Goal: Task Accomplishment & Management: Manage account settings

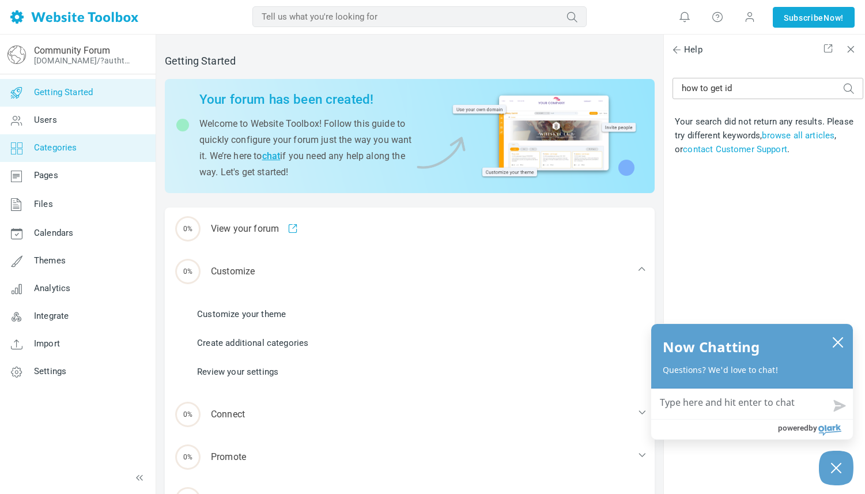
click at [69, 152] on span "Categories" at bounding box center [55, 147] width 43 height 10
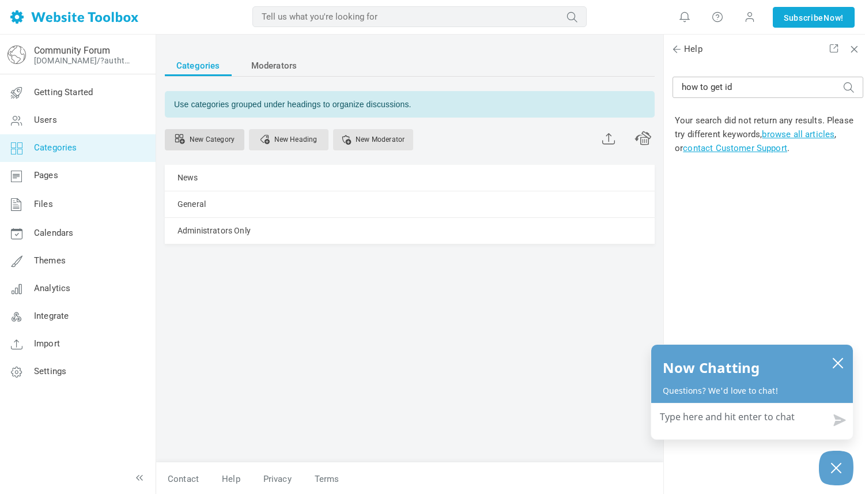
click at [214, 137] on link "New Category" at bounding box center [205, 139] width 80 height 21
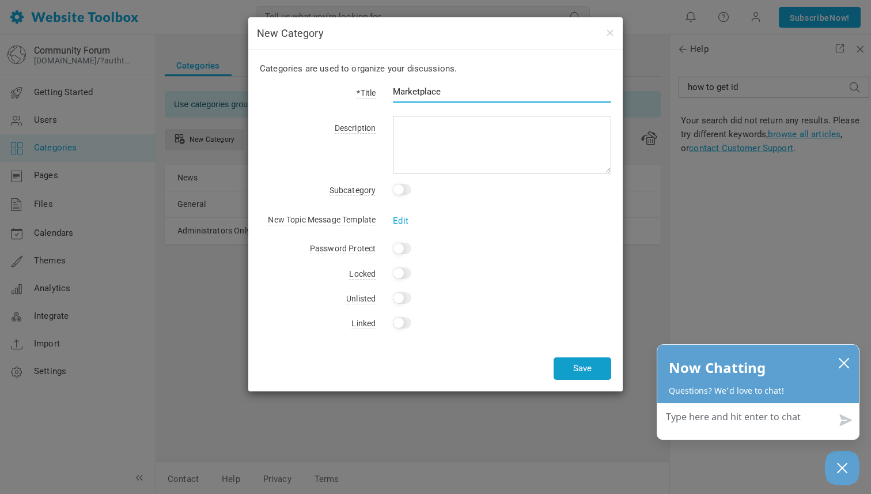
type input "Marketplace"
click at [579, 366] on button "Save" at bounding box center [583, 368] width 58 height 22
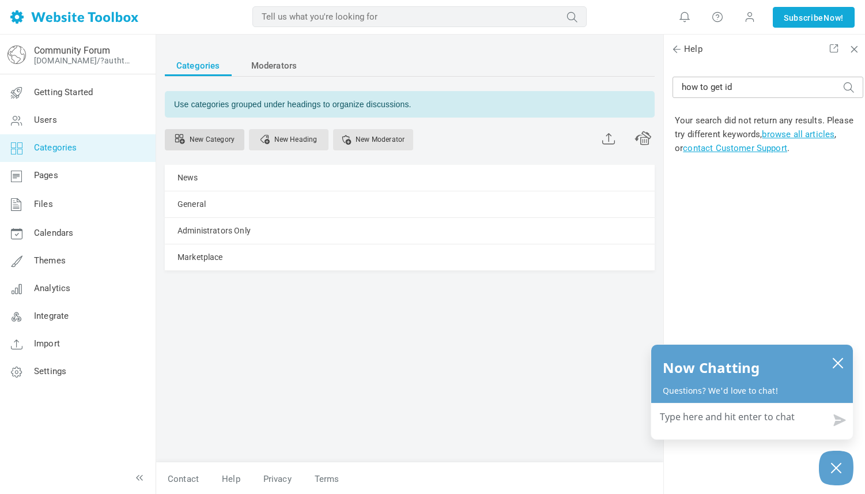
click at [217, 139] on link "New Category" at bounding box center [205, 139] width 80 height 21
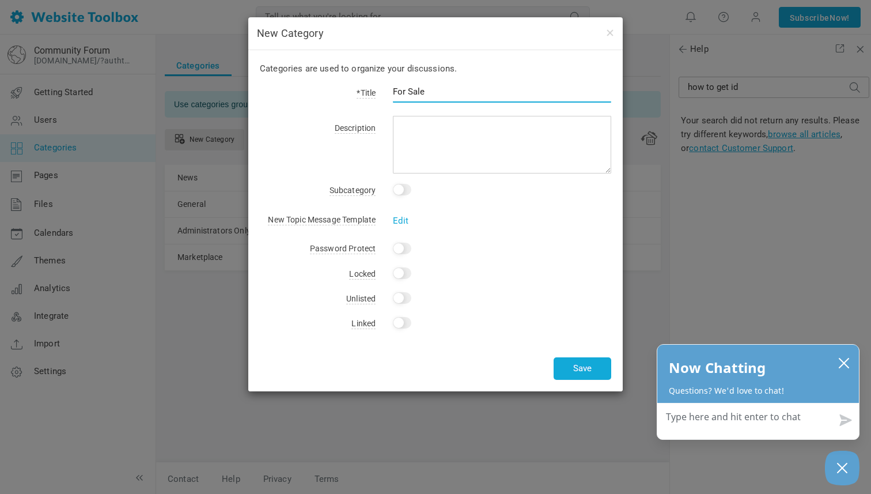
type input "For Sale"
click at [400, 187] on input "checkbox" at bounding box center [402, 190] width 18 height 12
checkbox input "true"
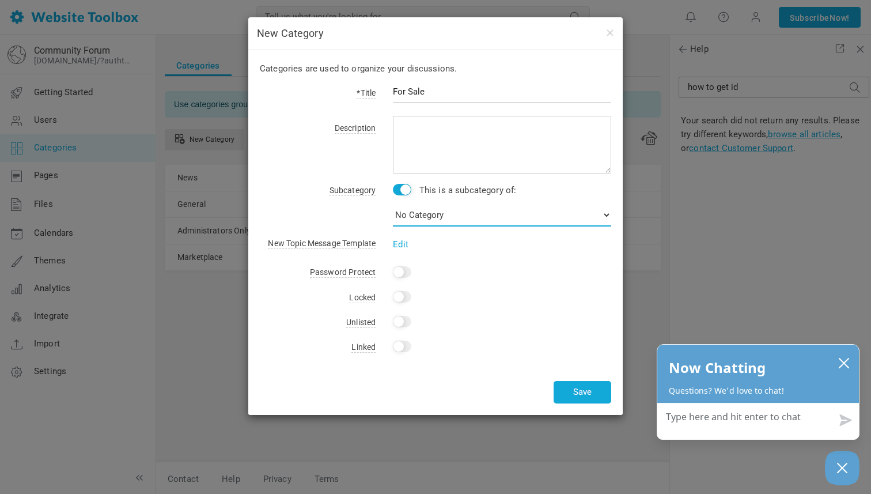
click at [487, 214] on select "No Category News General Administrators Only Marketplace" at bounding box center [502, 214] width 218 height 23
select select "988160"
click at [582, 387] on button "Save" at bounding box center [583, 392] width 58 height 22
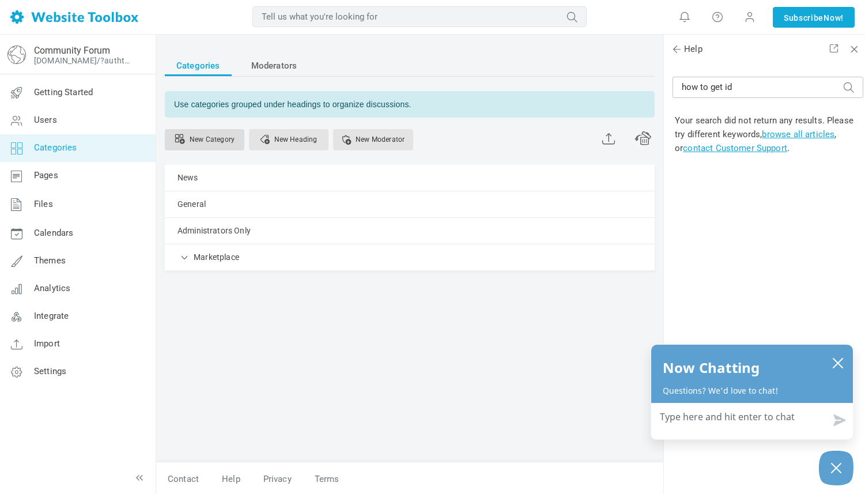
click at [217, 139] on link "New Category" at bounding box center [205, 139] width 80 height 21
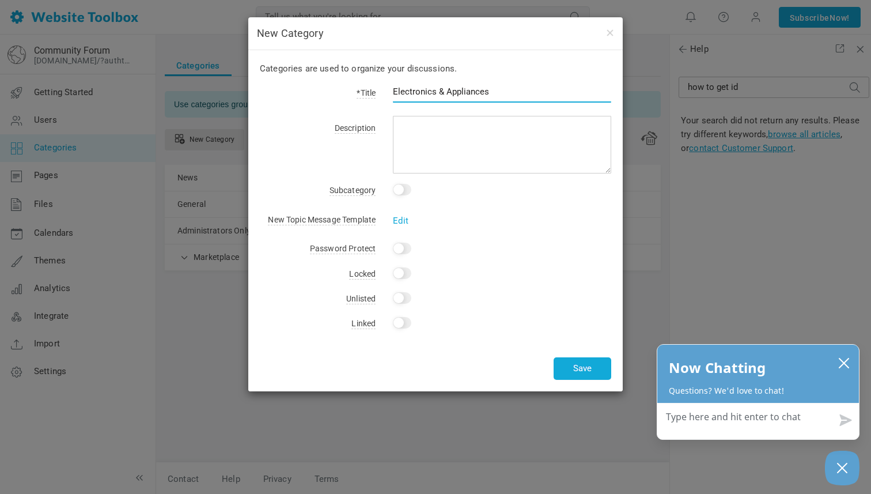
type input "Electronics & Appliances"
click at [402, 187] on input "checkbox" at bounding box center [402, 190] width 18 height 12
checkbox input "true"
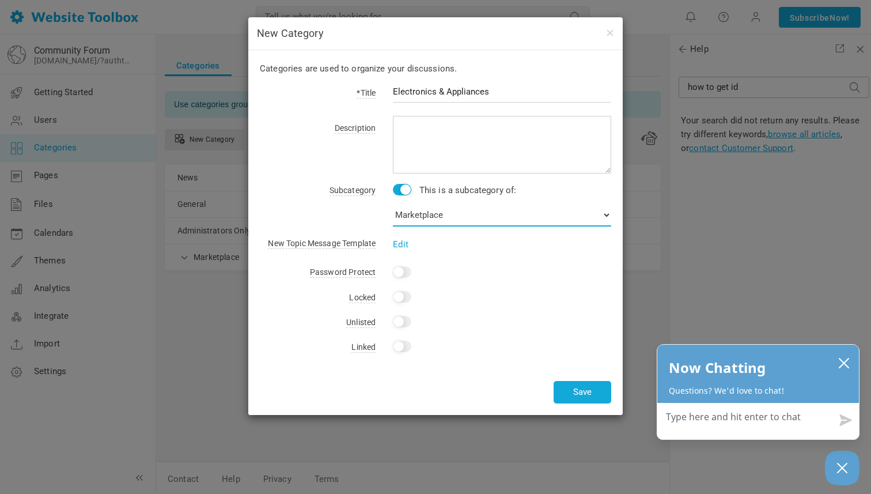
click at [516, 214] on select "No Category News General Administrators Only Marketplace For Sale" at bounding box center [502, 214] width 218 height 23
select select "988161"
click at [584, 392] on button "Save" at bounding box center [583, 392] width 58 height 22
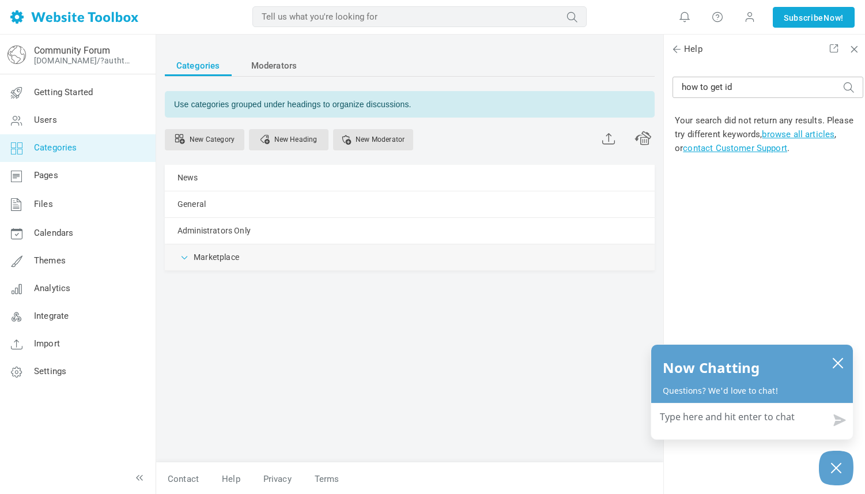
click at [186, 259] on span at bounding box center [185, 257] width 12 height 12
click at [223, 282] on span at bounding box center [219, 283] width 12 height 12
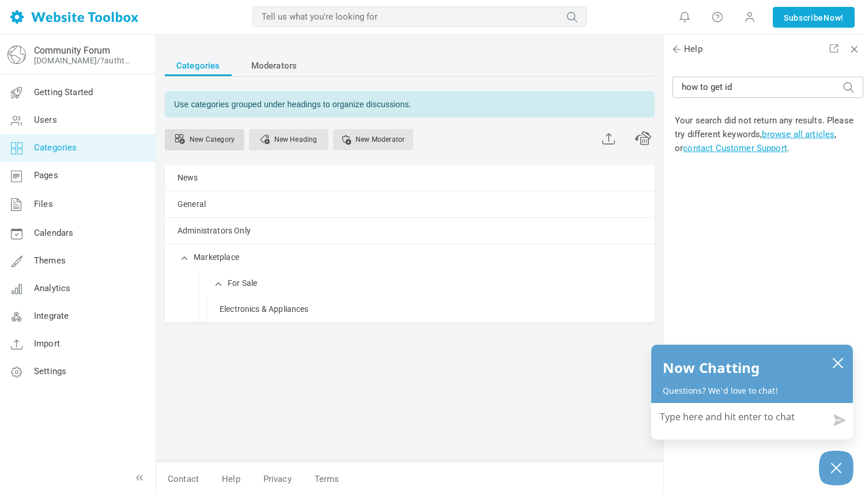
click at [214, 140] on link "New Category" at bounding box center [205, 139] width 80 height 21
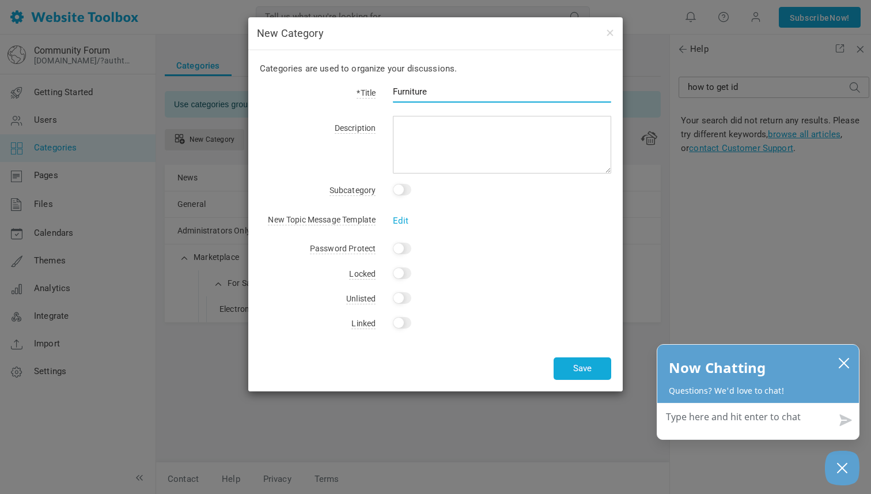
type input "Furniture"
click at [402, 191] on input "checkbox" at bounding box center [402, 190] width 18 height 12
checkbox input "true"
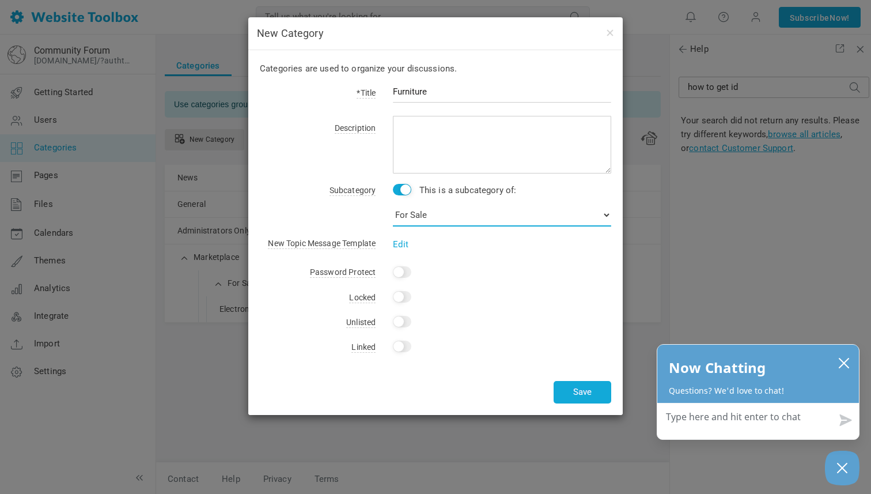
click at [441, 212] on select "No Category News General Administrators Only Marketplace For Sale Electronics &…" at bounding box center [502, 214] width 218 height 23
click at [572, 385] on button "Save" at bounding box center [583, 392] width 58 height 22
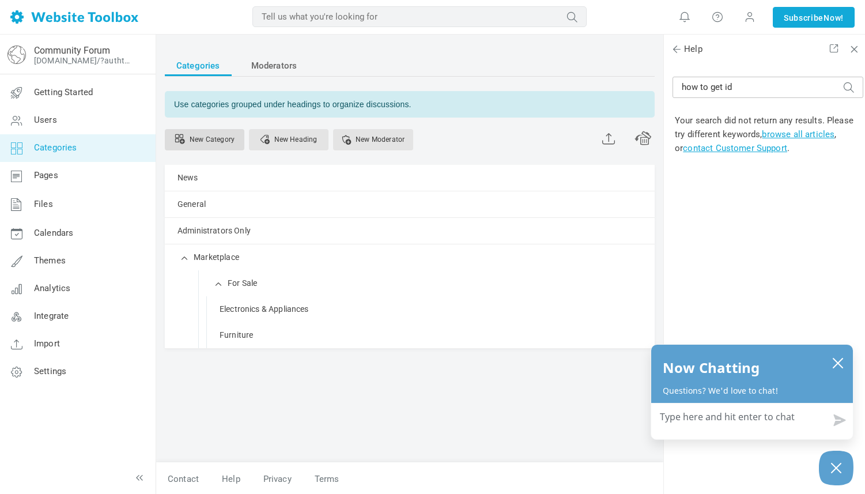
click at [206, 142] on link "New Category" at bounding box center [205, 139] width 80 height 21
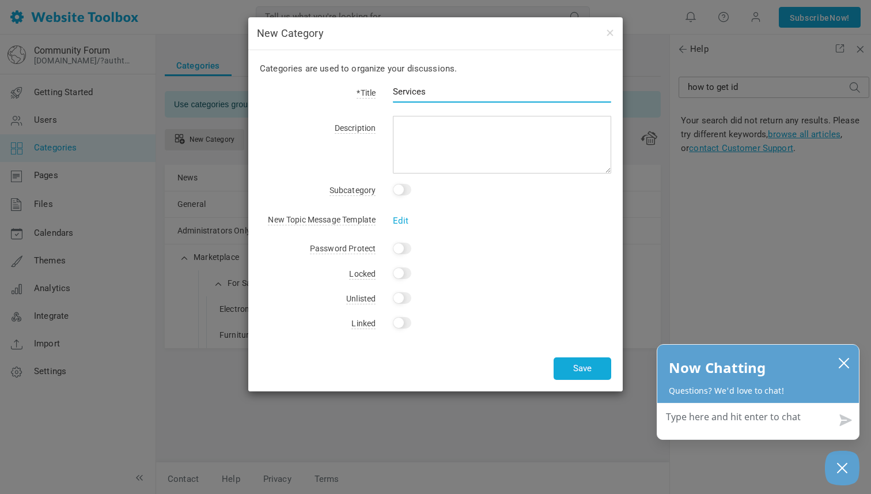
type input "Services"
click at [399, 185] on input "checkbox" at bounding box center [402, 190] width 18 height 12
checkbox input "true"
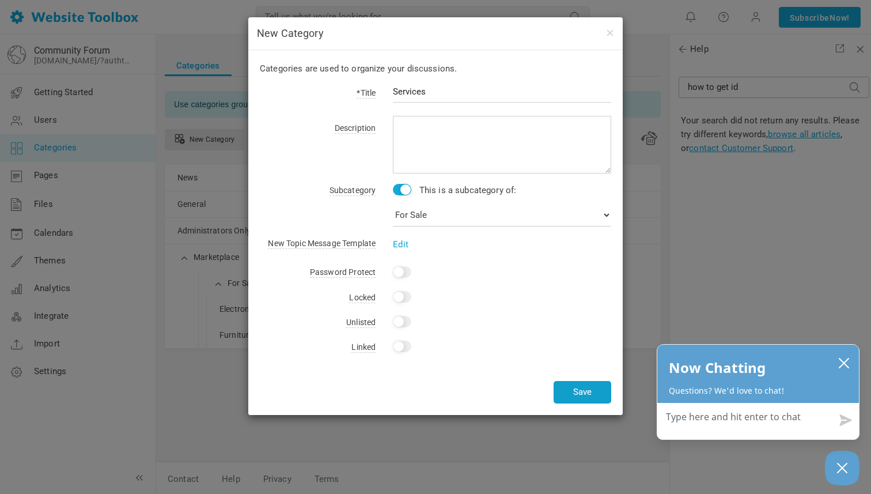
click at [577, 388] on button "Save" at bounding box center [583, 392] width 58 height 22
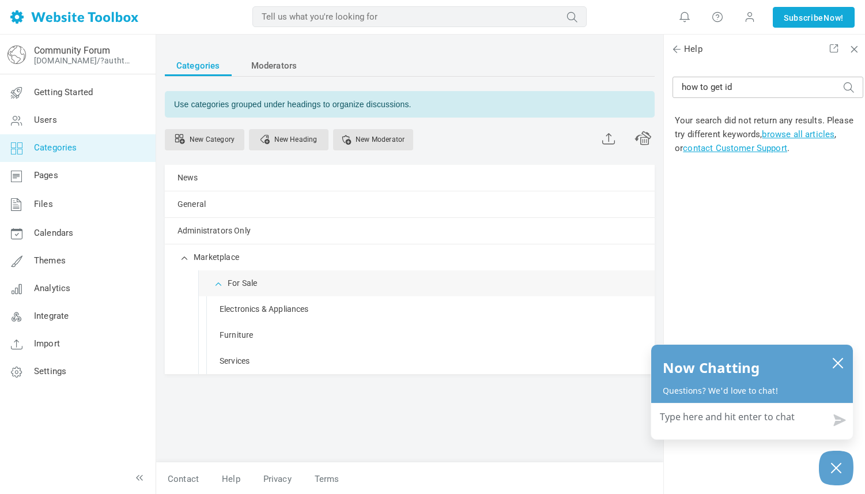
click at [220, 282] on span at bounding box center [219, 283] width 12 height 12
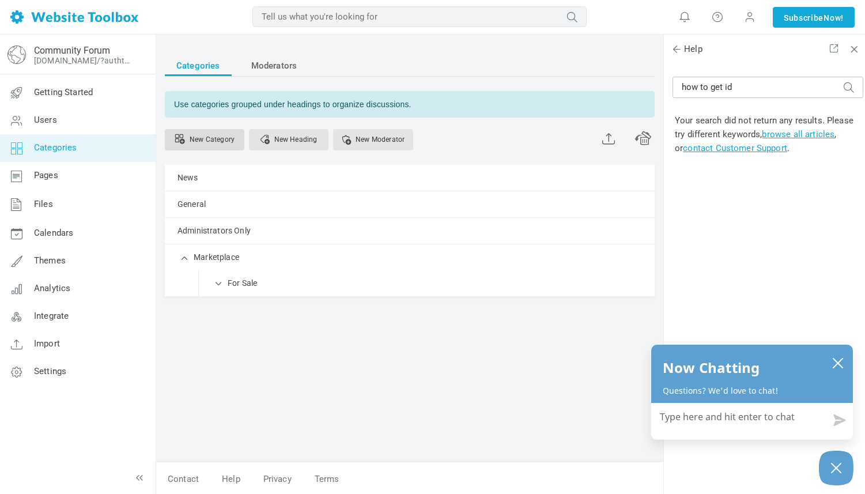
click at [199, 138] on link "New Category" at bounding box center [205, 139] width 80 height 21
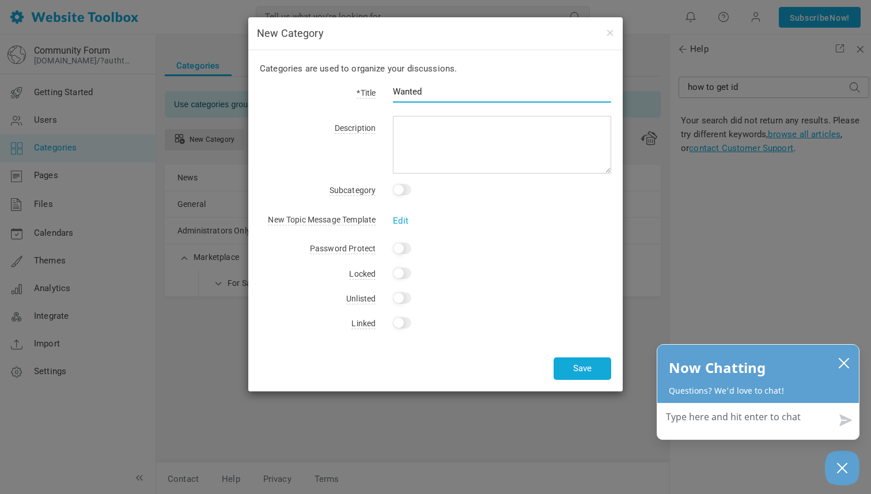
type input "Wanted"
click at [399, 188] on input "checkbox" at bounding box center [402, 190] width 18 height 12
checkbox input "true"
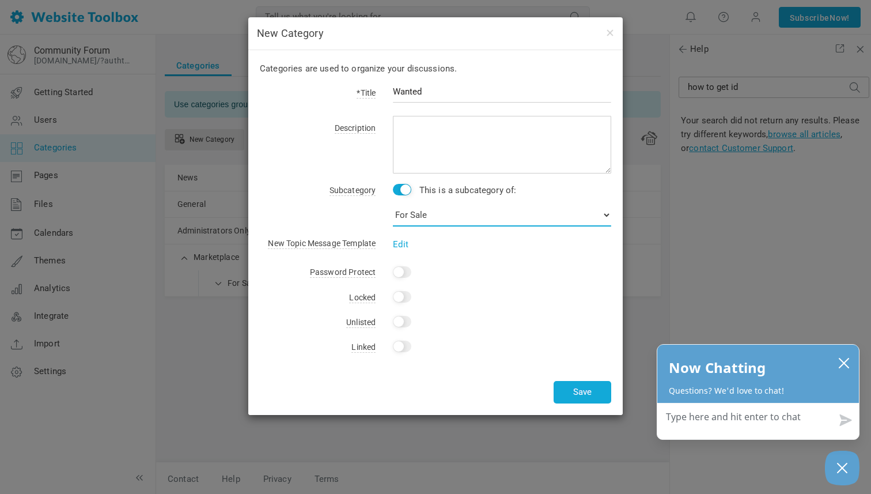
click at [467, 214] on select "No Category News General Administrators Only Marketplace For Sale Electronics &…" at bounding box center [502, 214] width 218 height 23
select select "988160"
click at [582, 393] on button "Save" at bounding box center [583, 392] width 58 height 22
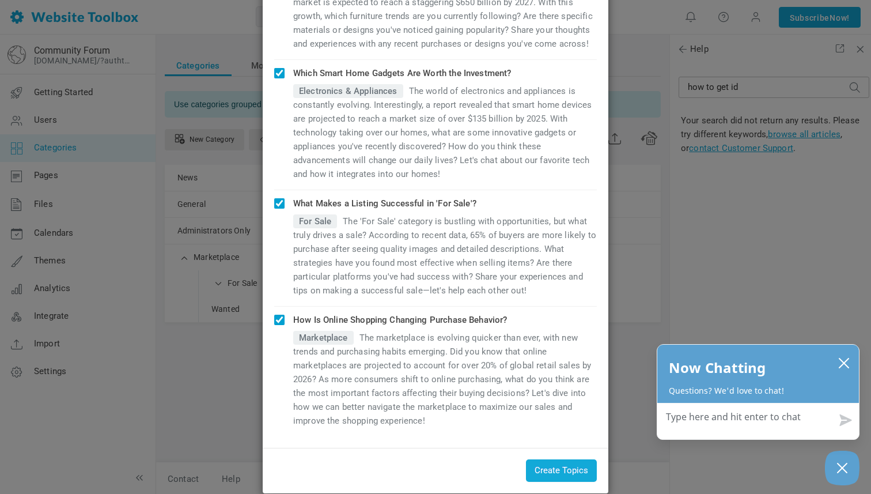
scroll to position [283, 0]
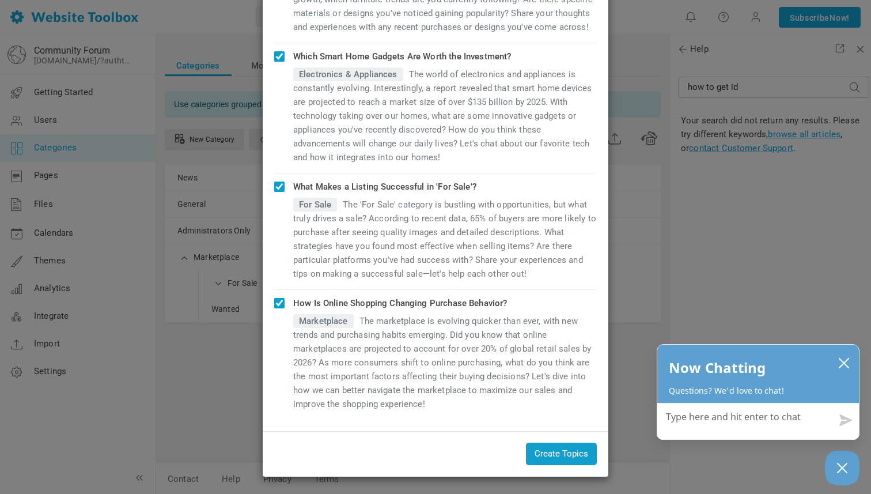
click at [551, 452] on button "Create Topics" at bounding box center [561, 453] width 71 height 22
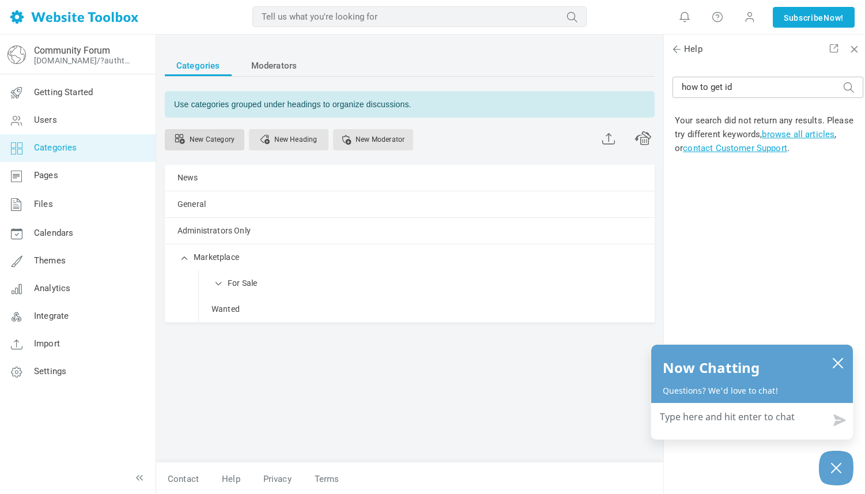
click at [219, 139] on link "New Category" at bounding box center [205, 139] width 80 height 21
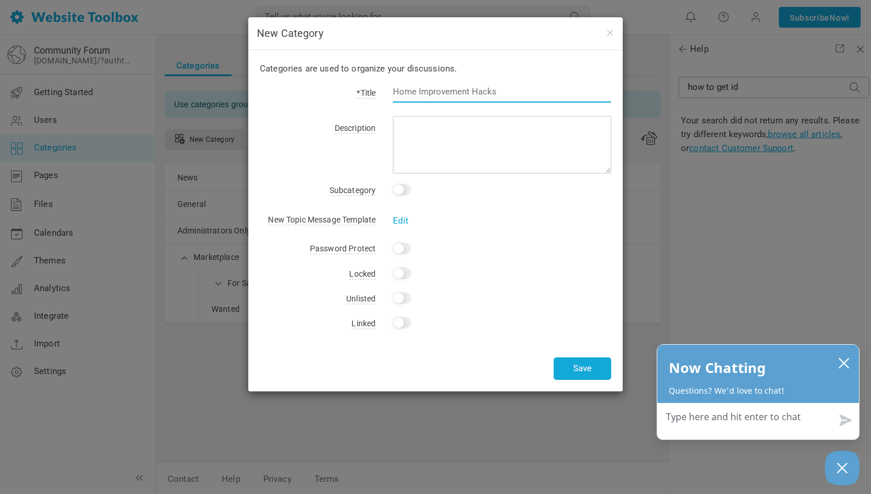
paste input "Seller Feedback"
type input "Seller Feedback"
click at [401, 190] on input "checkbox" at bounding box center [402, 190] width 18 height 12
checkbox input "true"
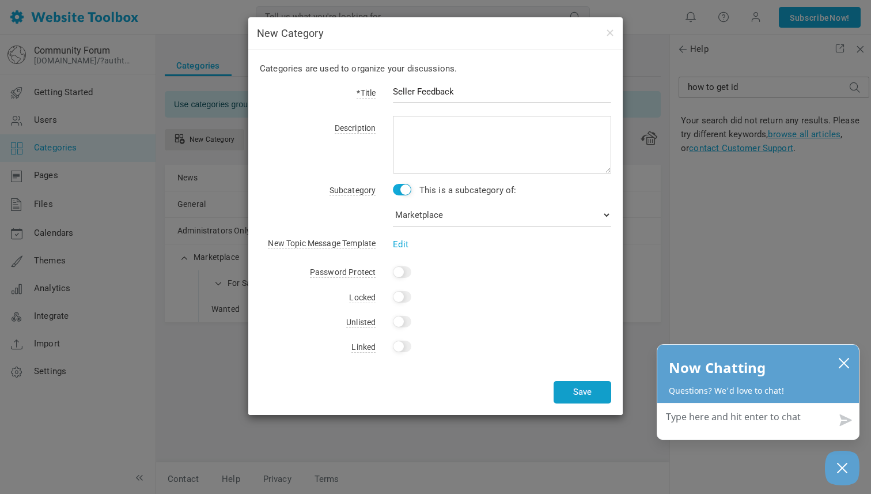
click at [580, 394] on button "Save" at bounding box center [583, 392] width 58 height 22
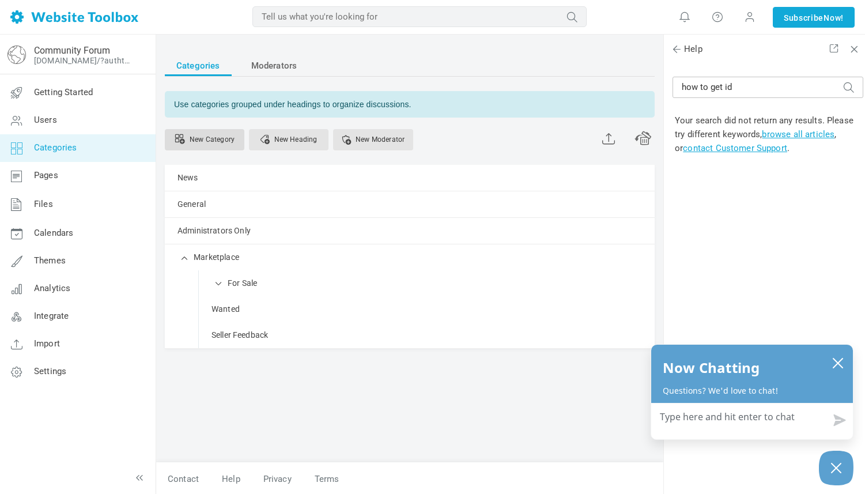
click at [207, 141] on link "New Category" at bounding box center [205, 139] width 80 height 21
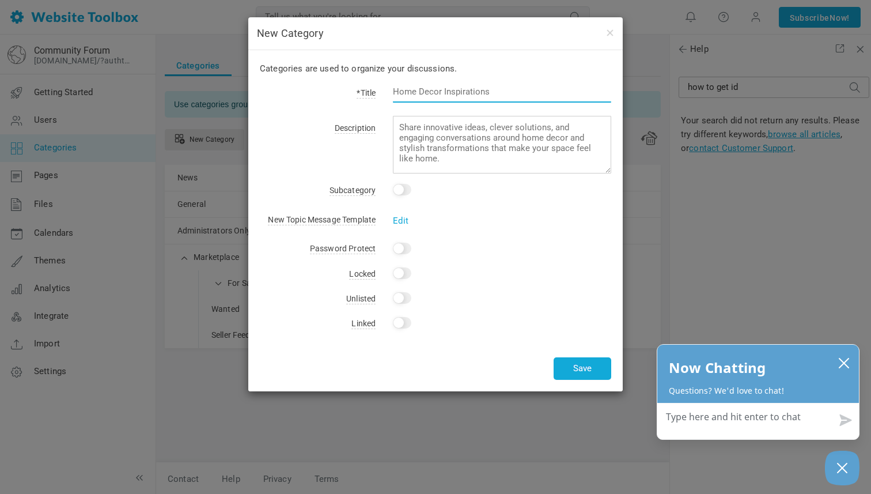
click at [500, 90] on input "text" at bounding box center [502, 92] width 218 height 22
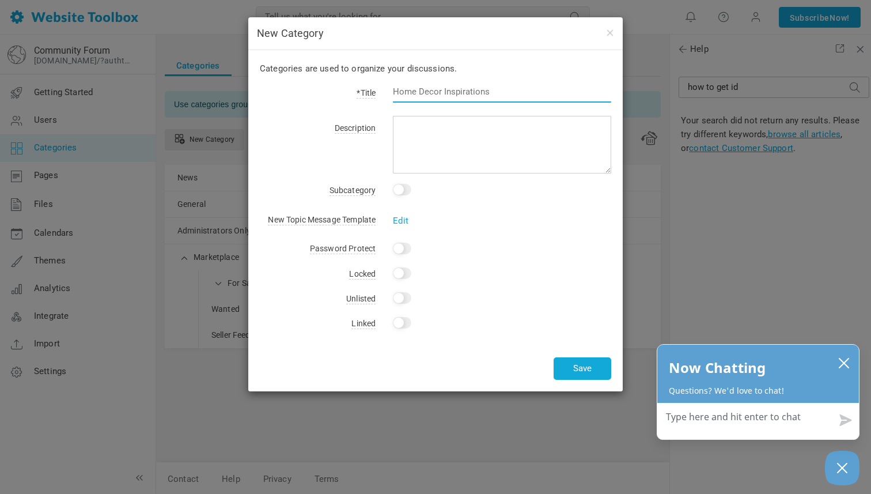
paste input "Marketplace Help"
type input "Marketplace Help"
click at [399, 188] on input "checkbox" at bounding box center [402, 190] width 18 height 12
checkbox input "true"
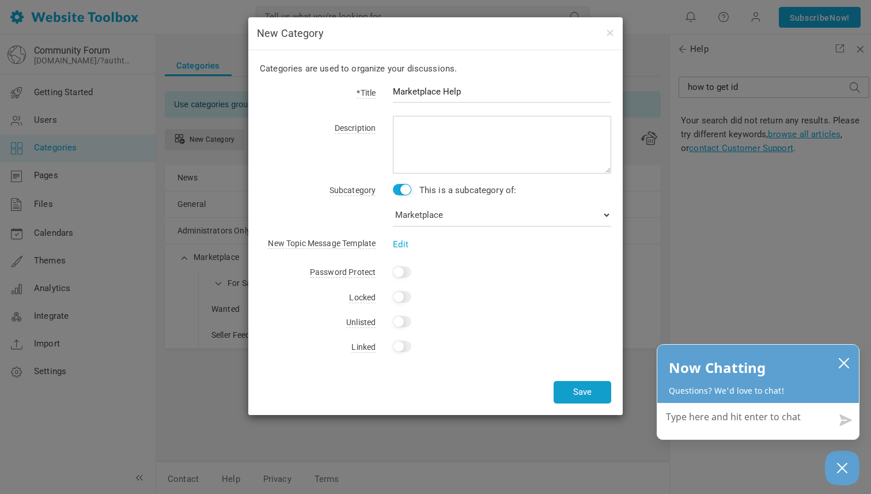
click at [578, 387] on button "Save" at bounding box center [583, 392] width 58 height 22
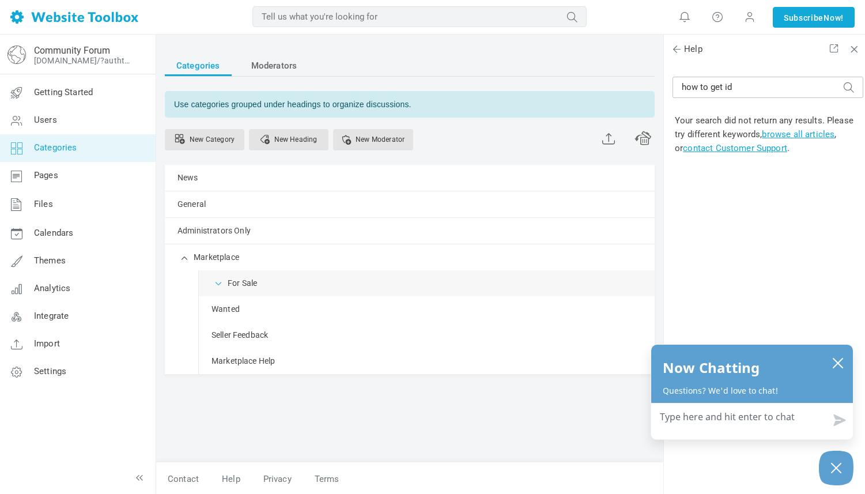
click at [217, 282] on span at bounding box center [219, 283] width 12 height 12
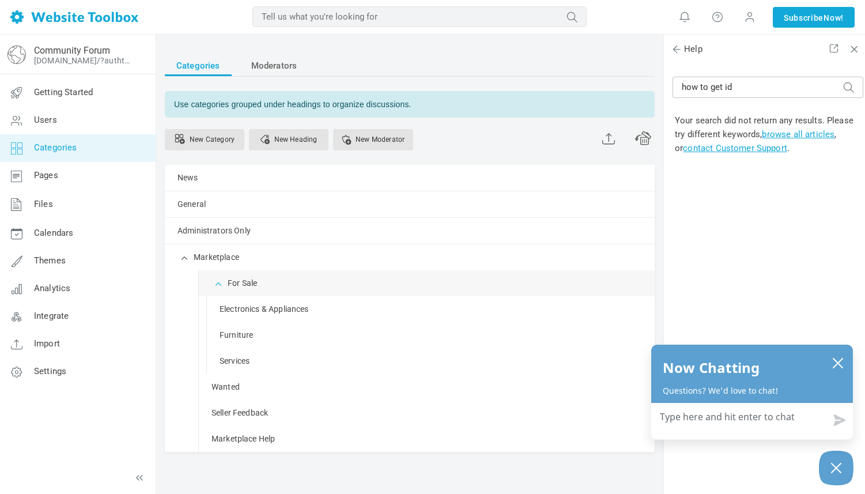
click at [217, 282] on span at bounding box center [219, 283] width 12 height 12
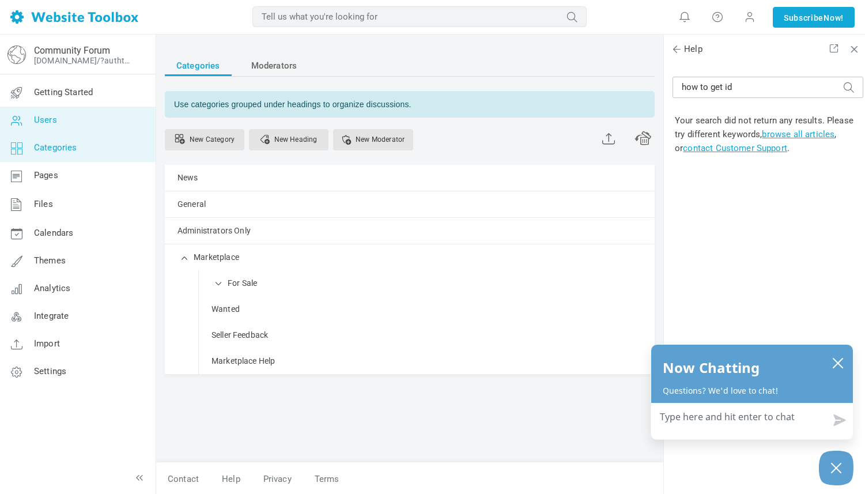
click at [81, 122] on link "Users" at bounding box center [77, 121] width 156 height 28
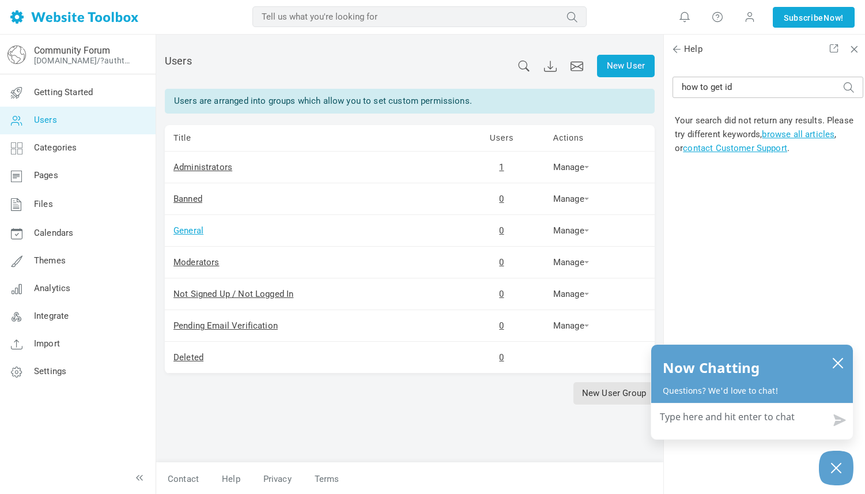
click at [189, 230] on link "General" at bounding box center [188, 230] width 30 height 10
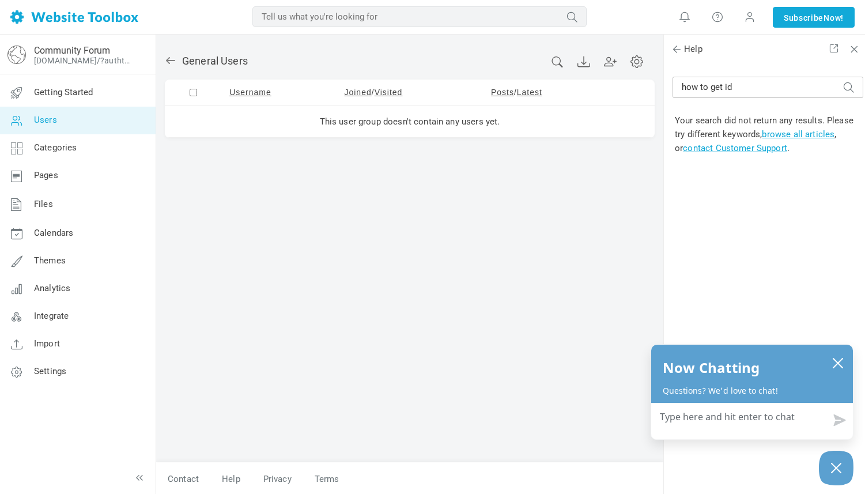
click at [173, 60] on icon at bounding box center [170, 60] width 9 height 7
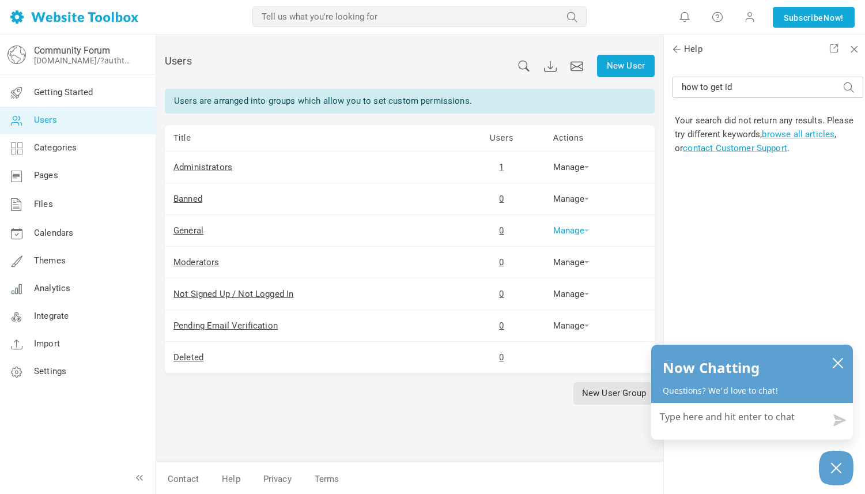
click at [587, 232] on link "Manage" at bounding box center [571, 230] width 36 height 10
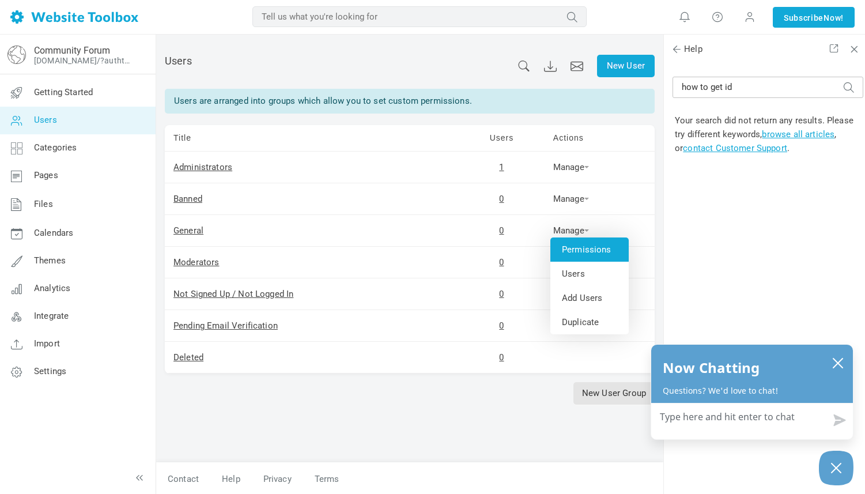
click at [585, 247] on link "Permissions" at bounding box center [589, 249] width 78 height 24
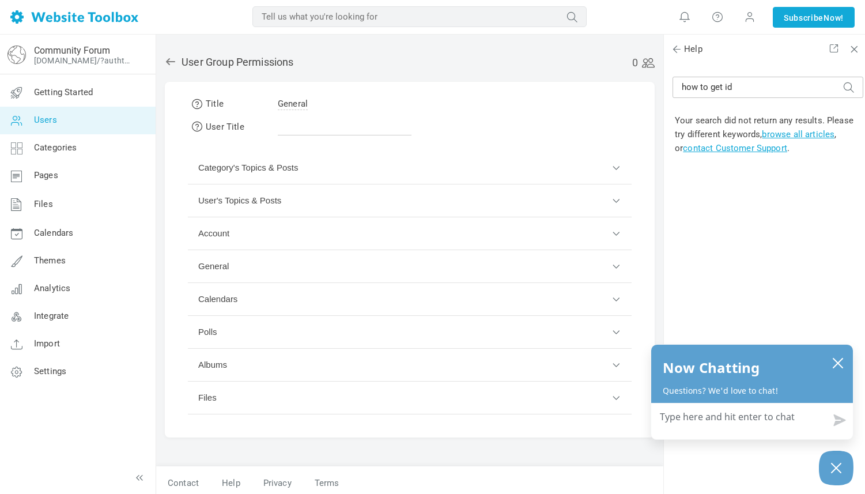
click at [619, 167] on button "Category's Topics & Posts" at bounding box center [410, 168] width 444 height 33
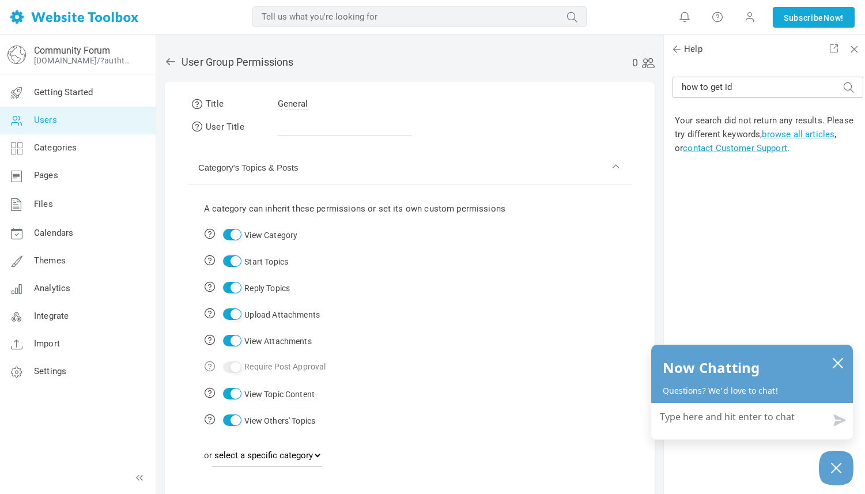
click at [618, 167] on button "Category's Topics & Posts" at bounding box center [410, 168] width 444 height 33
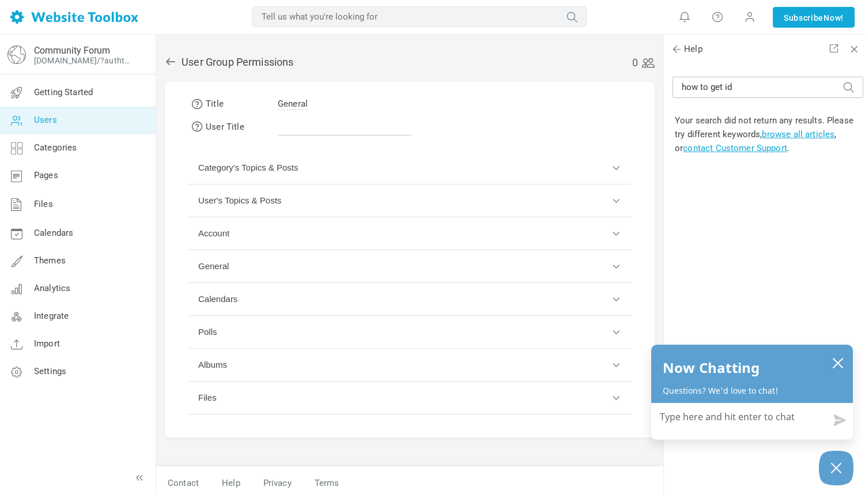
click at [169, 60] on icon at bounding box center [171, 62] width 12 height 12
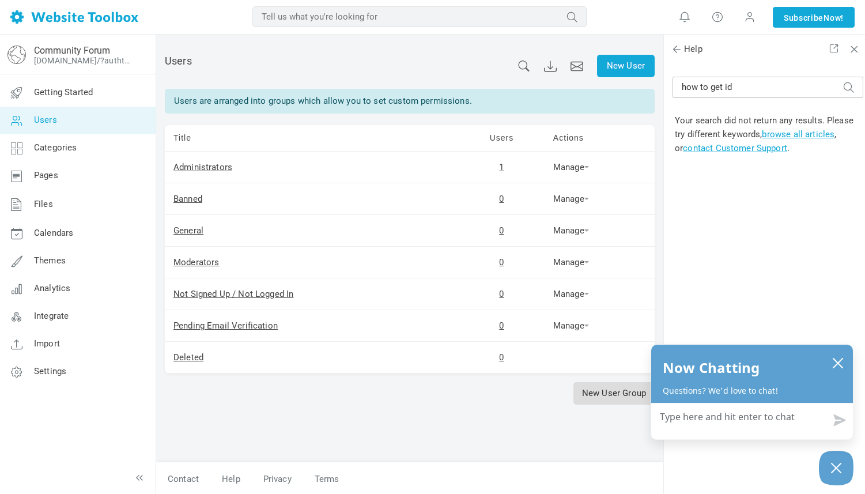
click at [610, 385] on link "New User Group" at bounding box center [613, 393] width 81 height 22
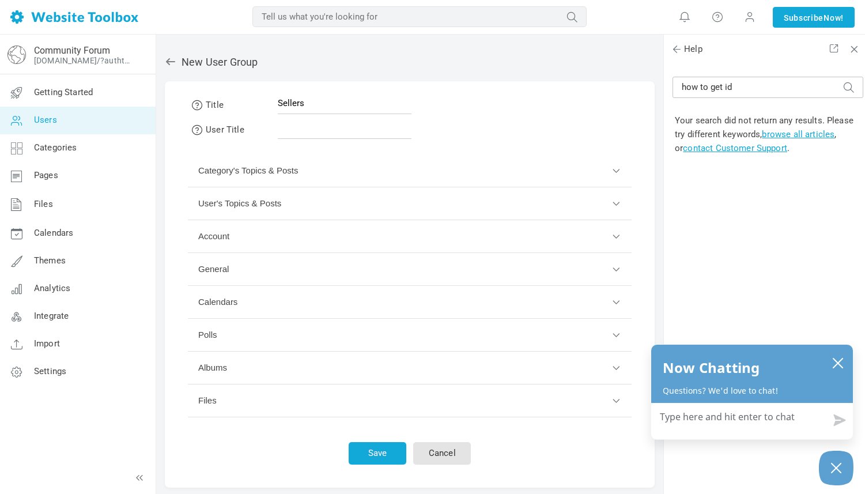
type input "Sellers"
click at [619, 168] on button "Category's Topics & Posts" at bounding box center [410, 170] width 444 height 33
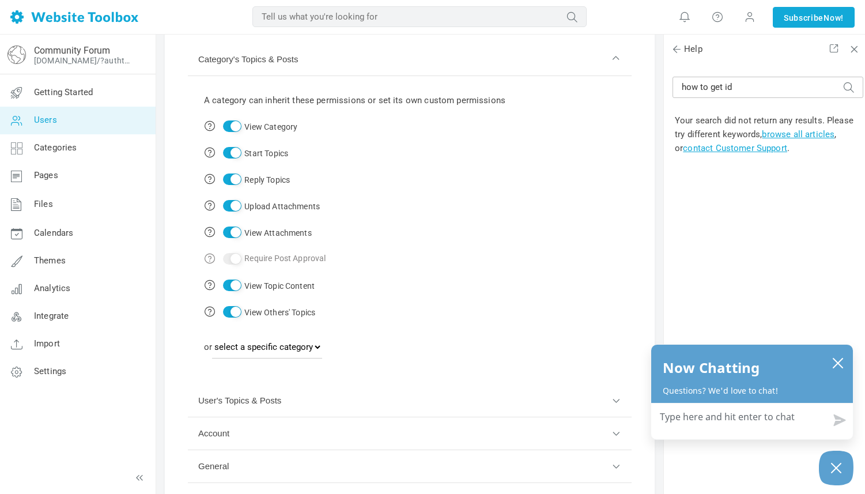
scroll to position [157, 0]
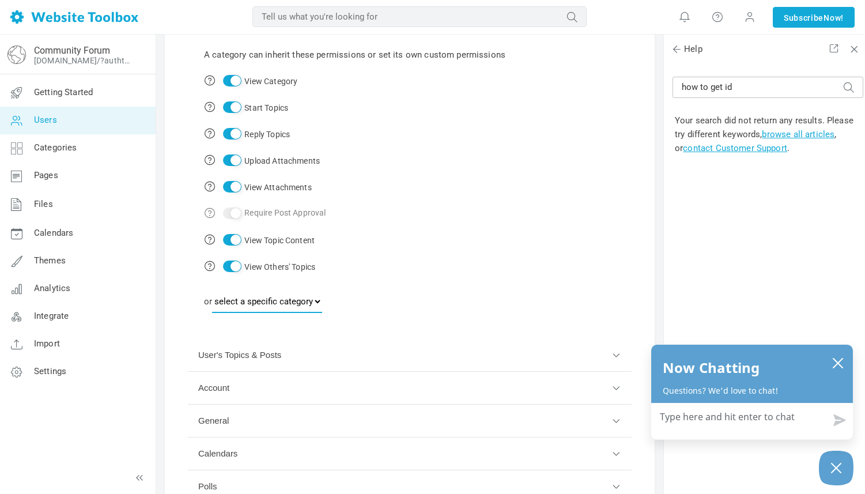
click at [322, 301] on select "select a specific category News General Administrators Only Marketplace For Sal…" at bounding box center [267, 301] width 110 height 23
select select "988161"
select select
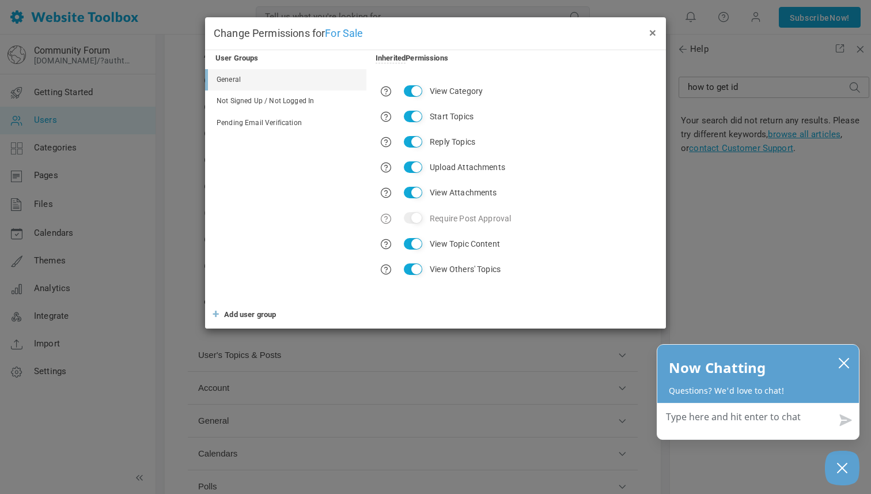
click at [651, 32] on button "×" at bounding box center [652, 32] width 9 height 13
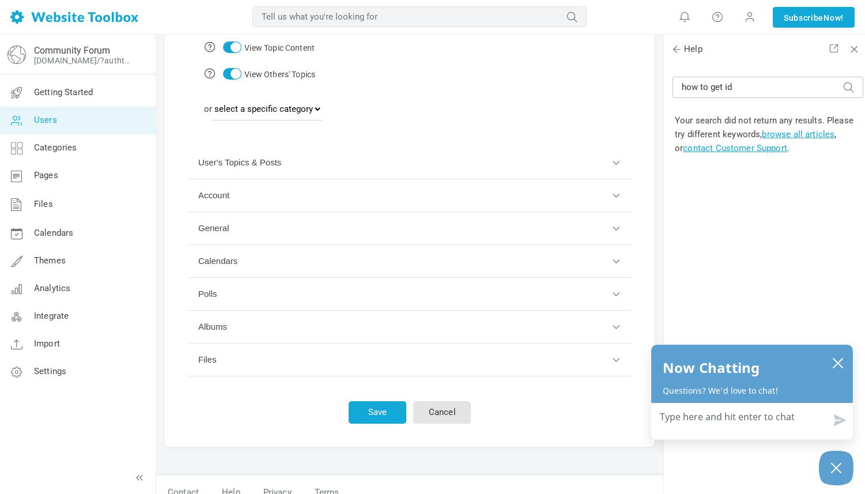
scroll to position [363, 0]
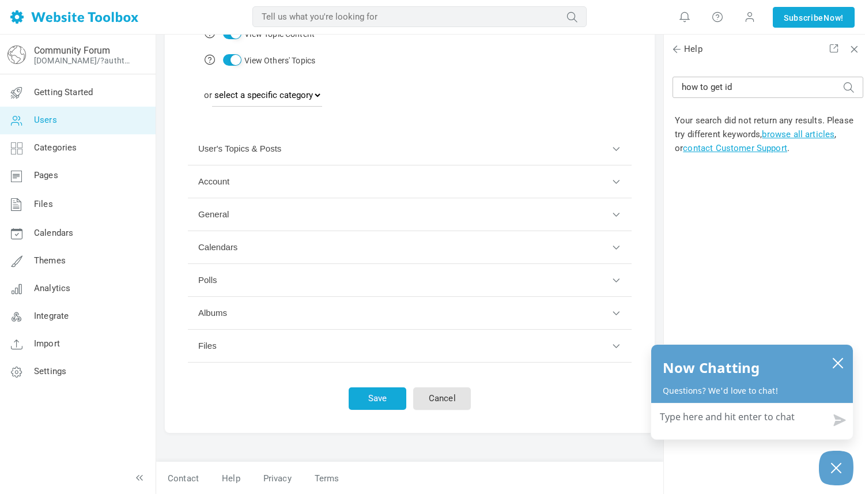
click at [614, 146] on button "User's Topics & Posts" at bounding box center [410, 149] width 444 height 33
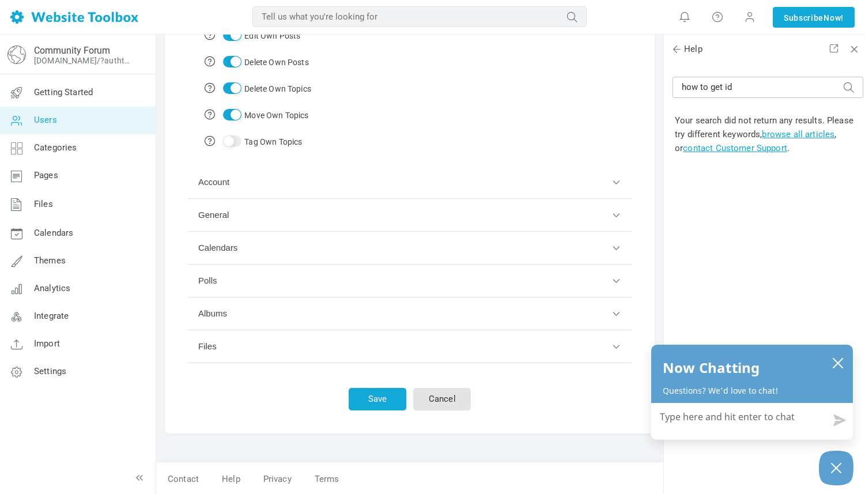
scroll to position [248, 0]
click at [616, 177] on button "Account" at bounding box center [410, 181] width 444 height 33
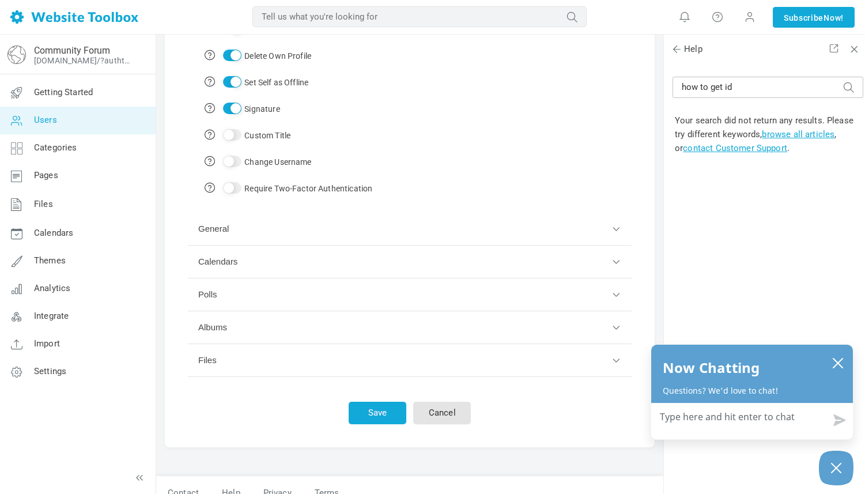
scroll to position [275, 0]
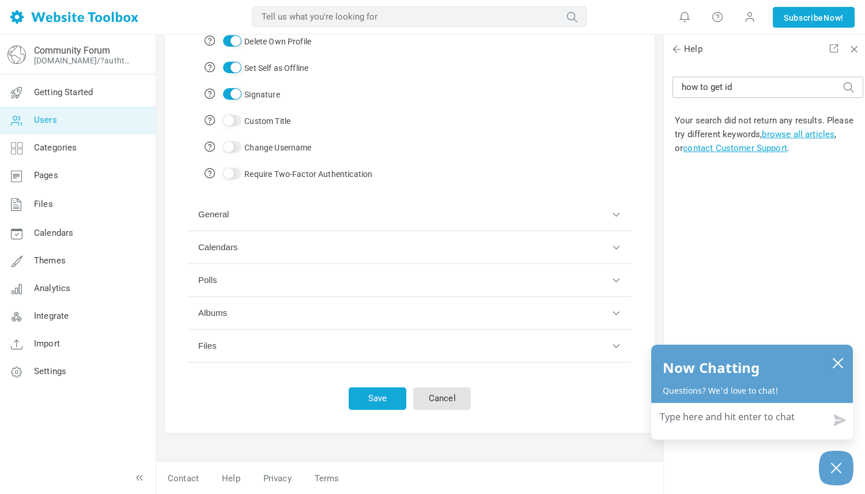
click at [616, 211] on button "General" at bounding box center [410, 214] width 444 height 33
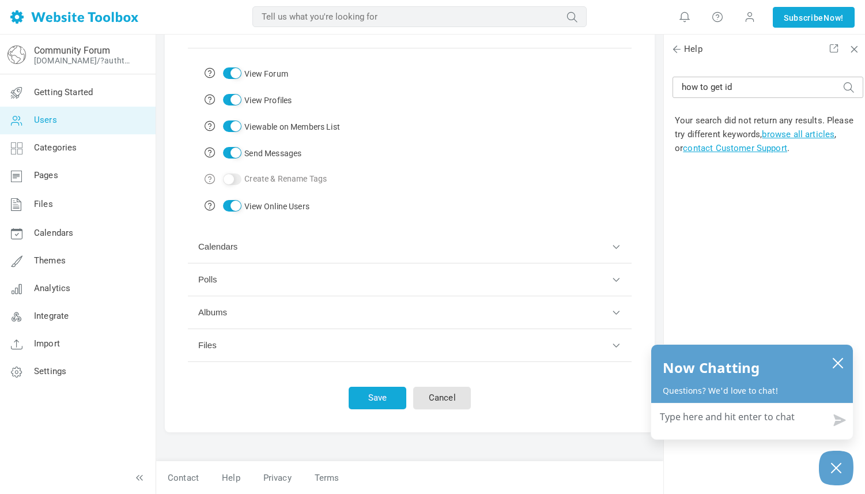
scroll to position [248, 0]
click at [616, 245] on button "Calendars" at bounding box center [410, 247] width 444 height 33
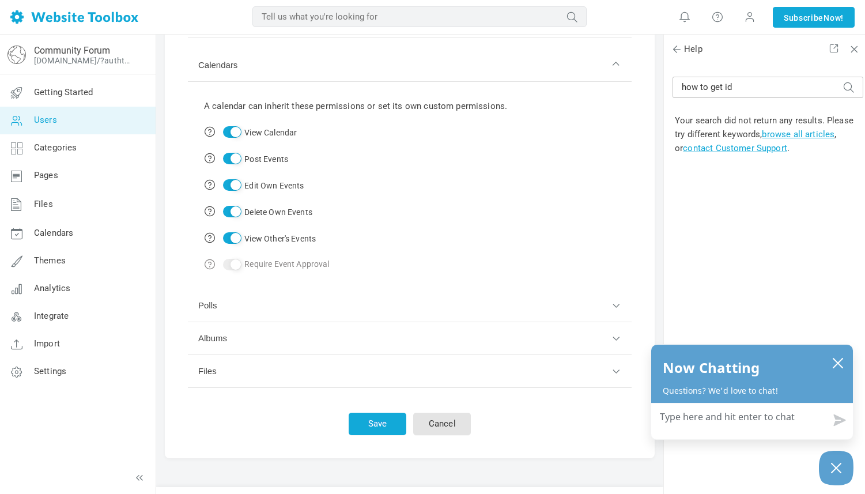
click at [615, 302] on button "Polls" at bounding box center [410, 305] width 444 height 33
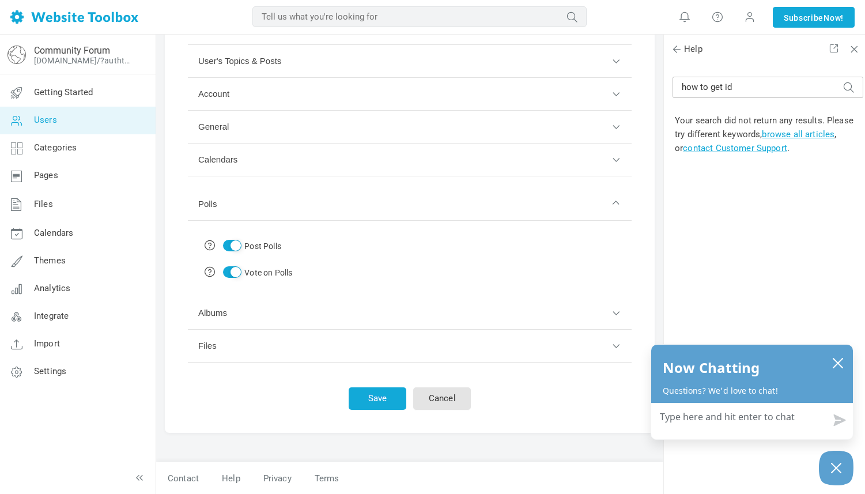
scroll to position [142, 0]
click at [226, 243] on input "Post Polls" at bounding box center [232, 246] width 18 height 12
checkbox input "false"
click at [229, 273] on input "Vote on Polls" at bounding box center [232, 272] width 18 height 12
checkbox input "false"
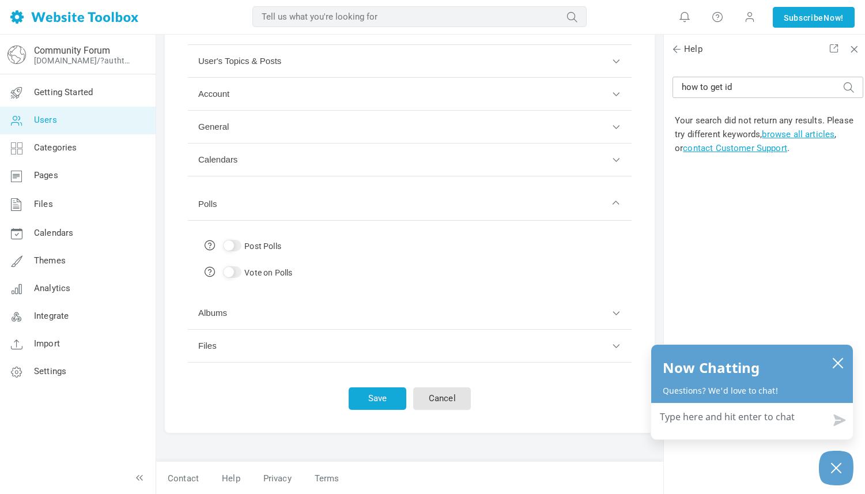
click at [618, 314] on button "Albums" at bounding box center [410, 313] width 444 height 33
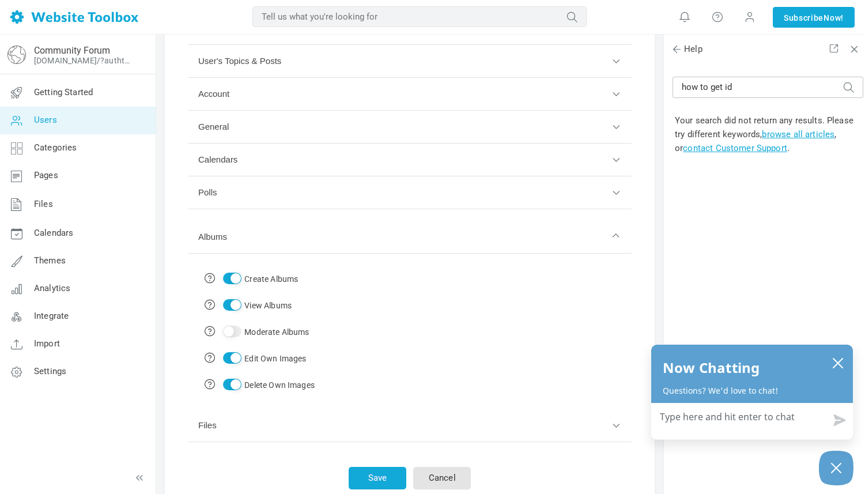
click at [228, 276] on input "Create Albums" at bounding box center [232, 279] width 18 height 12
checkbox input "false"
click at [230, 300] on input "View Albums" at bounding box center [232, 305] width 18 height 12
checkbox input "false"
click at [230, 355] on input "Edit Own Images" at bounding box center [232, 358] width 18 height 12
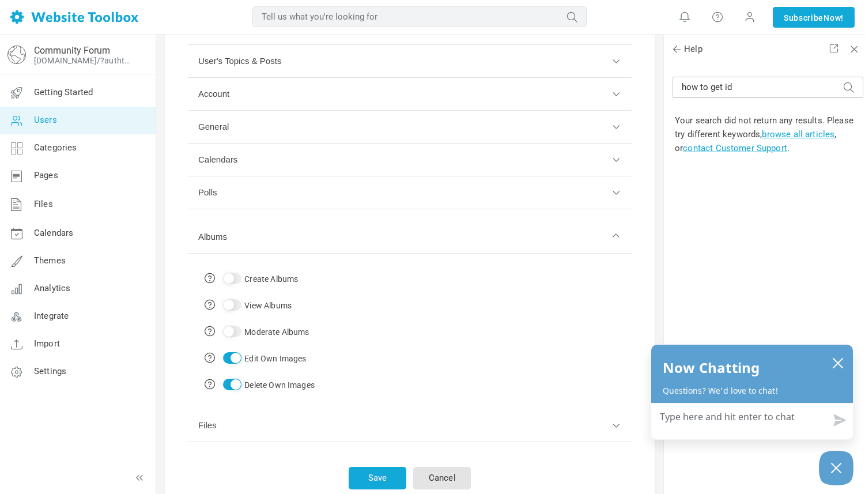
checkbox input "false"
click at [230, 388] on input "Delete Own Images" at bounding box center [232, 385] width 18 height 12
checkbox input "false"
click at [620, 235] on button "Albums" at bounding box center [410, 237] width 444 height 33
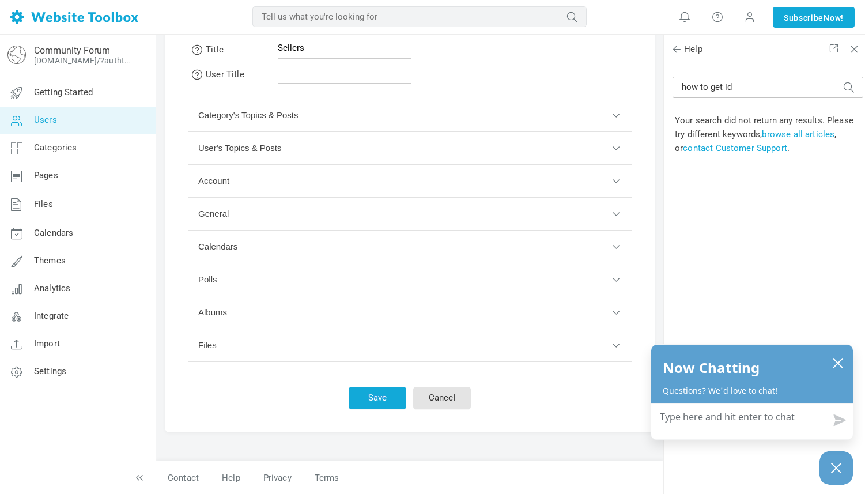
scroll to position [55, 0]
click at [618, 344] on button "Files" at bounding box center [410, 346] width 444 height 33
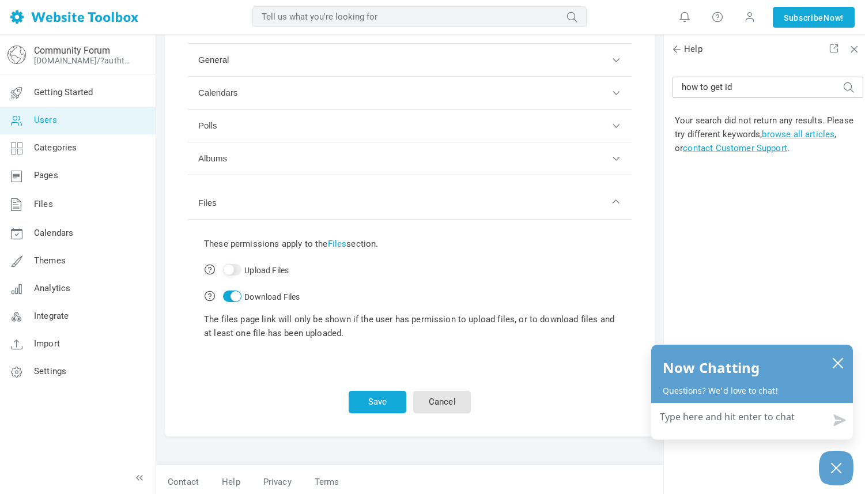
scroll to position [213, 0]
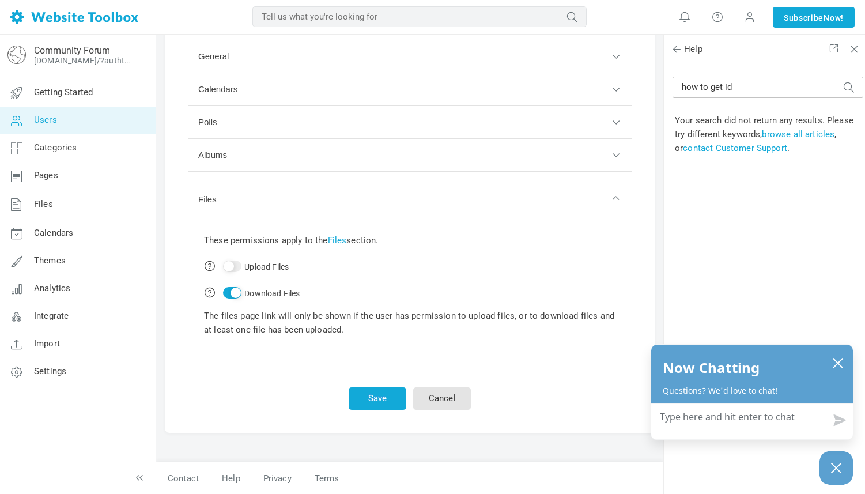
click at [231, 267] on input "Upload Files" at bounding box center [232, 266] width 18 height 12
checkbox input "true"
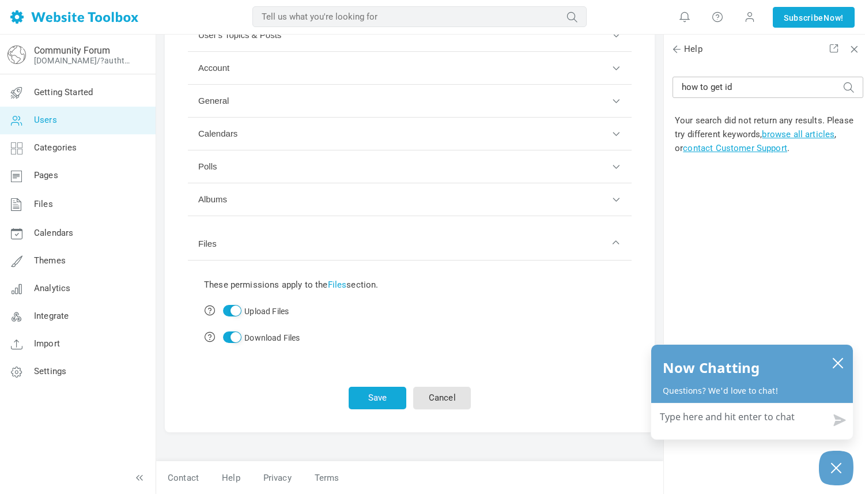
scroll to position [168, 0]
click at [384, 395] on button "Save" at bounding box center [378, 398] width 58 height 22
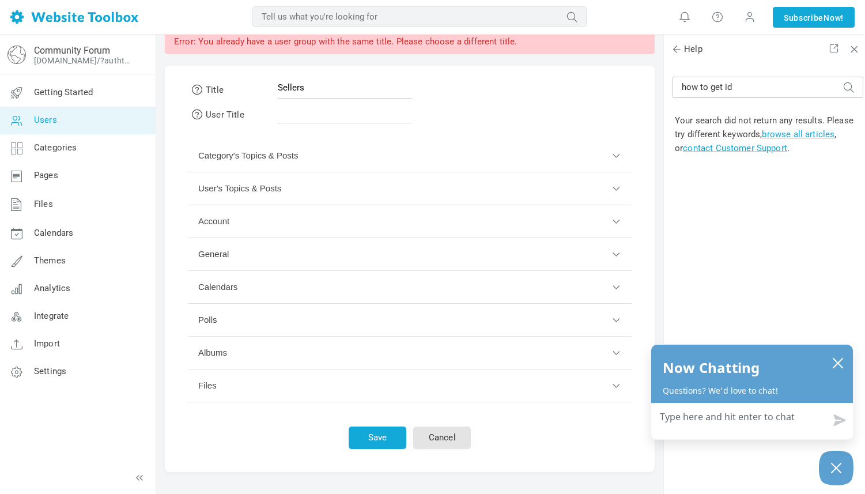
scroll to position [91, 0]
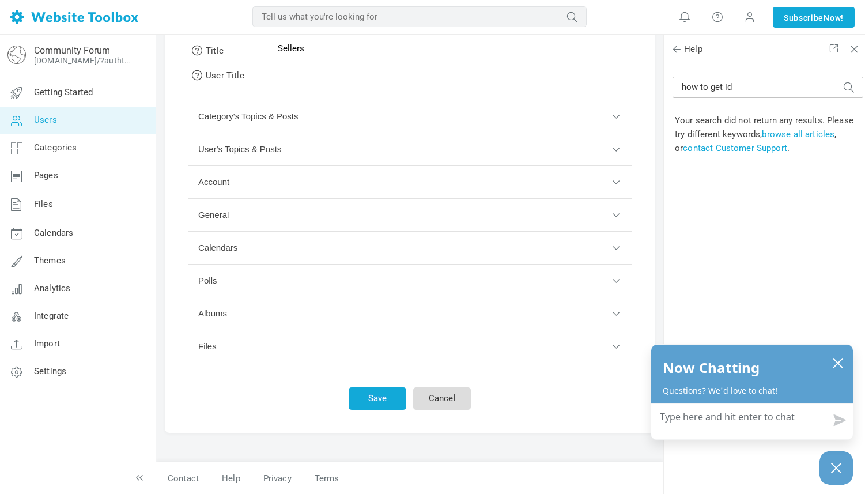
click at [444, 399] on link "Cancel" at bounding box center [442, 398] width 58 height 22
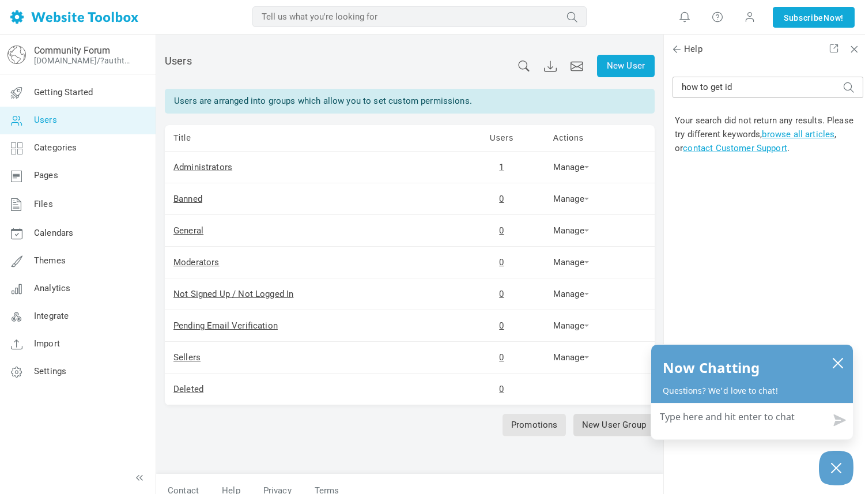
click at [596, 427] on link "New User Group" at bounding box center [613, 425] width 81 height 22
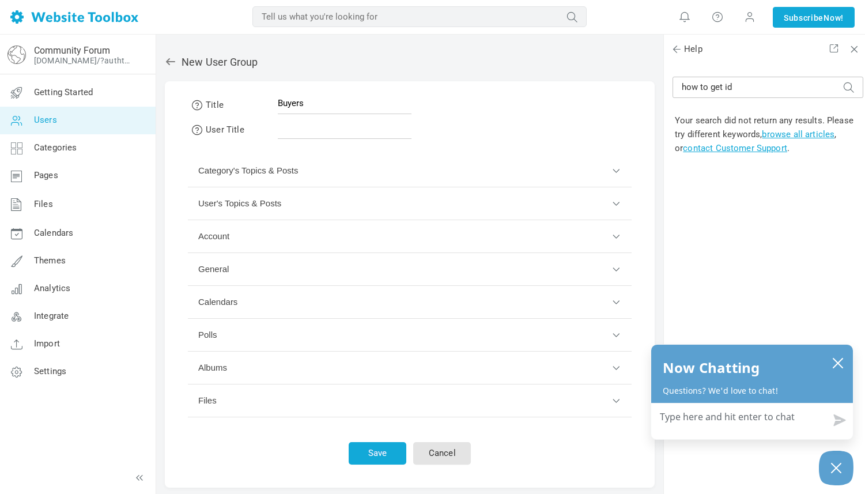
type input "Buyers"
click at [614, 168] on button "Category's Topics & Posts" at bounding box center [410, 170] width 444 height 33
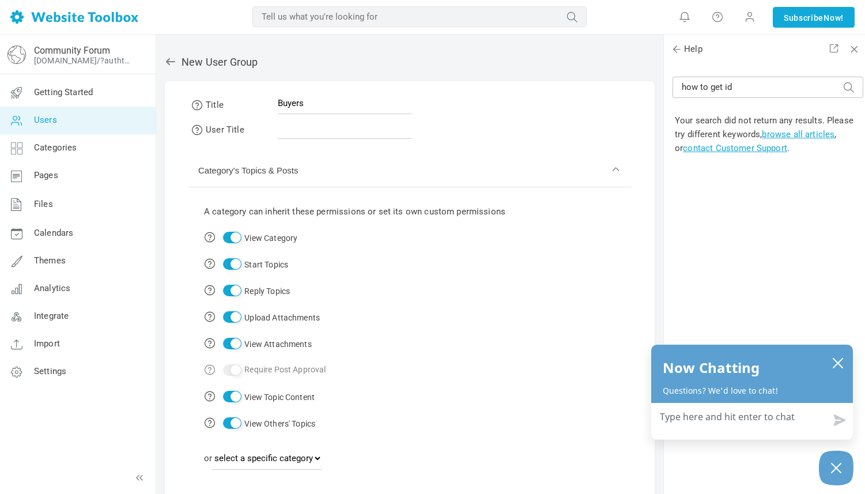
click at [225, 263] on input "Start Topics" at bounding box center [232, 264] width 18 height 12
checkbox input "false"
click at [225, 315] on input "Upload Attachments" at bounding box center [232, 317] width 18 height 12
checkbox input "false"
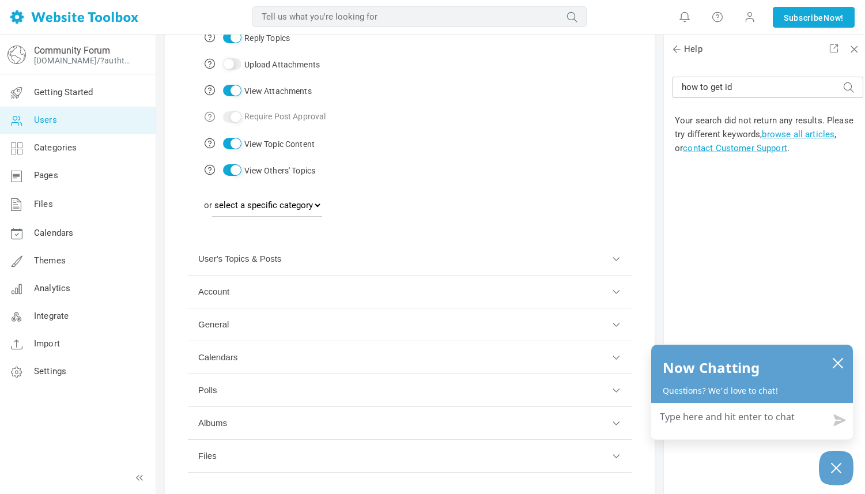
scroll to position [354, 0]
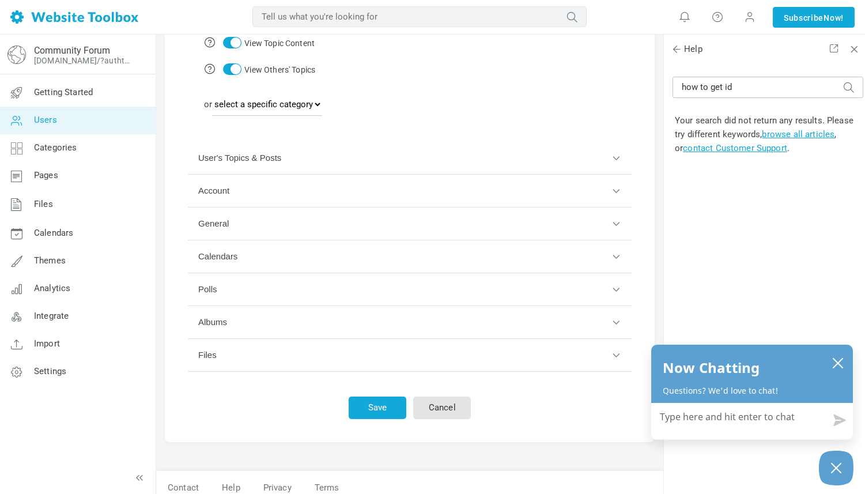
click at [615, 156] on button "User's Topics & Posts" at bounding box center [410, 158] width 444 height 33
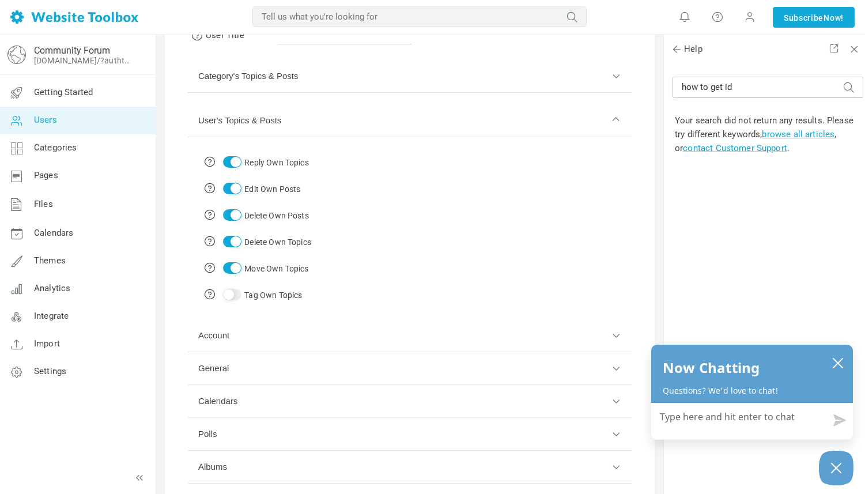
scroll to position [94, 0]
click at [466, 304] on div "Reply Own Topics Edit Own Posts Delete Own Posts Delete Own Topics Move Own Top…" at bounding box center [410, 223] width 444 height 171
click at [626, 19] on form "MOST RELEVANT" at bounding box center [419, 18] width 413 height 18
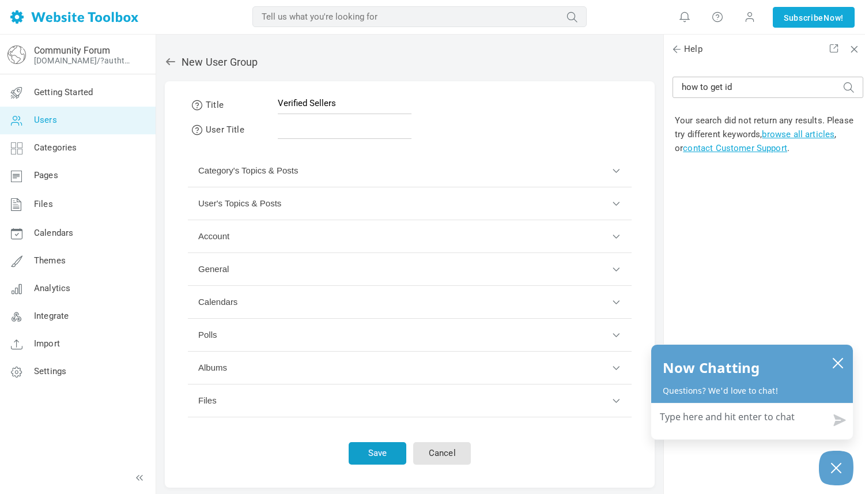
type input "Verified Sellers"
click at [368, 450] on button "Save" at bounding box center [378, 453] width 58 height 22
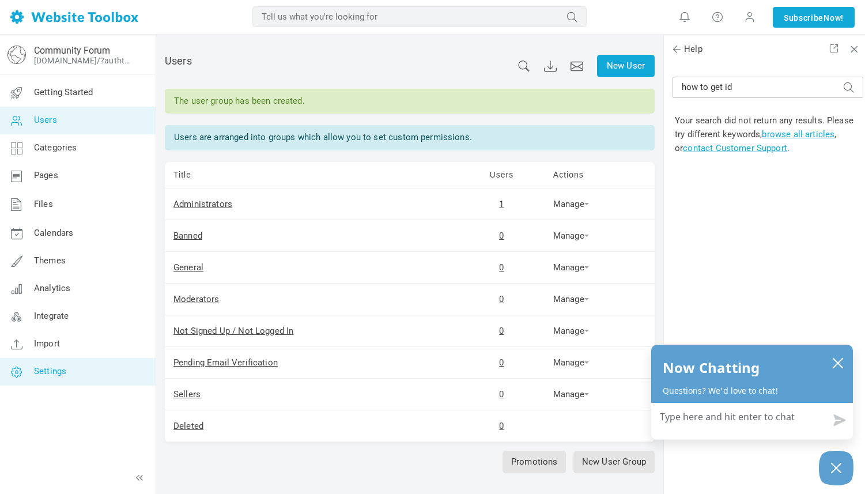
click at [59, 368] on span "Settings" at bounding box center [50, 371] width 32 height 10
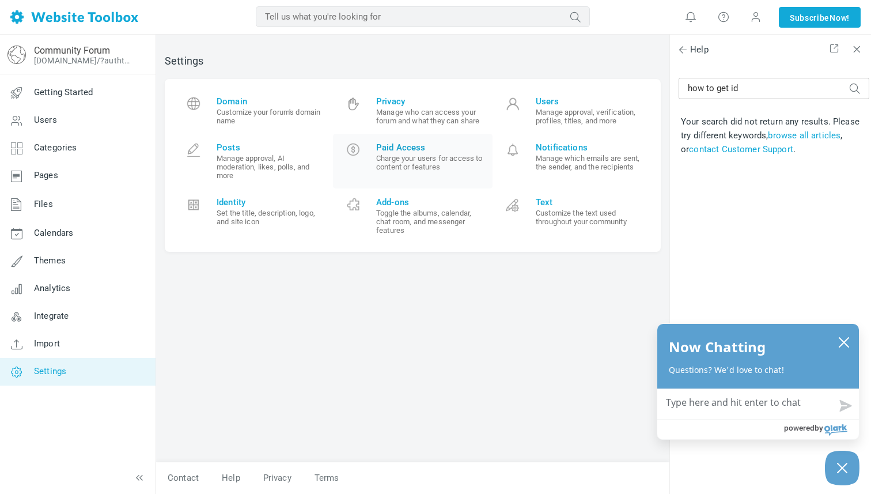
click at [403, 142] on span "Paid Access" at bounding box center [430, 147] width 108 height 10
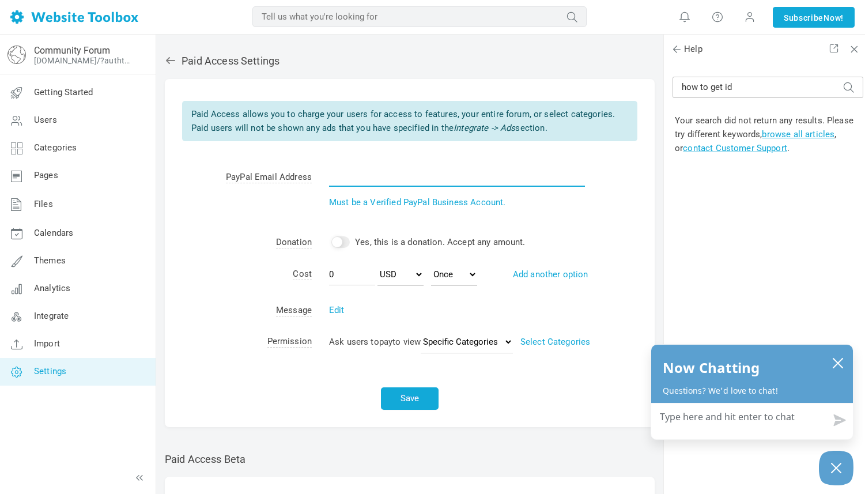
click at [352, 173] on input "text" at bounding box center [457, 176] width 256 height 22
click at [253, 215] on td "PayPal Email Address" at bounding box center [238, 193] width 147 height 65
click at [362, 180] on input "text" at bounding box center [457, 176] width 256 height 22
type input "dean.idealit@gmail.com"
click at [420, 275] on select "USD AUD CAD EUR GBP JPY NZD CHF HKD SGD SEK DKK PLN NOK HUF CZK ILS MXN BRL MYR…" at bounding box center [400, 274] width 46 height 23
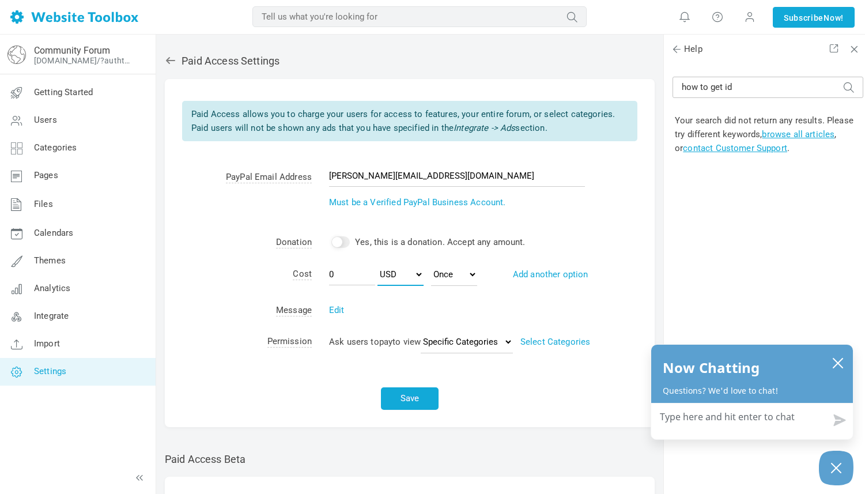
click at [419, 272] on select "USD AUD CAD EUR GBP JPY NZD CHF HKD SGD SEK DKK PLN NOK HUF CZK ILS MXN BRL MYR…" at bounding box center [400, 274] width 46 height 23
click at [471, 272] on select "Monthly Yearly Once" at bounding box center [454, 274] width 46 height 23
select select "yearly"
click at [346, 275] on input "0" at bounding box center [352, 274] width 46 height 22
type input "10"
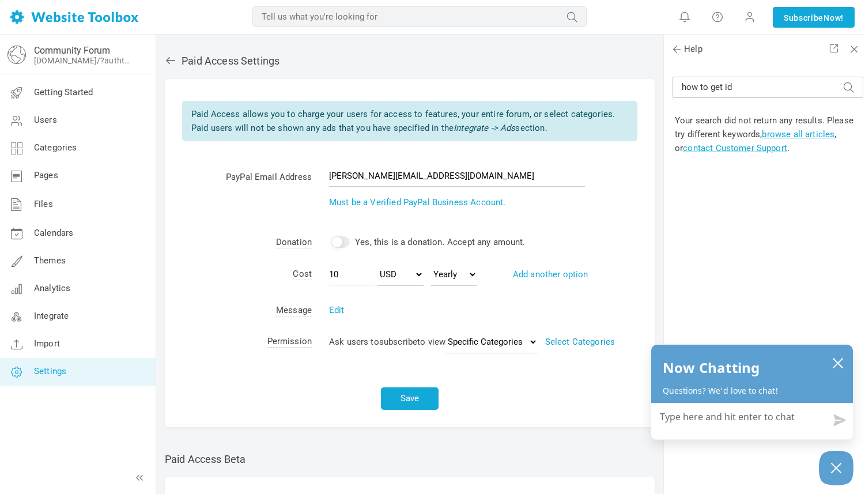
click at [580, 340] on link "Select Categories" at bounding box center [580, 341] width 70 height 10
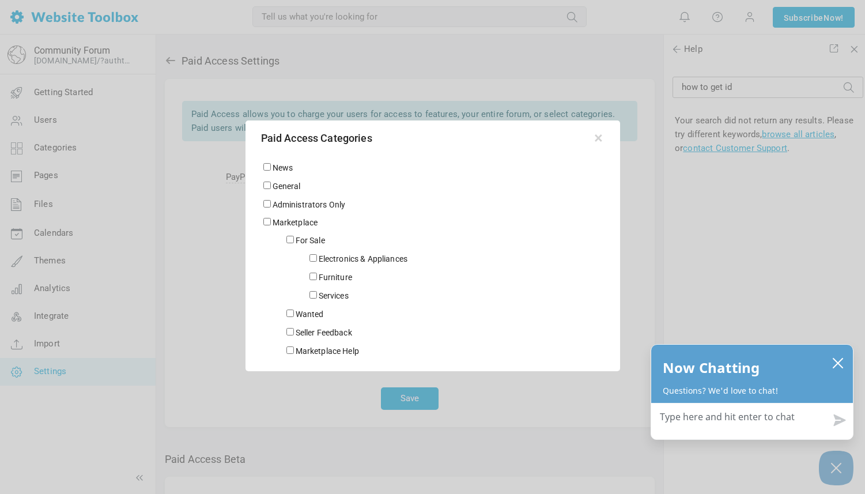
click at [288, 240] on input "For Sale" at bounding box center [289, 239] width 7 height 7
checkbox input "true"
click at [313, 258] on input "Electronics & Appliances" at bounding box center [312, 257] width 7 height 7
checkbox input "true"
click at [312, 279] on input "Furniture" at bounding box center [312, 276] width 7 height 7
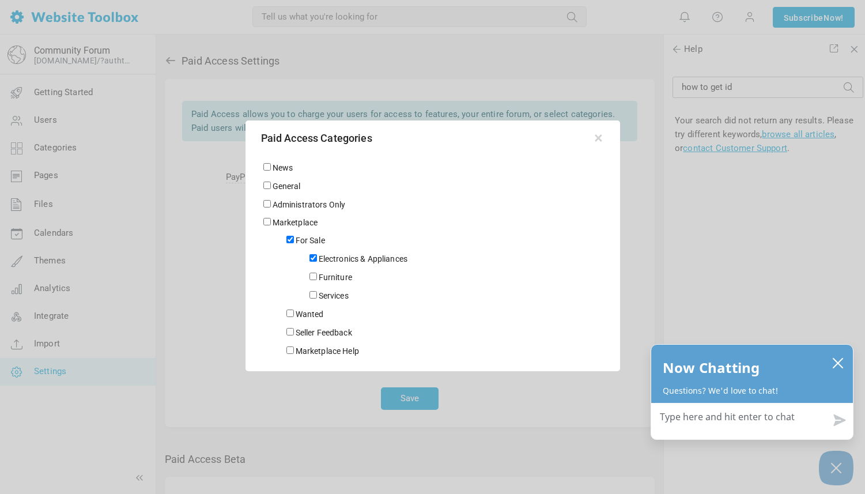
checkbox input "true"
click at [312, 294] on input "Services" at bounding box center [312, 294] width 7 height 7
checkbox input "true"
click at [480, 398] on div at bounding box center [432, 247] width 865 height 494
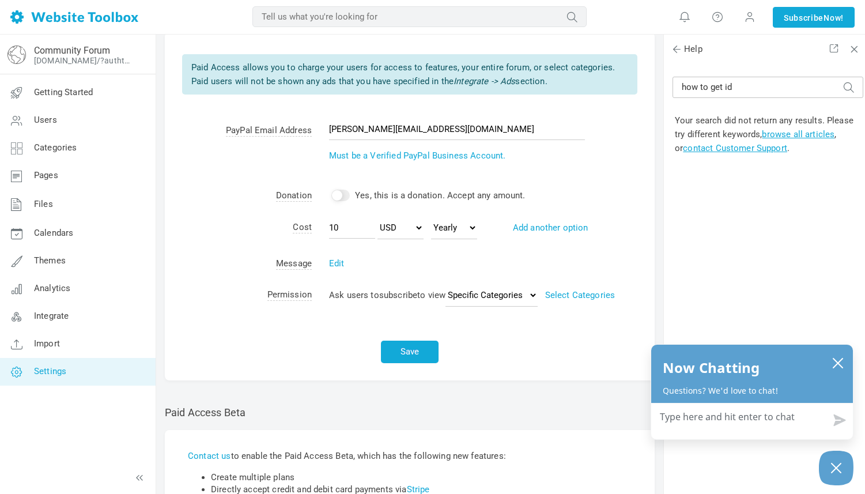
scroll to position [48, 0]
click at [542, 226] on link "Add another option" at bounding box center [550, 226] width 75 height 10
select select "monthly"
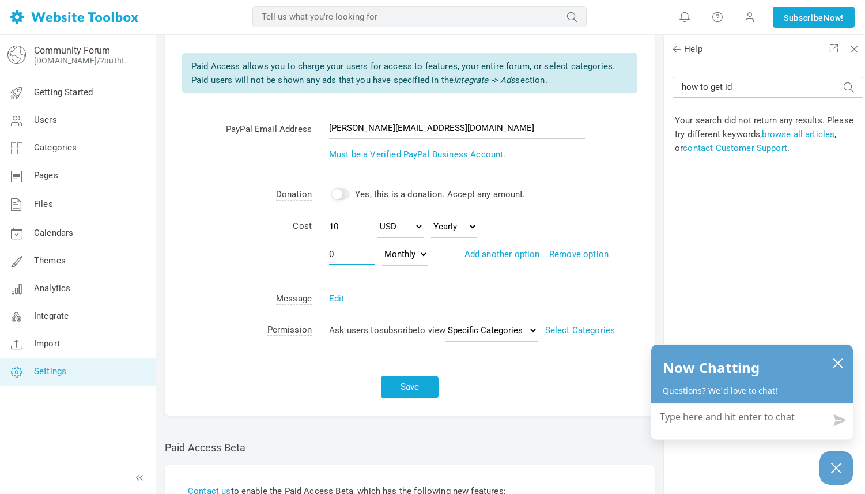
click at [353, 255] on input "0" at bounding box center [352, 254] width 46 height 22
type input "1"
click at [463, 283] on td "Edit Sorry! Viewing this page requires a premium subscription. Upgrade to a pre…" at bounding box center [483, 298] width 343 height 31
click at [408, 385] on button "Save" at bounding box center [410, 387] width 58 height 22
click at [54, 368] on span "Settings" at bounding box center [50, 371] width 32 height 10
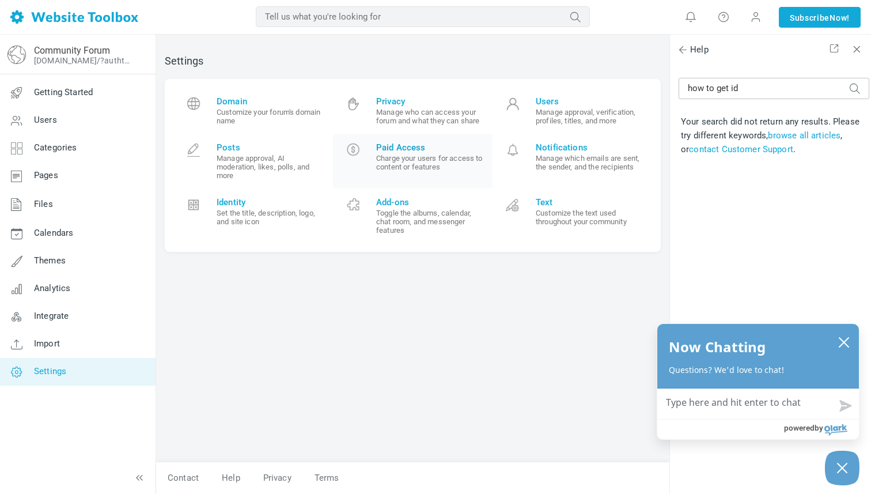
click at [399, 147] on span "Paid Access" at bounding box center [430, 147] width 108 height 10
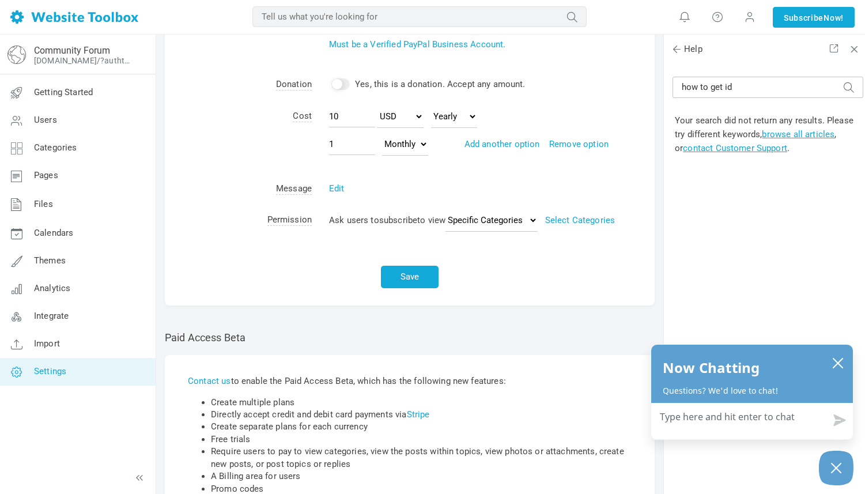
scroll to position [165, 0]
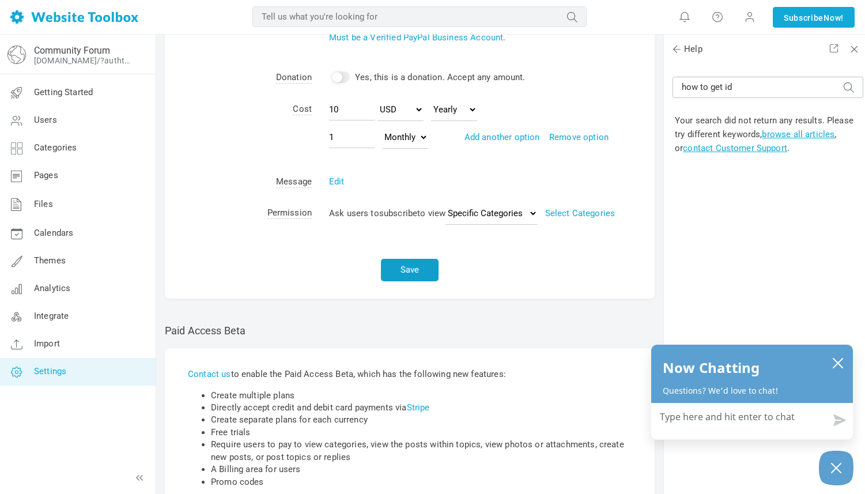
click at [408, 269] on button "Save" at bounding box center [410, 270] width 58 height 22
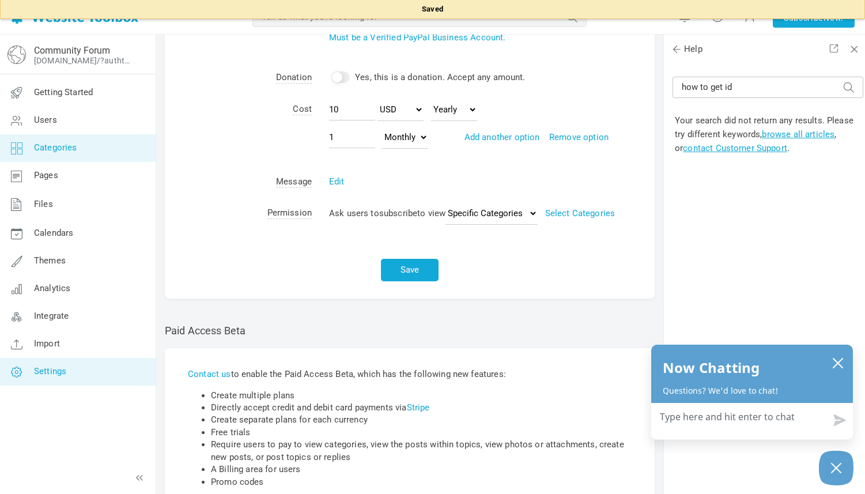
click at [62, 149] on span "Categories" at bounding box center [55, 147] width 43 height 10
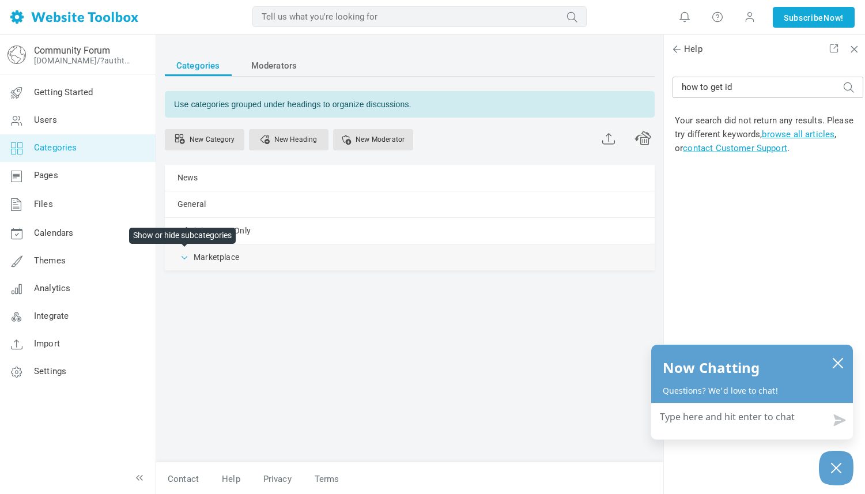
click at [183, 256] on span at bounding box center [185, 257] width 12 height 12
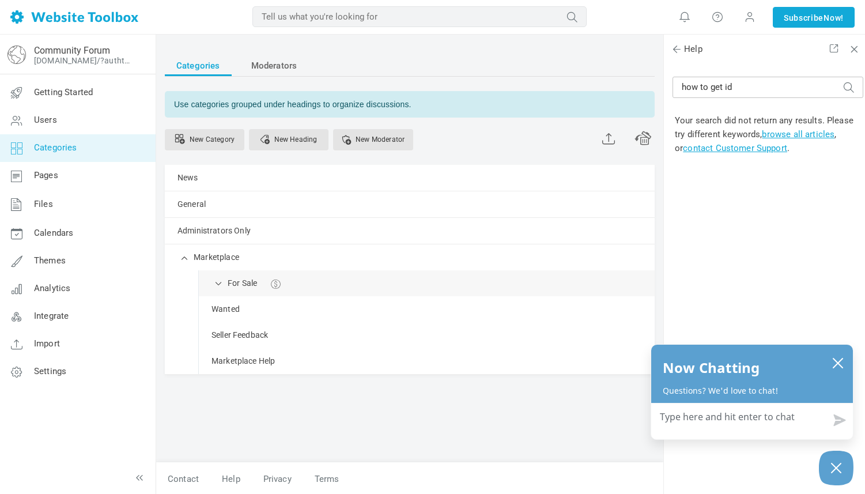
click at [0, 0] on link "Manage" at bounding box center [0, 0] width 0 height 0
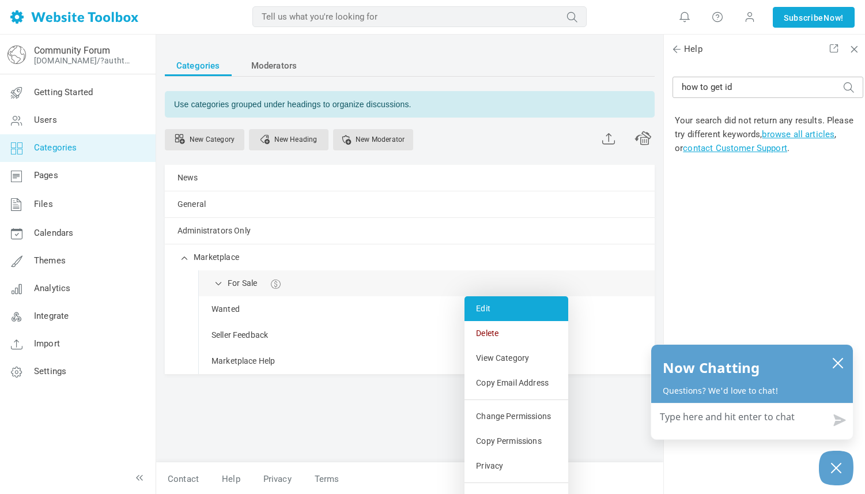
click at [489, 302] on link "Edit" at bounding box center [516, 308] width 104 height 25
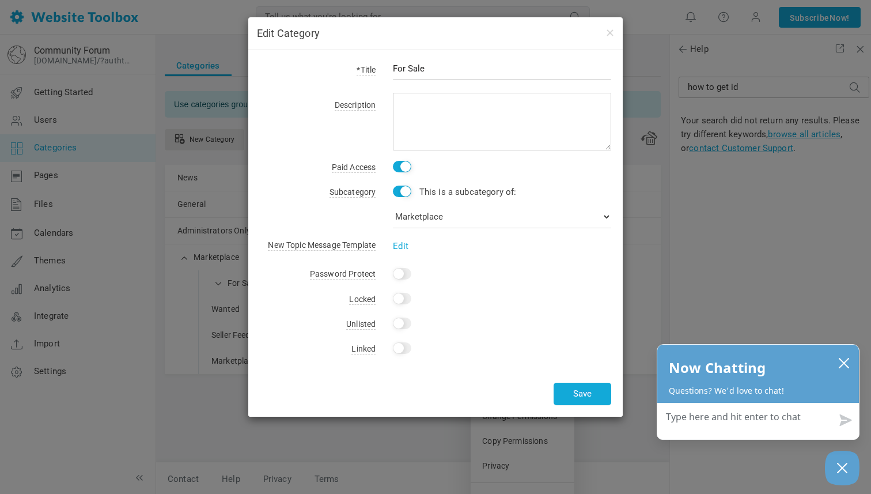
click at [399, 167] on input "checkbox" at bounding box center [402, 167] width 18 height 12
checkbox input "true"
click at [399, 241] on link "Edit" at bounding box center [401, 246] width 16 height 10
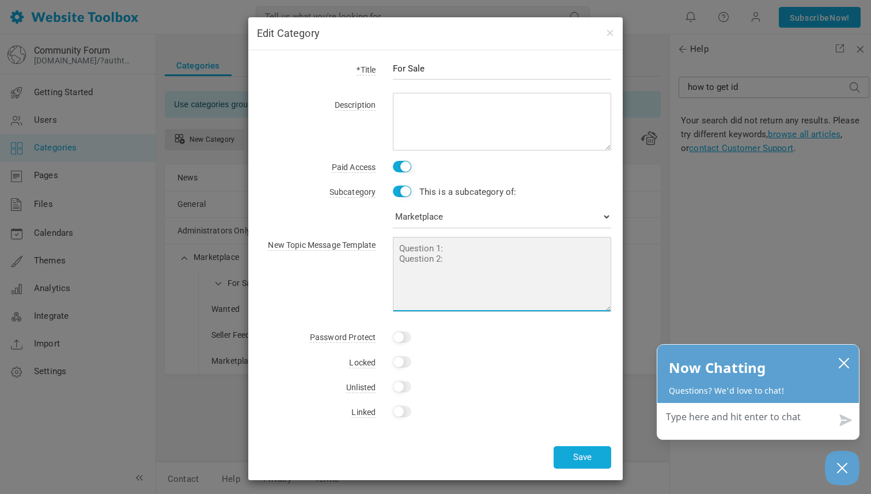
click at [457, 252] on textarea at bounding box center [502, 274] width 218 height 75
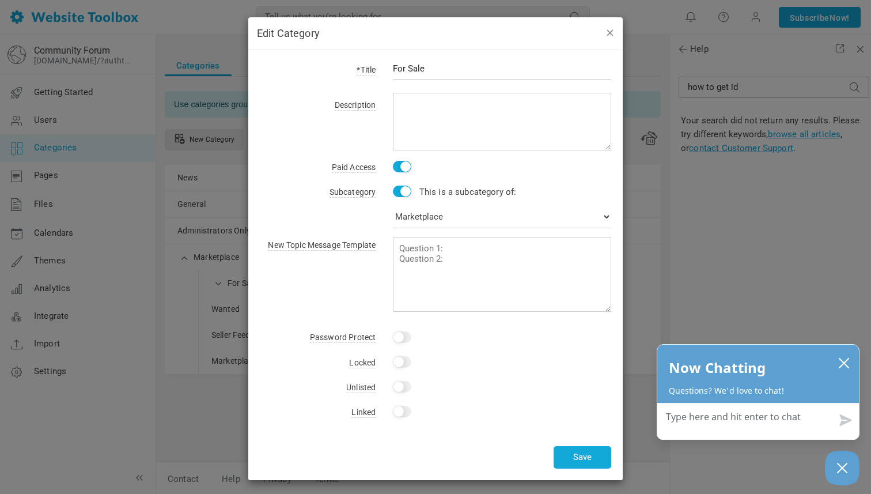
click at [607, 31] on button "button" at bounding box center [609, 32] width 9 height 13
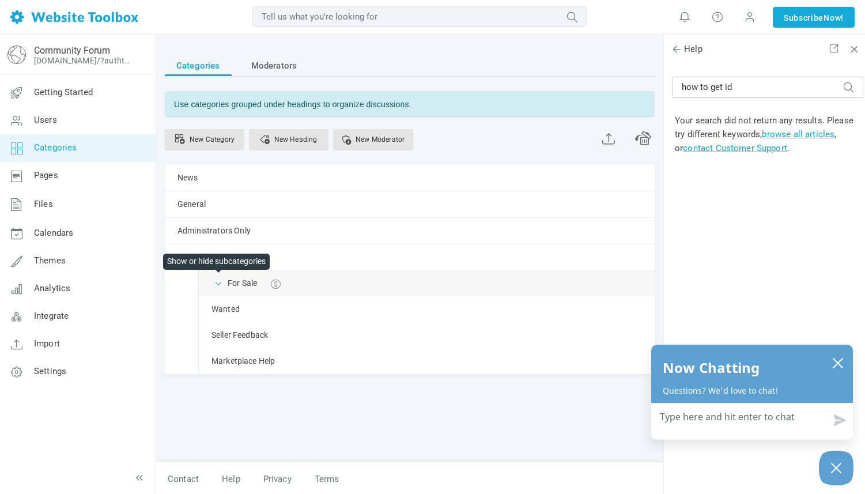
click at [222, 284] on span at bounding box center [219, 283] width 12 height 12
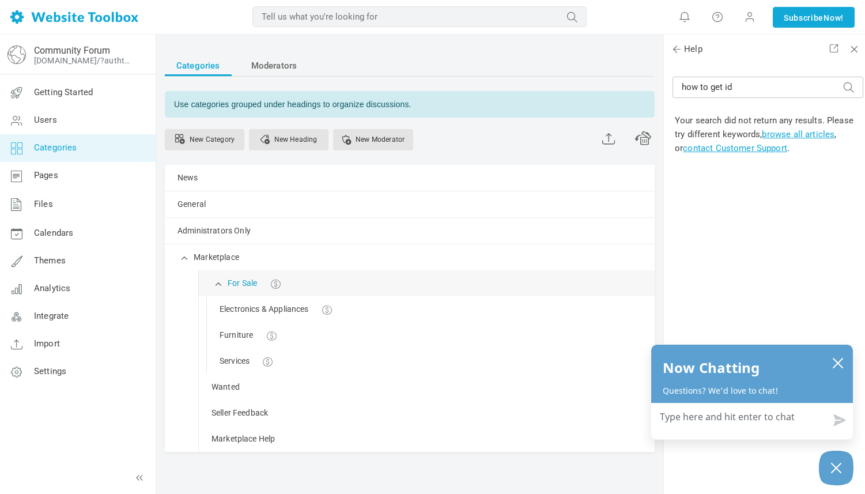
click at [247, 284] on link "For Sale" at bounding box center [242, 283] width 29 height 14
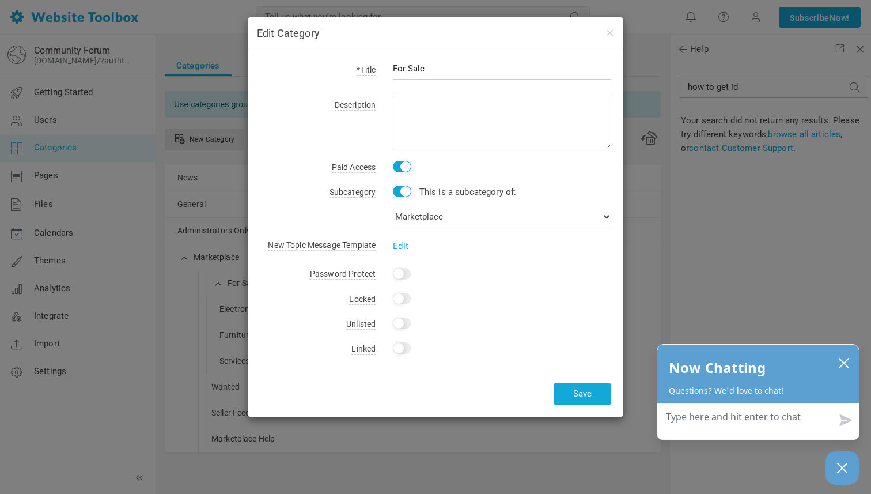
click at [436, 434] on div "Edit Category *Title For Sale Description Paid Access Subcategory This is a sub…" at bounding box center [435, 247] width 871 height 494
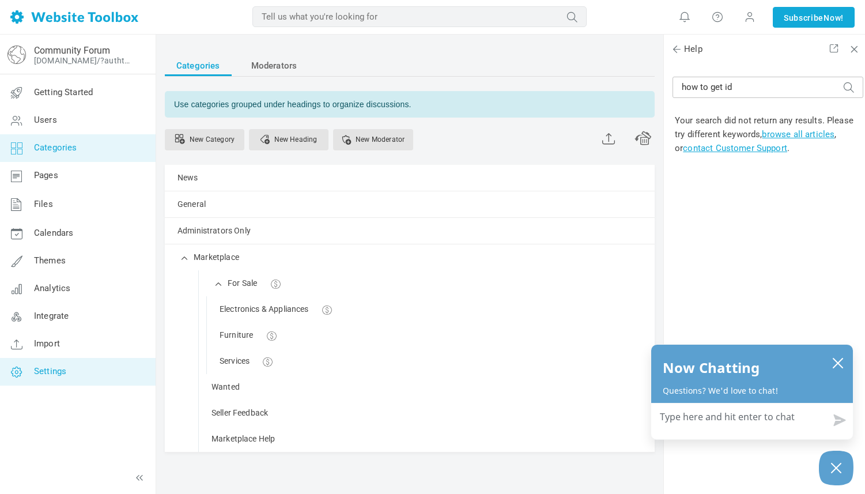
click at [50, 371] on span "Settings" at bounding box center [50, 371] width 32 height 10
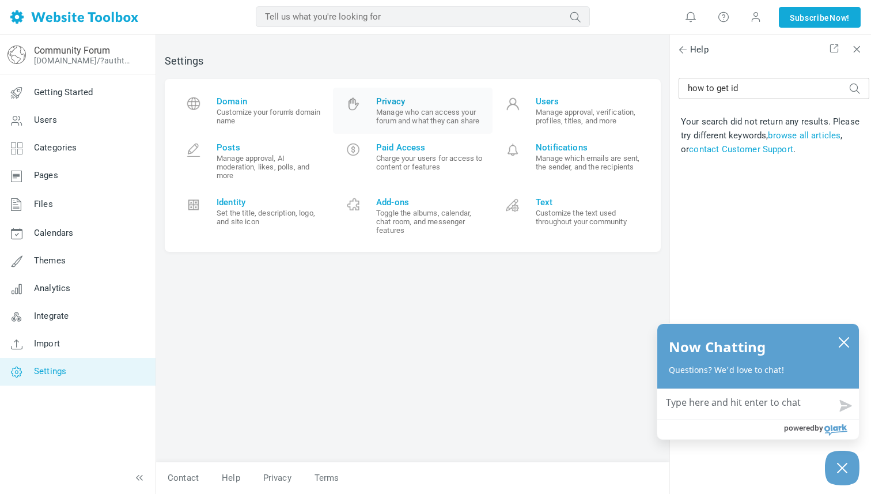
click at [428, 111] on small "Manage who can access your forum and what they can share" at bounding box center [430, 116] width 108 height 17
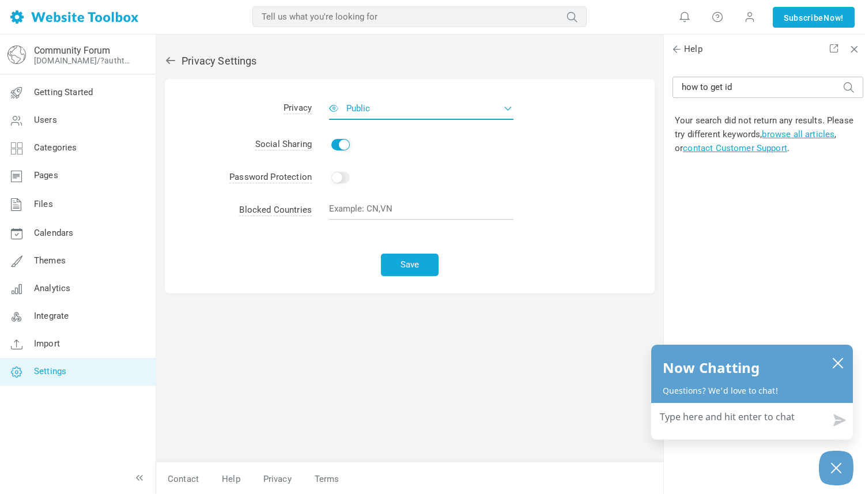
click at [510, 107] on button "Public" at bounding box center [421, 108] width 184 height 23
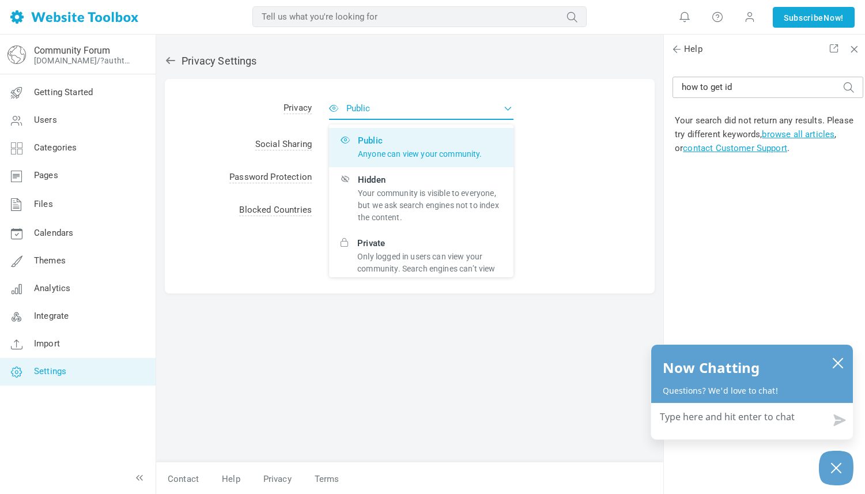
click at [510, 107] on button "Public" at bounding box center [421, 108] width 184 height 23
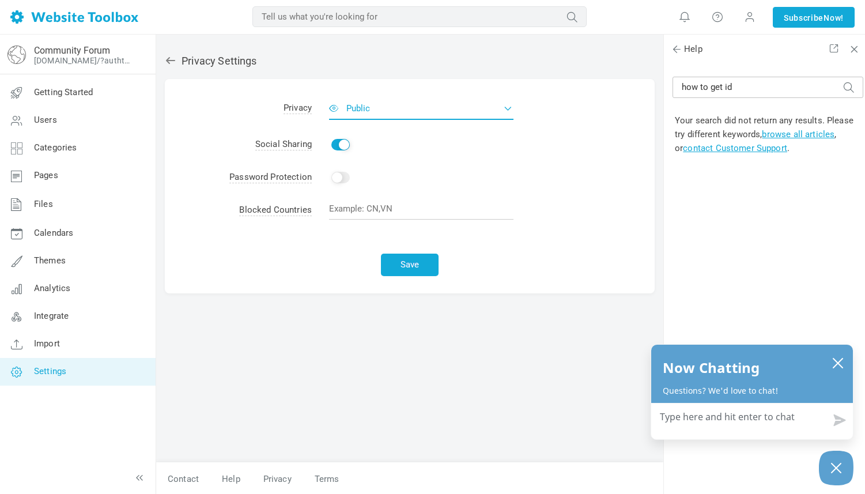
click at [510, 107] on button "Public" at bounding box center [421, 108] width 184 height 23
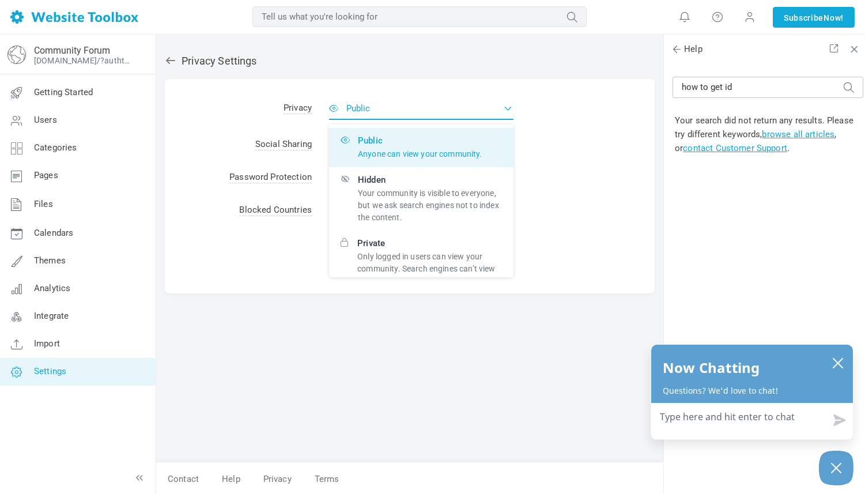
click at [510, 107] on button "Public" at bounding box center [421, 108] width 184 height 23
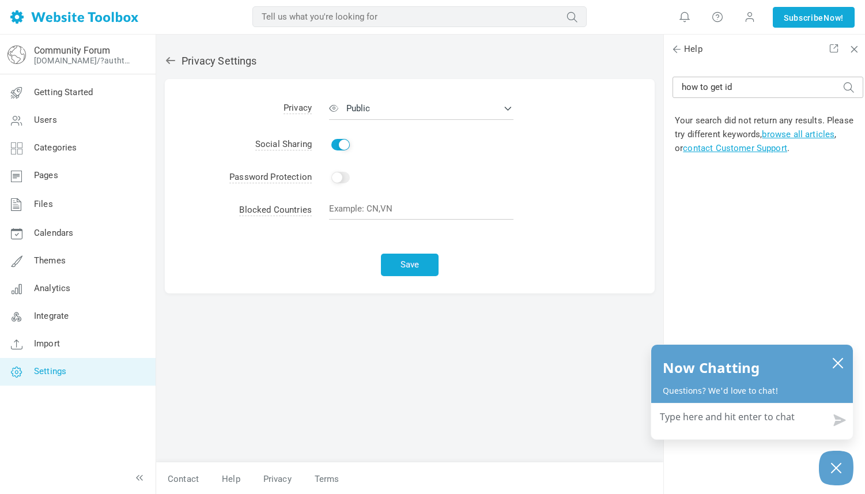
click at [300, 279] on div "Save" at bounding box center [410, 260] width 490 height 65
click at [404, 269] on button "Save" at bounding box center [410, 265] width 58 height 22
click at [50, 117] on span "Users" at bounding box center [45, 120] width 23 height 10
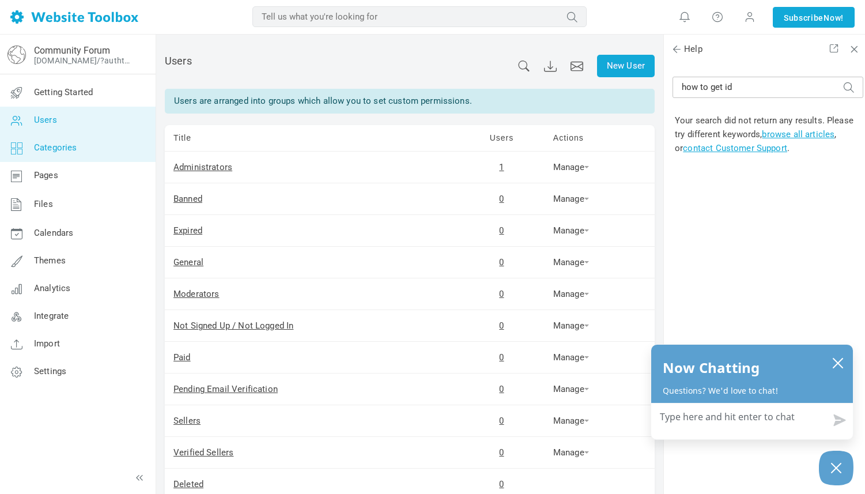
click at [54, 145] on span "Categories" at bounding box center [55, 147] width 43 height 10
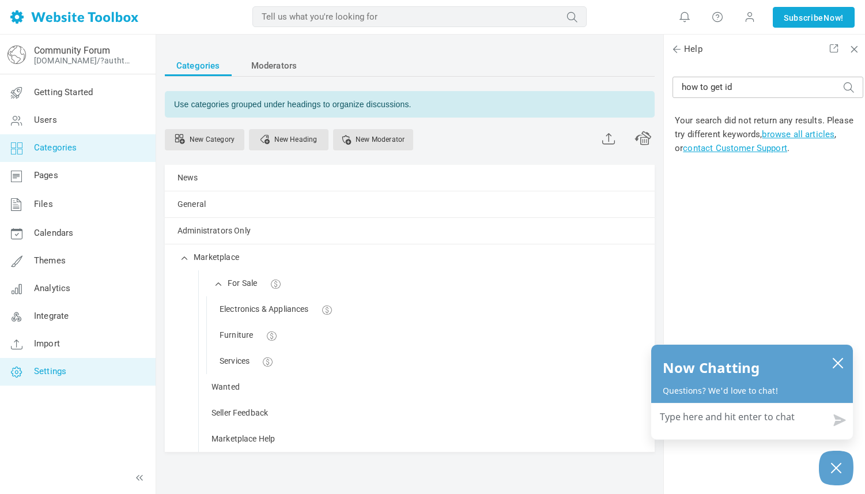
click at [51, 374] on span "Settings" at bounding box center [50, 371] width 32 height 10
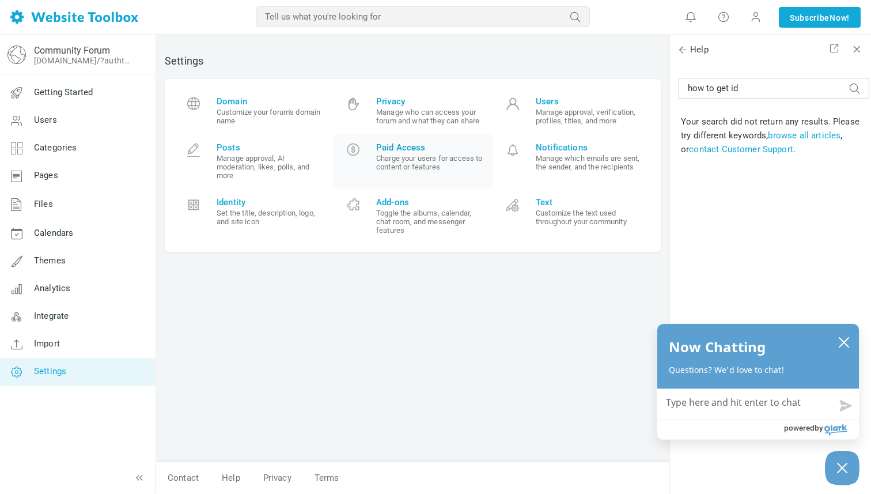
click at [405, 145] on span "Paid Access" at bounding box center [430, 147] width 108 height 10
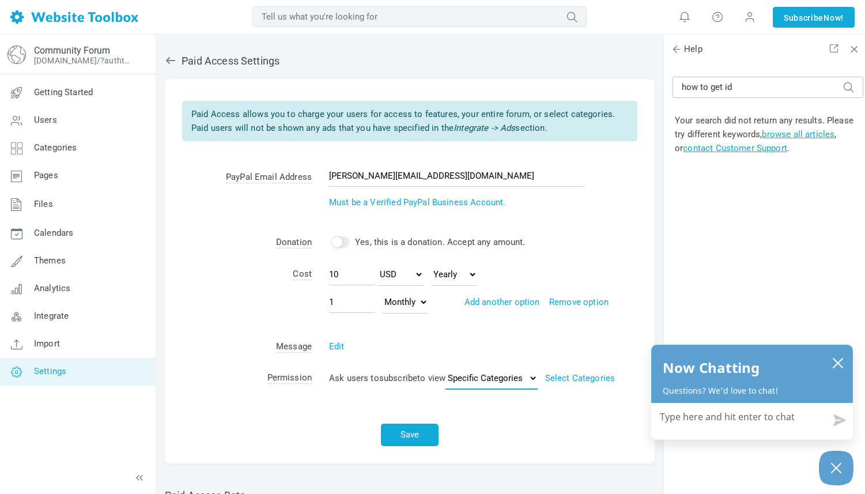
click at [537, 378] on select "Specific Categories Entire Forum" at bounding box center [491, 377] width 92 height 23
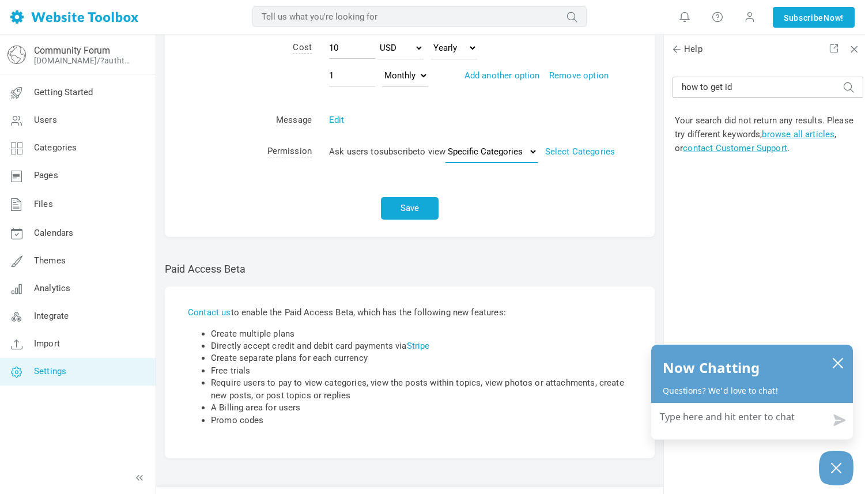
scroll to position [251, 0]
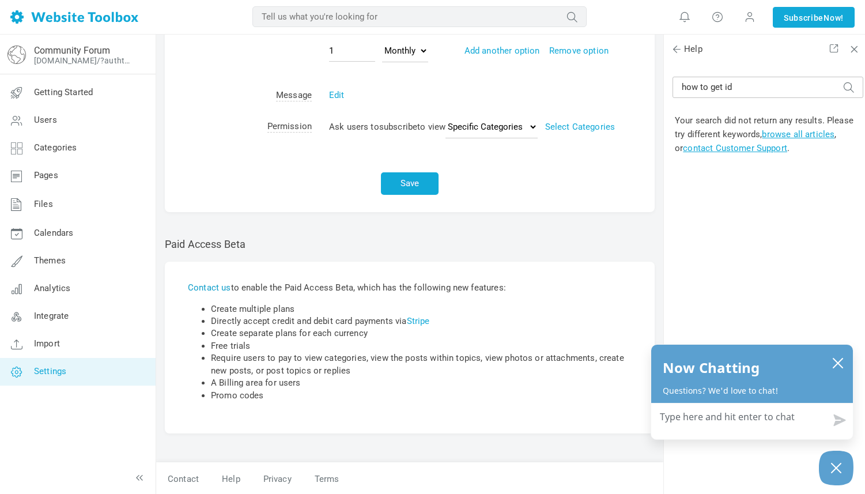
click at [217, 286] on link "Contact us" at bounding box center [209, 287] width 43 height 10
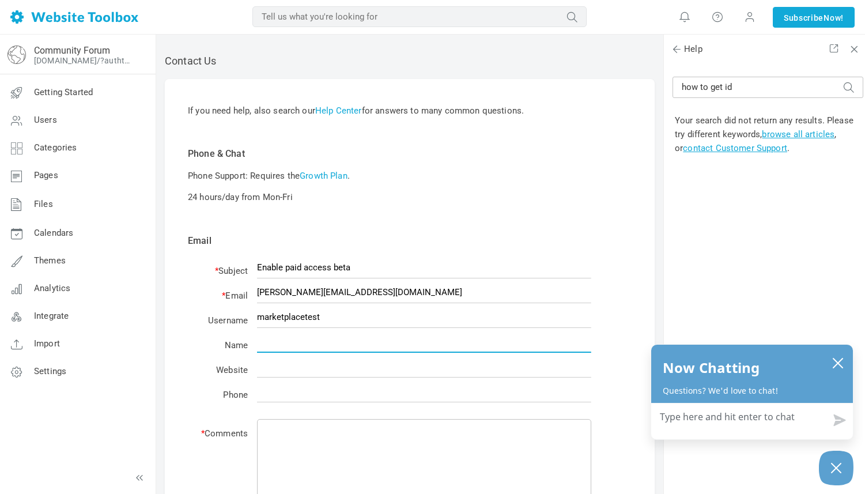
click at [343, 346] on input "text" at bounding box center [424, 342] width 334 height 22
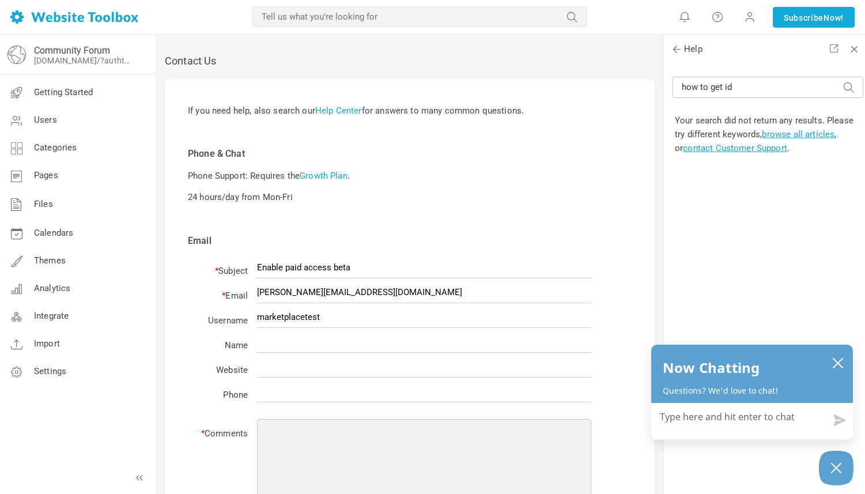
click at [286, 446] on textarea at bounding box center [424, 503] width 334 height 168
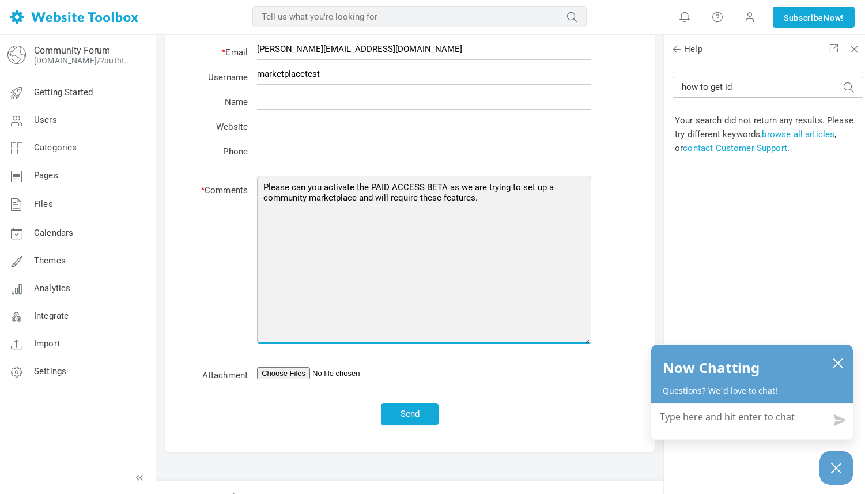
scroll to position [256, 0]
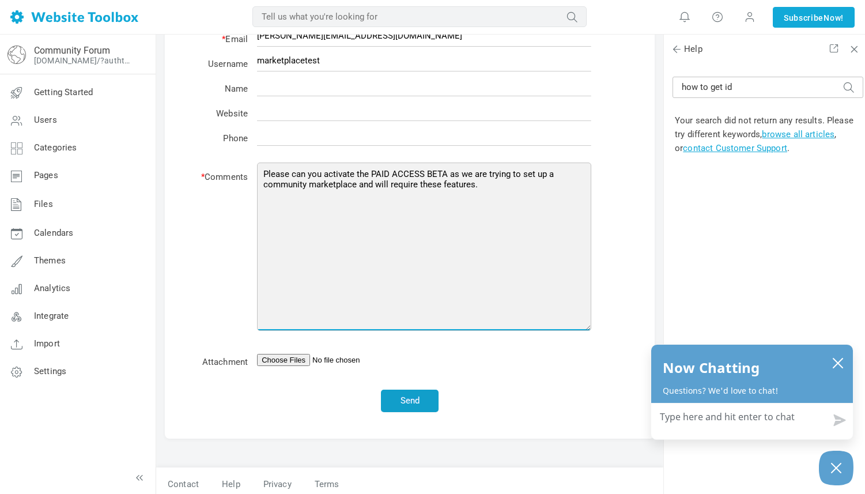
type textarea "Please can you activate the PAID ACCESS BETA as we are trying to set up a commu…"
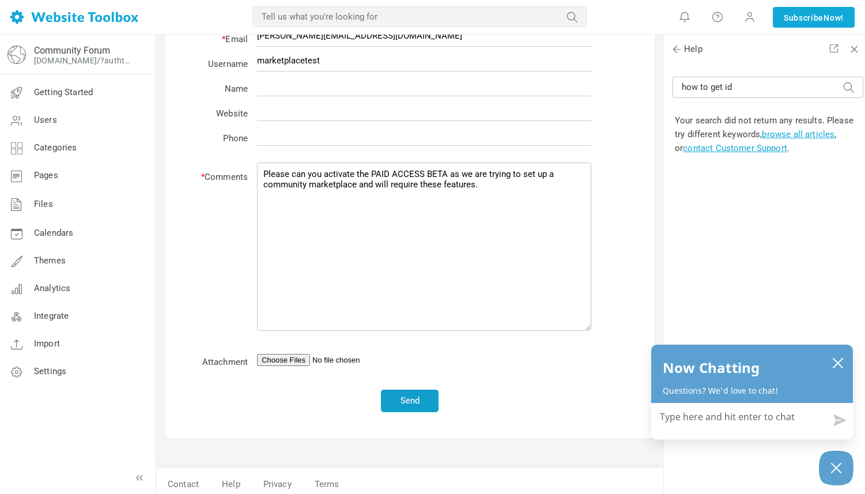
click at [403, 395] on button "Send" at bounding box center [410, 400] width 58 height 22
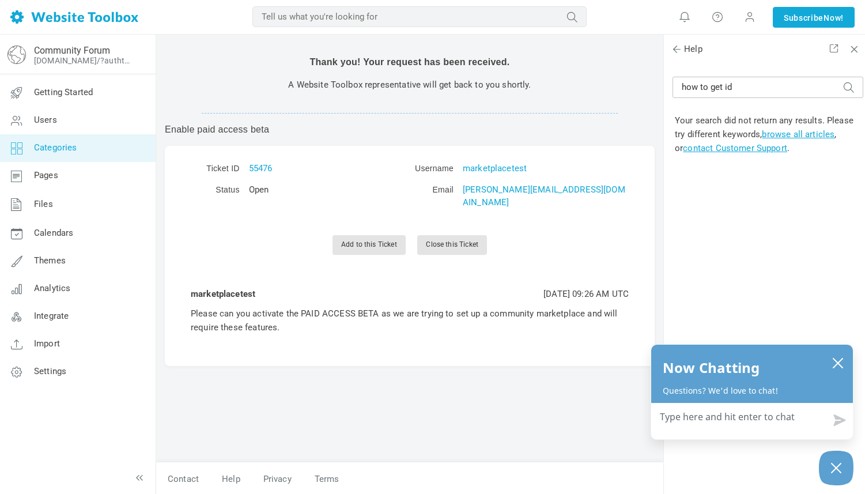
click at [70, 147] on span "Categories" at bounding box center [55, 147] width 43 height 10
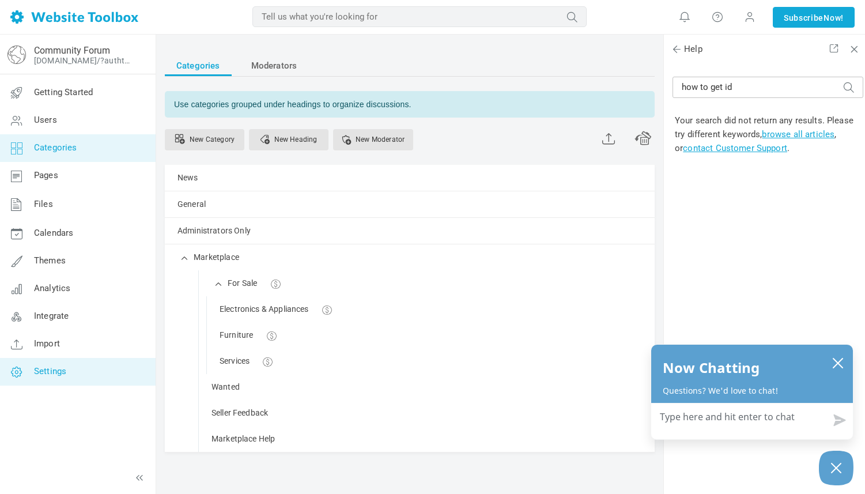
click at [56, 376] on link "Settings" at bounding box center [77, 372] width 156 height 28
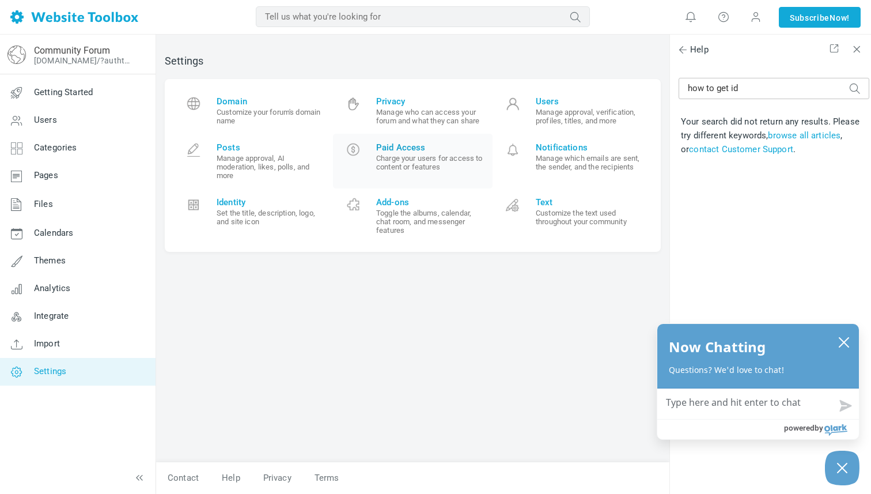
click at [396, 142] on span "Paid Access" at bounding box center [430, 147] width 108 height 10
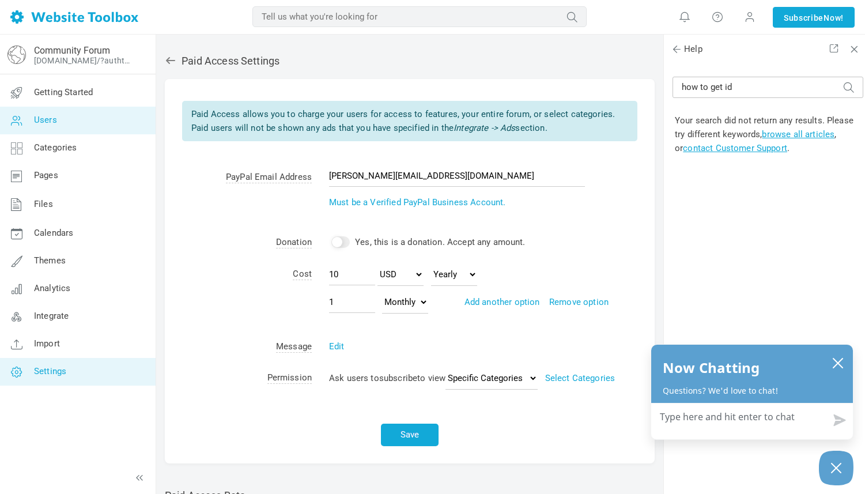
click at [44, 115] on span "Users" at bounding box center [45, 120] width 23 height 10
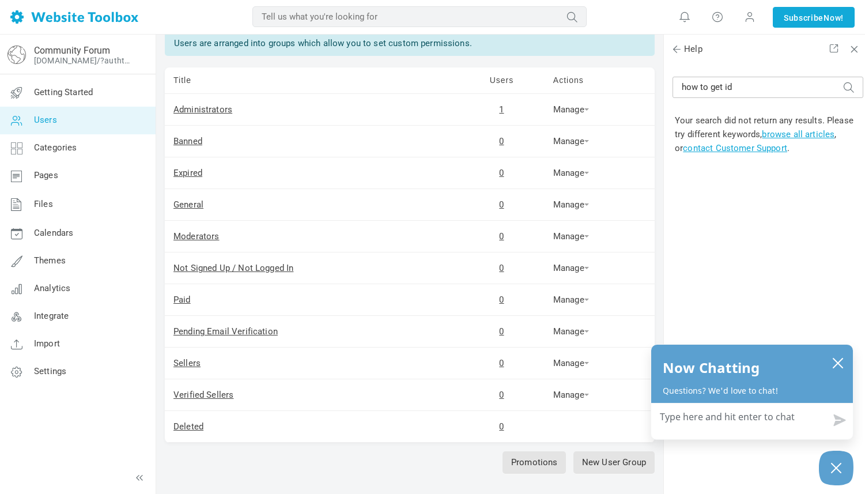
scroll to position [55, 0]
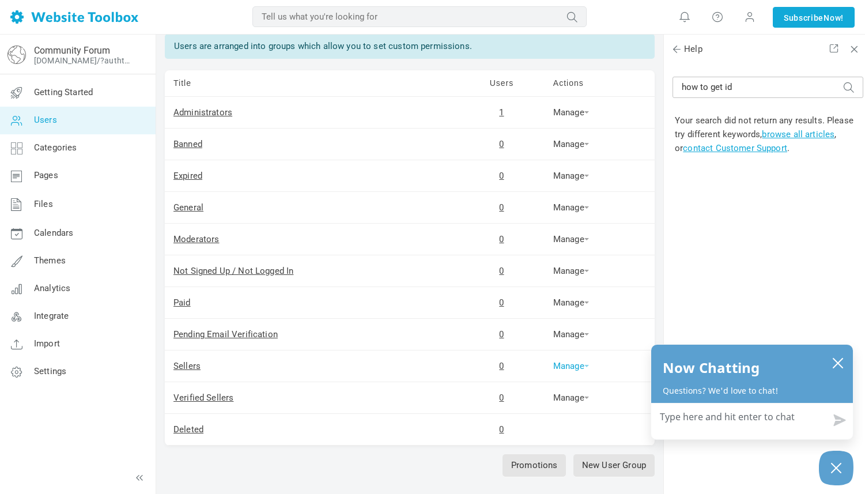
click at [589, 367] on link "Manage" at bounding box center [571, 366] width 36 height 10
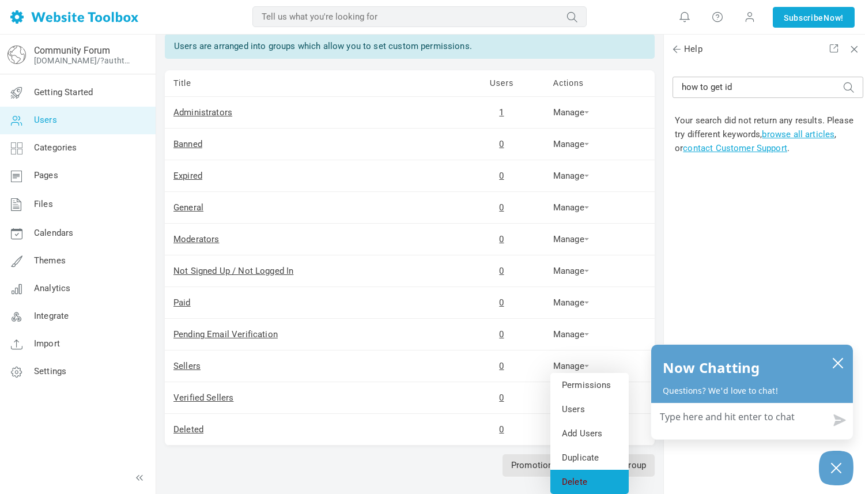
click at [583, 481] on link "Delete" at bounding box center [589, 482] width 78 height 24
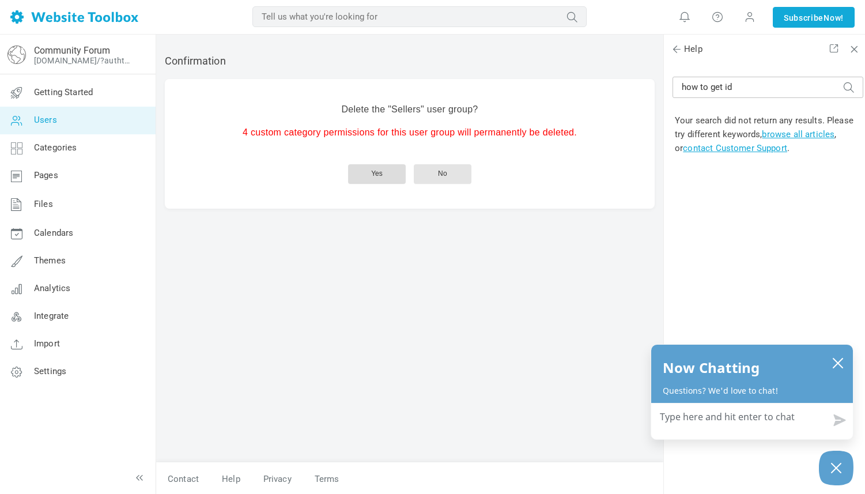
click at [384, 173] on button "Yes" at bounding box center [377, 174] width 58 height 20
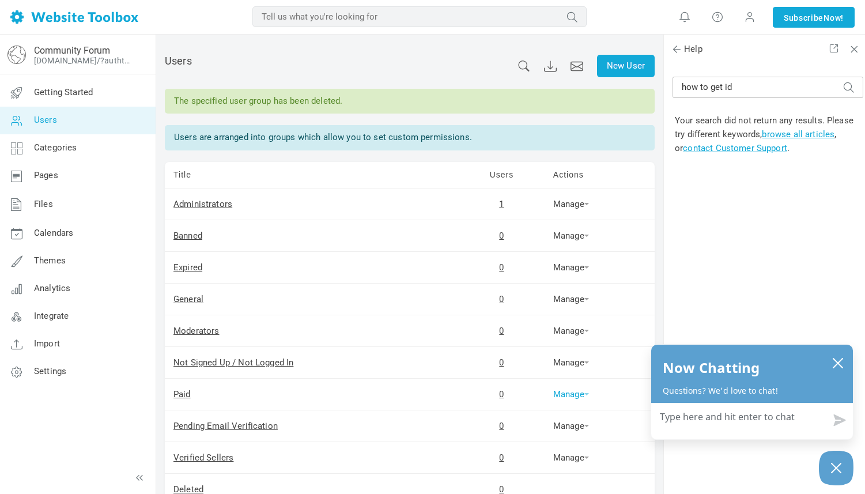
click at [588, 394] on span at bounding box center [586, 394] width 5 height 2
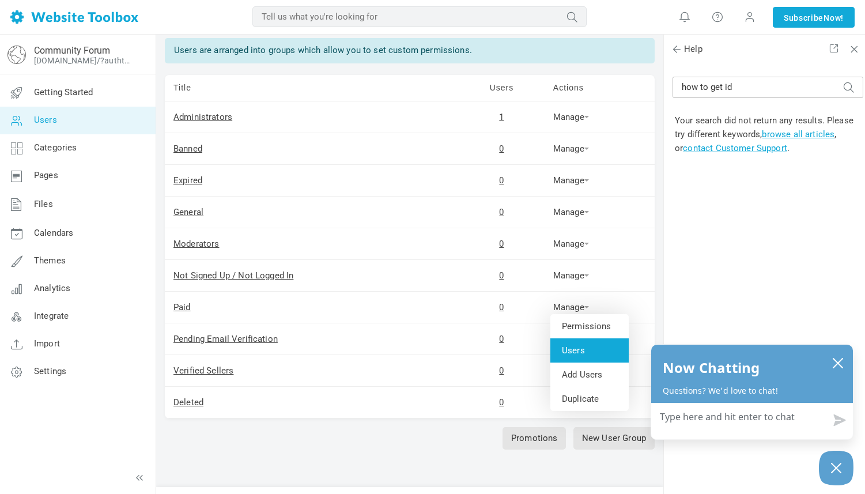
scroll to position [89, 0]
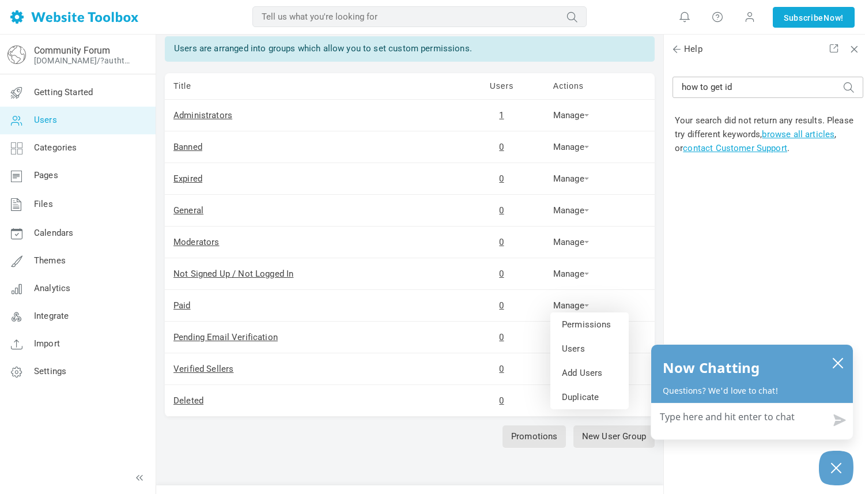
click at [315, 293] on td "Paid" at bounding box center [312, 306] width 294 height 32
click at [585, 334] on link "Manage" at bounding box center [571, 337] width 36 height 10
click at [585, 303] on link "Manage" at bounding box center [571, 305] width 36 height 10
click at [579, 328] on link "Permissions" at bounding box center [589, 324] width 78 height 24
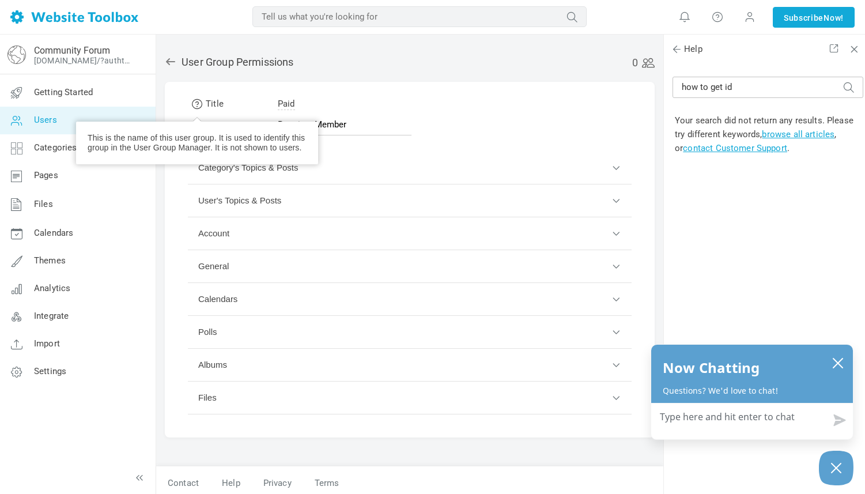
click at [196, 103] on span at bounding box center [197, 104] width 12 height 12
click at [289, 107] on span "Paid" at bounding box center [286, 105] width 17 height 12
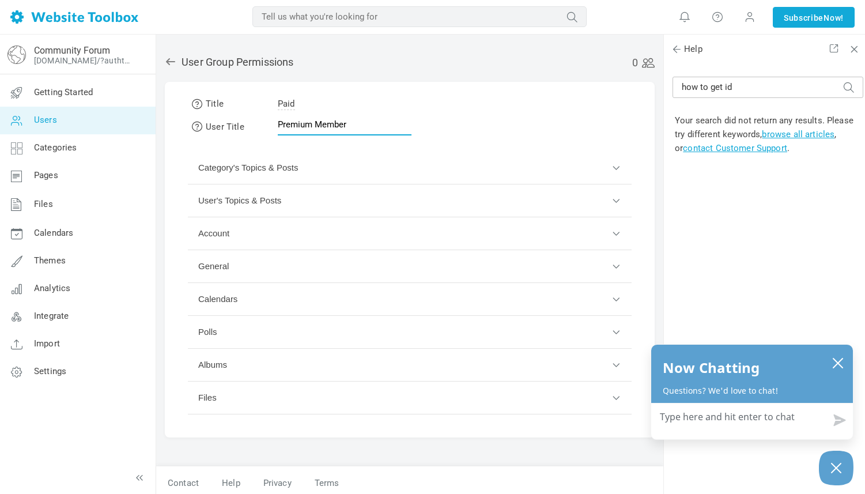
click at [324, 124] on input "Premium Member" at bounding box center [345, 125] width 134 height 22
drag, startPoint x: 354, startPoint y: 124, endPoint x: 316, endPoint y: 124, distance: 38.0
click at [316, 124] on input "Premium Member" at bounding box center [345, 125] width 134 height 22
type input "P"
type input "Seller"
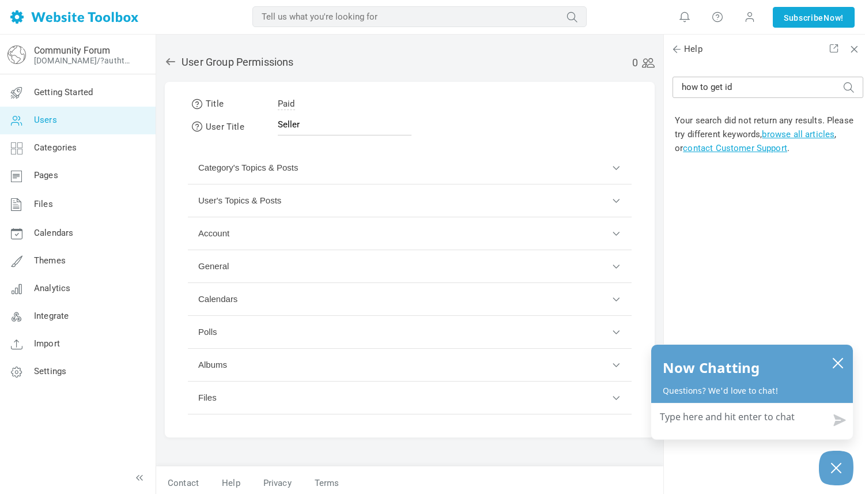
click at [616, 164] on button "Category's Topics & Posts" at bounding box center [410, 168] width 444 height 33
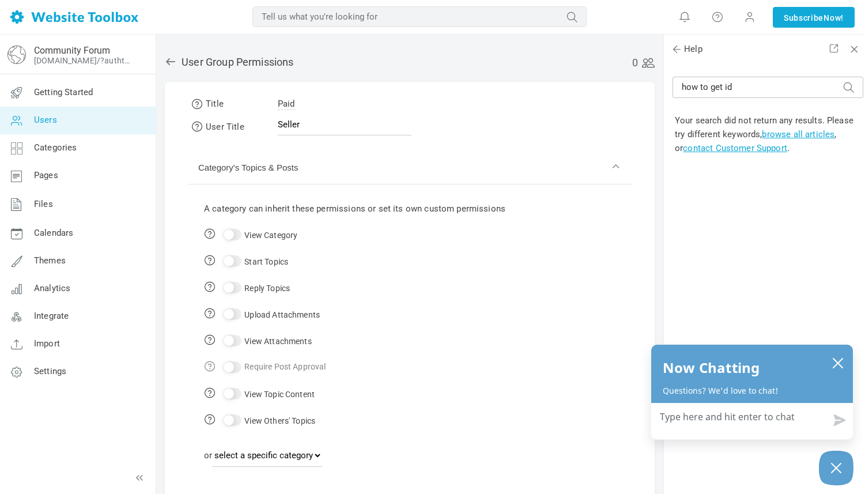
click at [231, 230] on input "View Category" at bounding box center [232, 235] width 18 height 12
checkbox input "true"
click at [229, 256] on input "Start Topics" at bounding box center [232, 261] width 18 height 12
checkbox input "true"
click at [230, 289] on input "Reply Topics" at bounding box center [232, 288] width 18 height 12
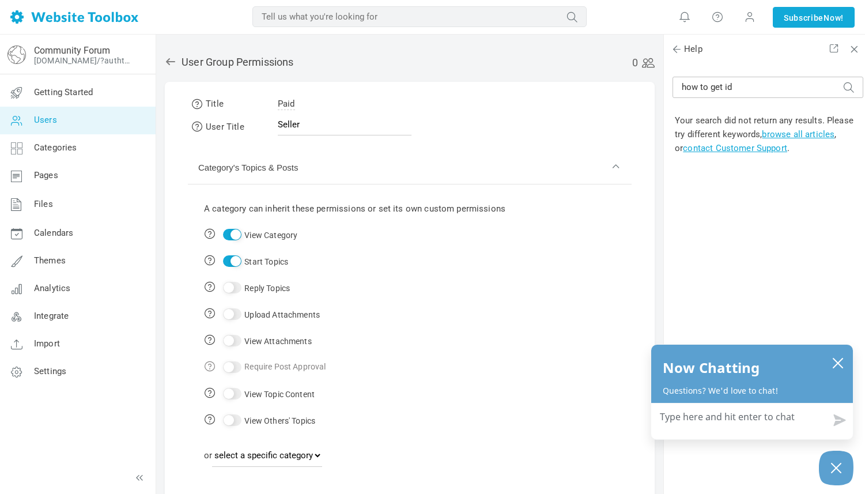
checkbox input "true"
click at [229, 311] on input "Upload Attachments" at bounding box center [232, 314] width 18 height 12
checkbox input "true"
click at [232, 392] on input "View Topic Content" at bounding box center [232, 394] width 18 height 12
checkbox input "true"
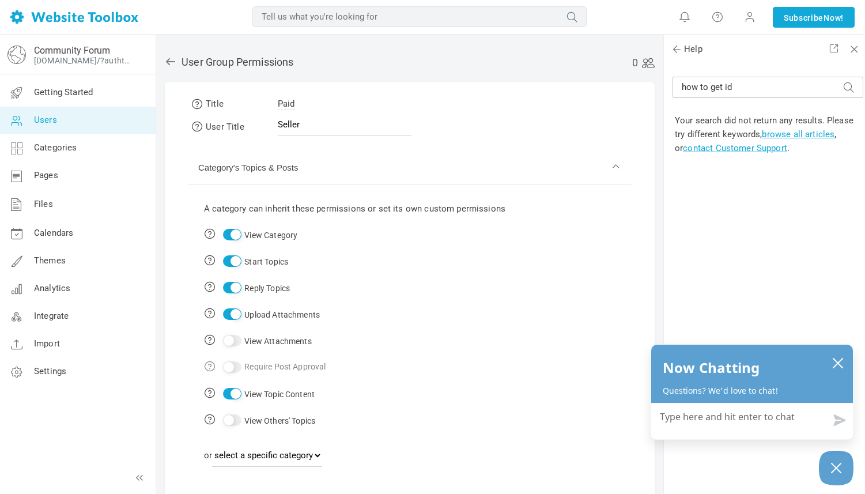
click at [232, 422] on input "View Others' Topics" at bounding box center [232, 420] width 18 height 12
checkbox input "true"
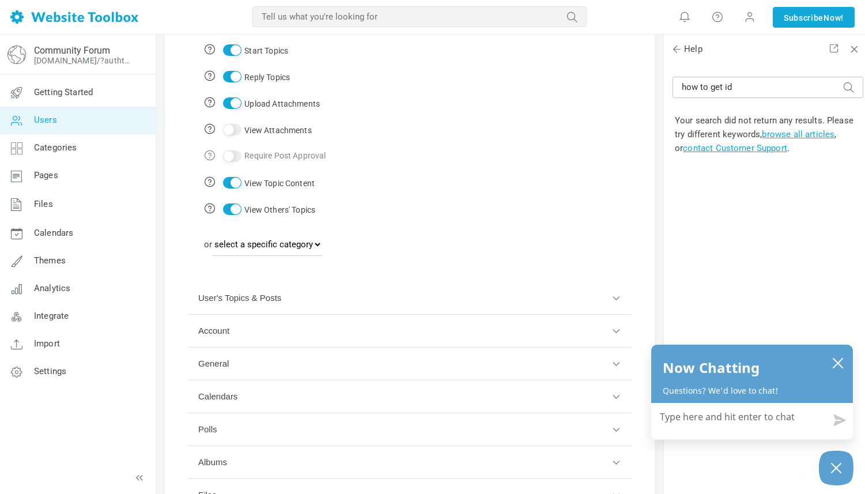
scroll to position [214, 0]
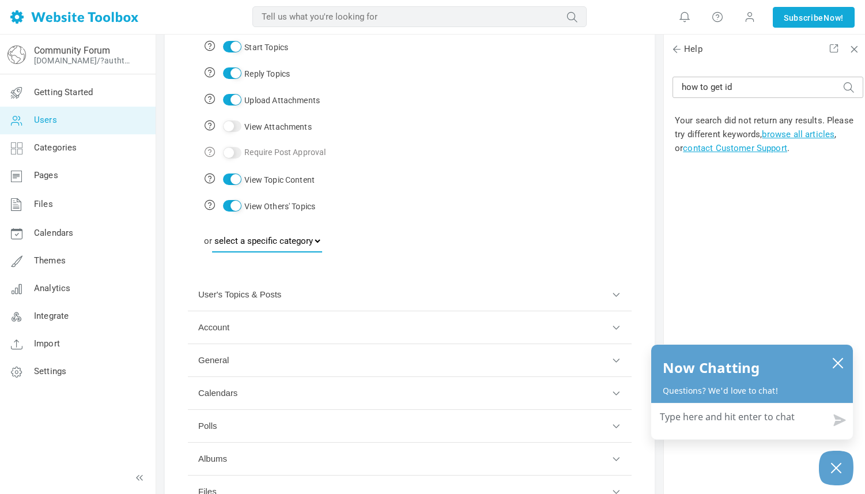
click at [322, 239] on select "select a specific category News General Administrators Only Marketplace For Sal…" at bounding box center [267, 240] width 110 height 23
select select "988160"
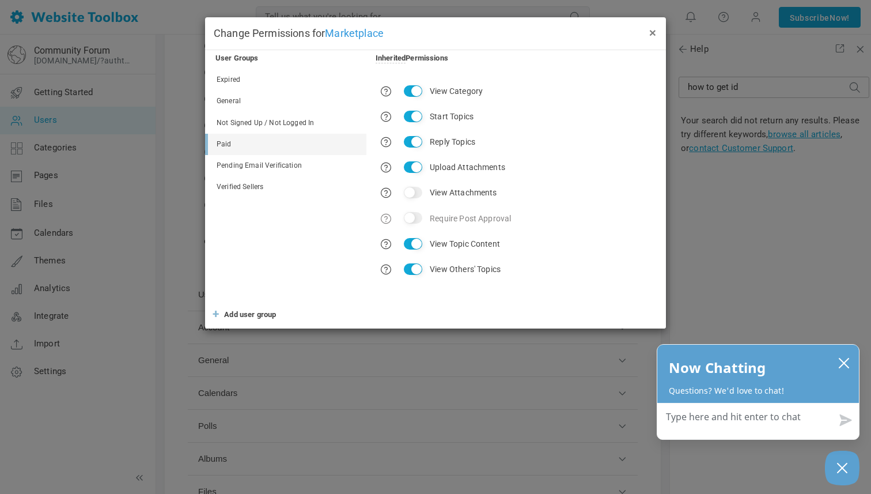
click at [652, 31] on button "×" at bounding box center [652, 32] width 9 height 13
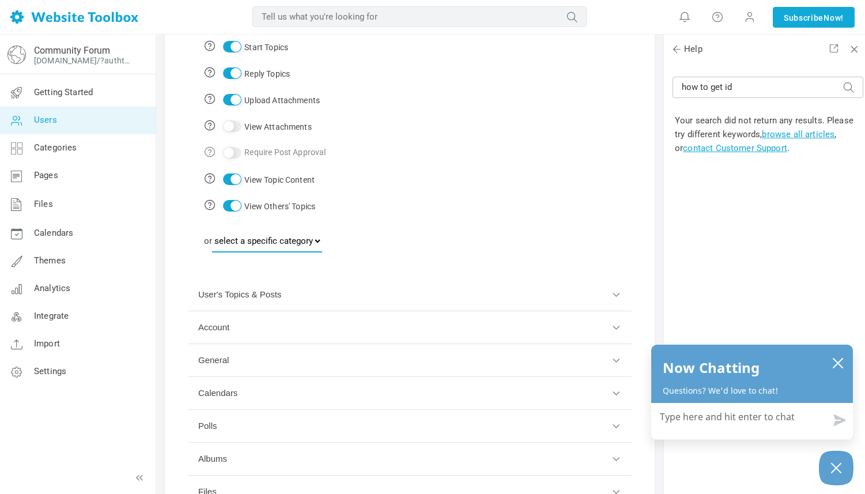
click at [322, 239] on select "select a specific category News General Administrators Only Marketplace For Sal…" at bounding box center [267, 240] width 110 height 23
select select "988162"
select select
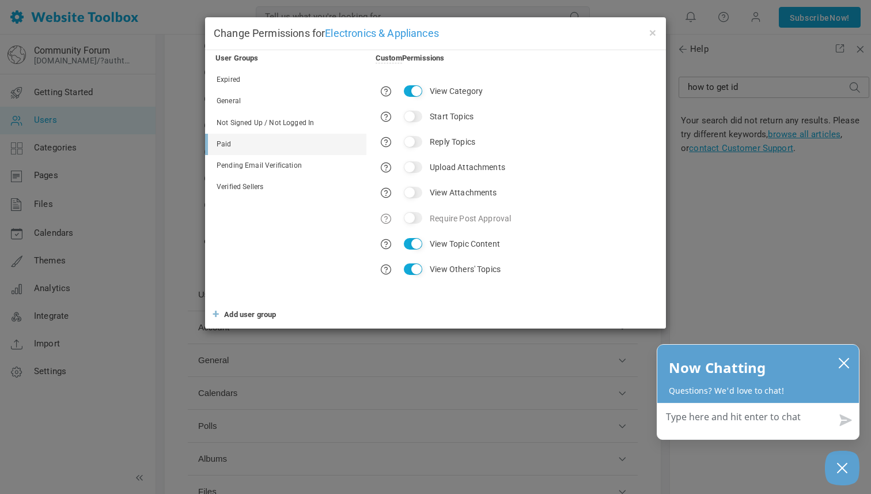
click at [411, 115] on input "Start Topics" at bounding box center [413, 117] width 18 height 12
checkbox input "true"
click at [411, 141] on input "Reply Topics" at bounding box center [413, 142] width 18 height 12
checkbox input "true"
click at [411, 164] on input "Upload Attachments" at bounding box center [413, 167] width 18 height 12
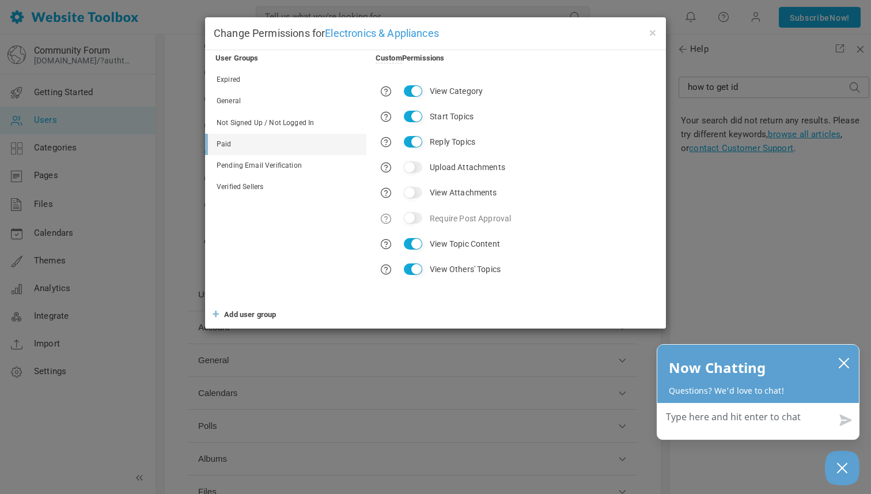
checkbox input "true"
click at [652, 32] on button "×" at bounding box center [652, 32] width 9 height 13
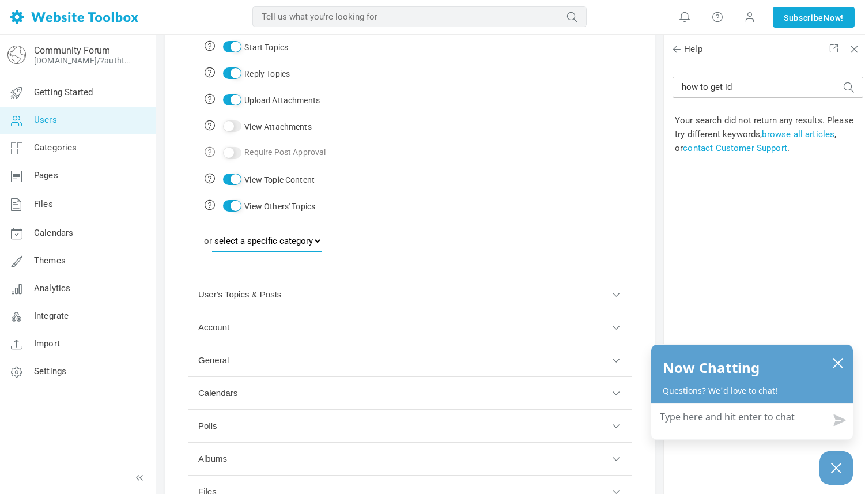
click at [316, 243] on select "select a specific category News General Administrators Only Marketplace For Sal…" at bounding box center [267, 240] width 110 height 23
select select "988160"
select select
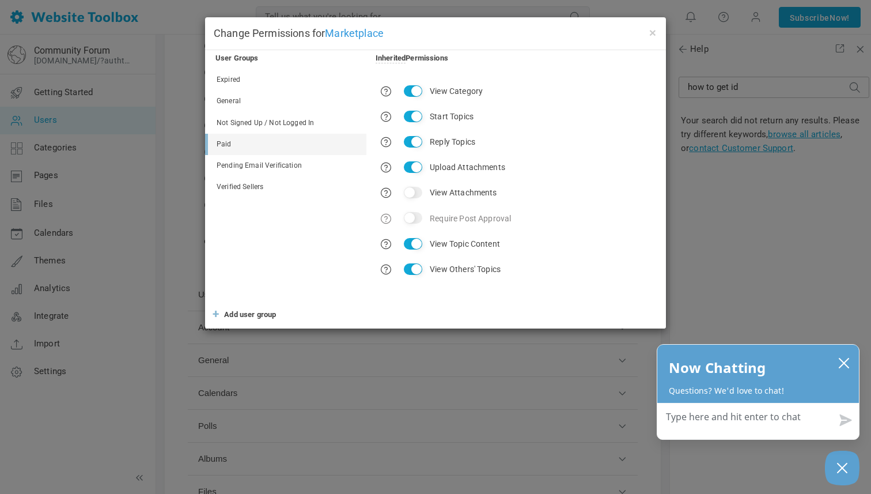
click at [413, 114] on input "Start Topics" at bounding box center [413, 117] width 18 height 12
checkbox input "false"
click at [409, 141] on input "Reply Topics" at bounding box center [413, 142] width 18 height 12
checkbox input "false"
click at [410, 161] on input "Upload Attachments" at bounding box center [413, 167] width 18 height 12
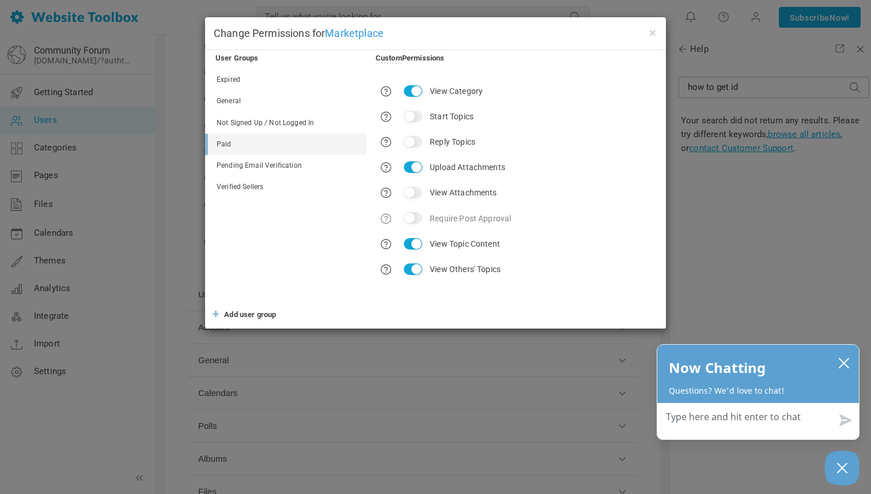
checkbox input "false"
click at [652, 31] on button "×" at bounding box center [652, 32] width 9 height 13
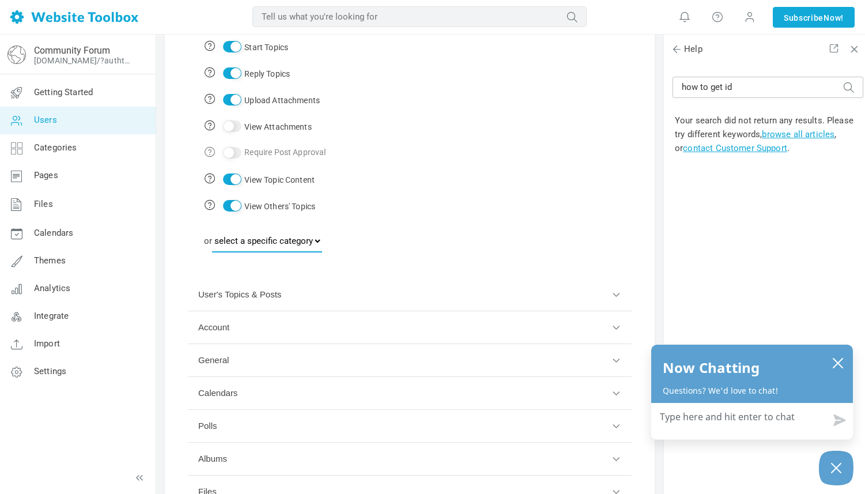
click at [322, 240] on select "select a specific category News General Administrators Only Marketplace For Sal…" at bounding box center [267, 240] width 110 height 23
select select "988163"
select select
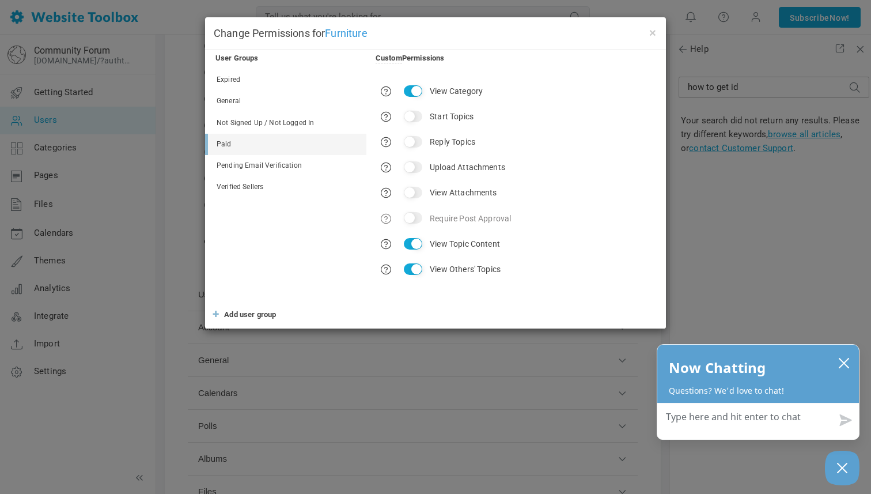
click at [412, 116] on input "Start Topics" at bounding box center [413, 117] width 18 height 12
checkbox input "true"
click at [411, 138] on input "Reply Topics" at bounding box center [413, 142] width 18 height 12
checkbox input "true"
click at [414, 164] on input "Upload Attachments" at bounding box center [413, 167] width 18 height 12
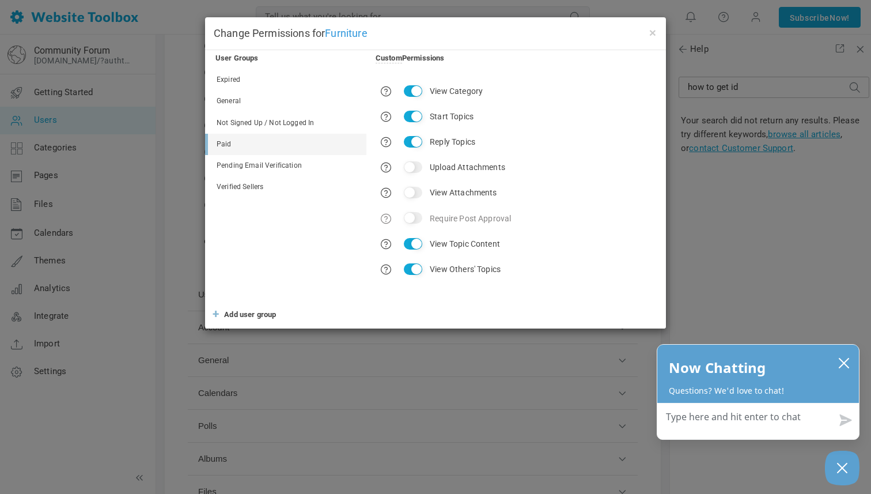
checkbox input "true"
click at [654, 31] on button "×" at bounding box center [652, 32] width 9 height 13
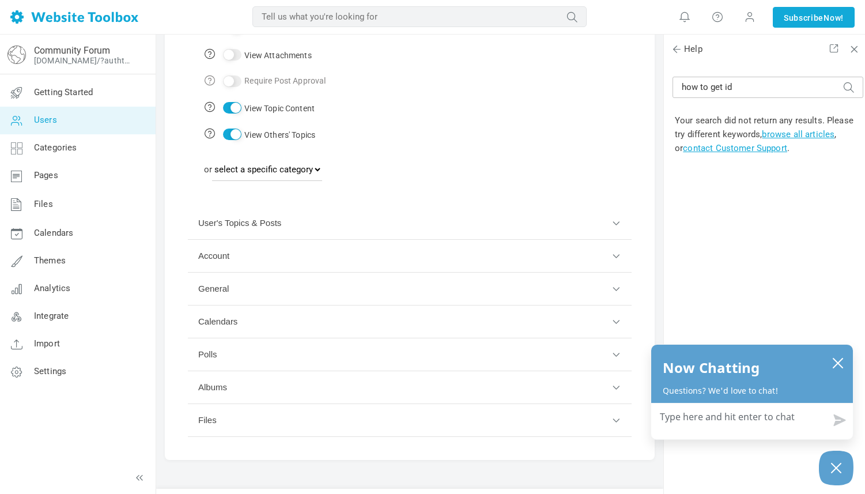
scroll to position [312, 0]
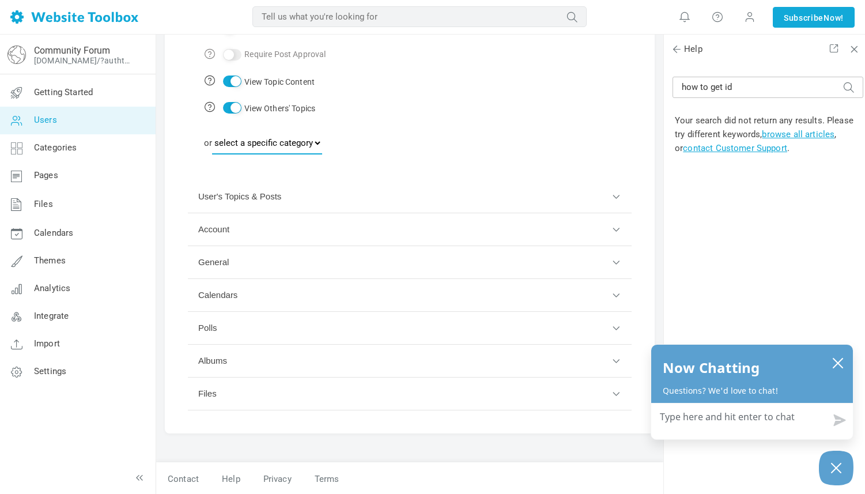
click at [322, 140] on select "select a specific category News General Administrators Only Marketplace For Sal…" at bounding box center [267, 142] width 110 height 23
select select "988164"
select select
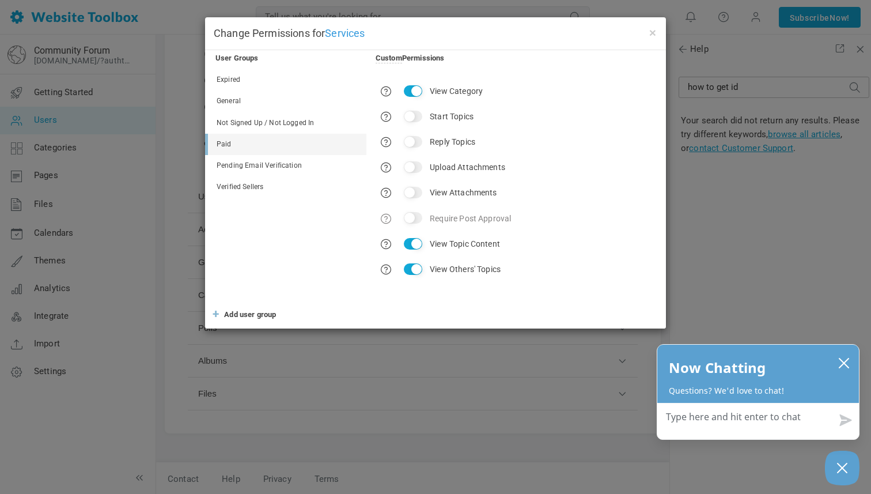
click at [411, 116] on input "Start Topics" at bounding box center [413, 117] width 18 height 12
checkbox input "true"
click at [411, 145] on input "Reply Topics" at bounding box center [413, 142] width 18 height 12
checkbox input "true"
click at [411, 164] on input "Upload Attachments" at bounding box center [413, 167] width 18 height 12
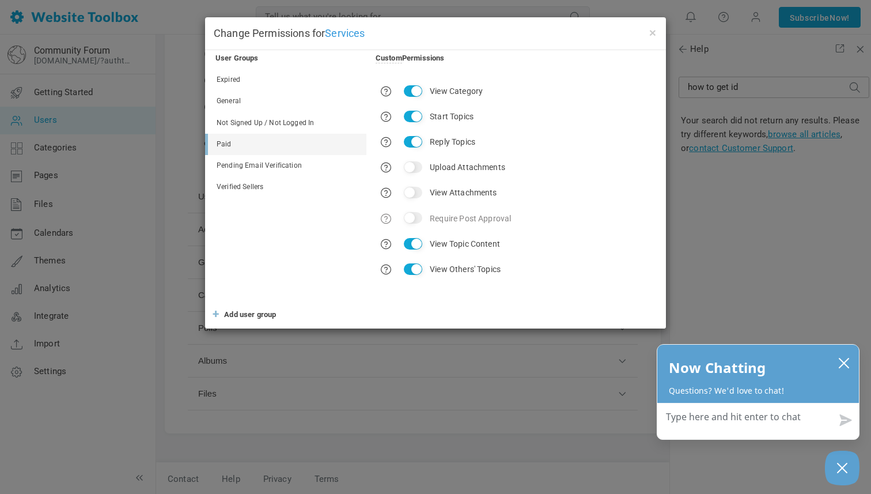
checkbox input "true"
click at [653, 30] on button "×" at bounding box center [652, 32] width 9 height 13
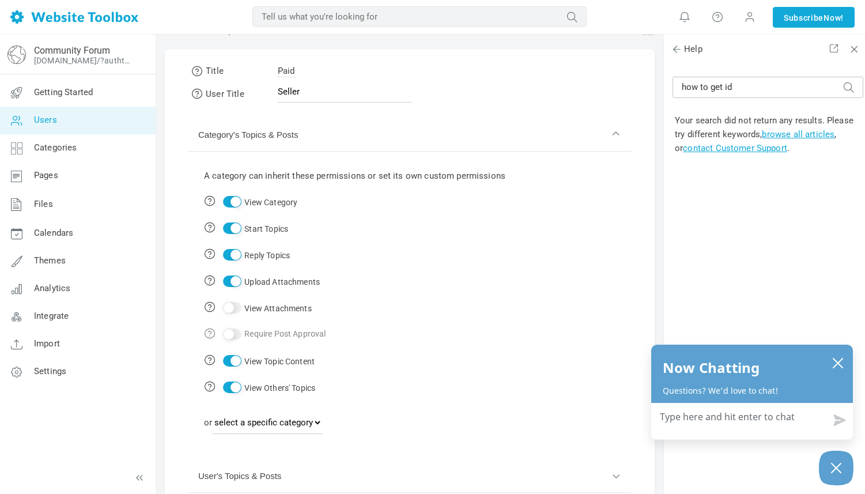
scroll to position [0, 0]
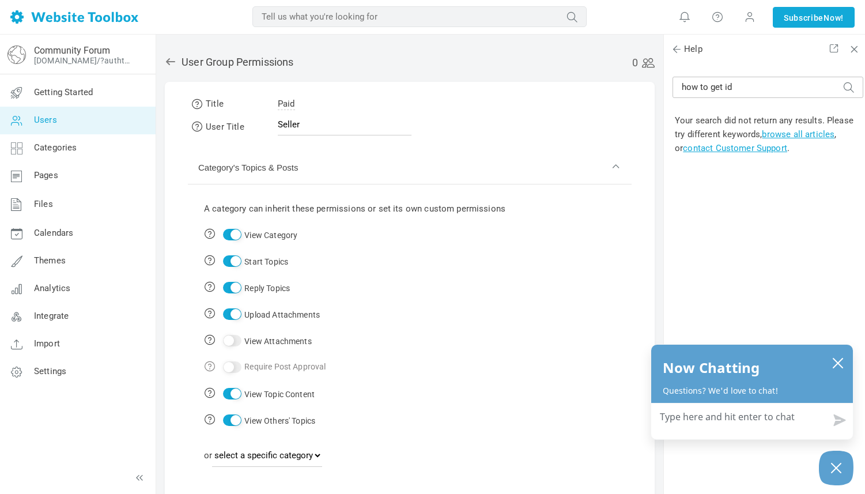
click at [169, 63] on icon at bounding box center [171, 62] width 12 height 12
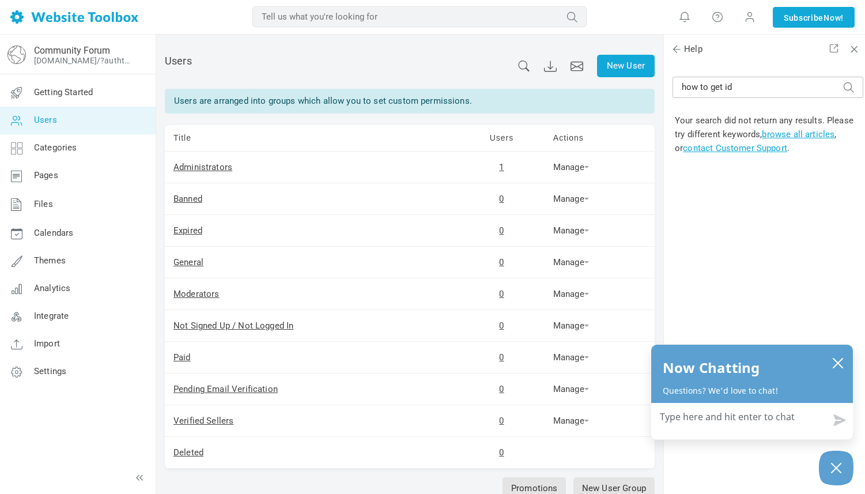
scroll to position [76, 0]
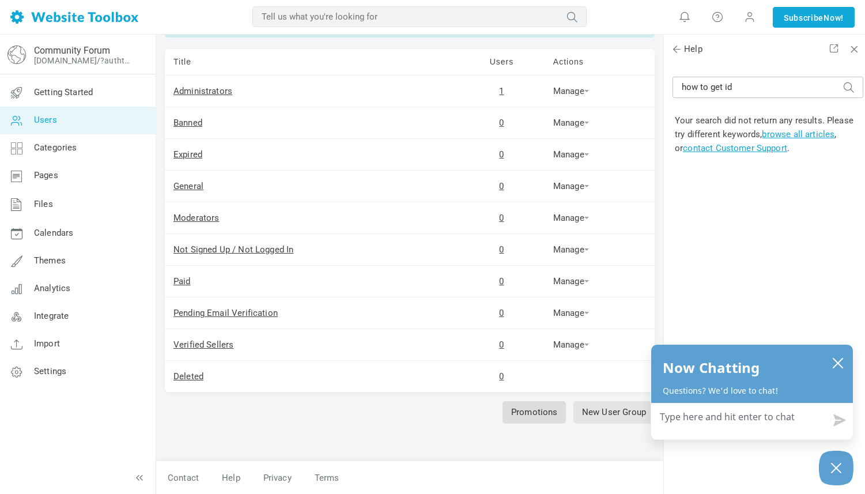
click at [540, 408] on link "Promotions" at bounding box center [534, 412] width 64 height 22
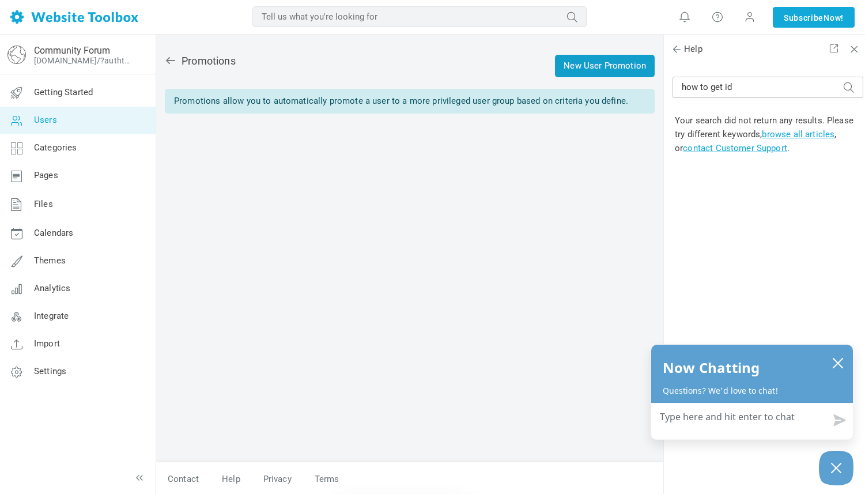
click at [601, 72] on link "New User Promotion" at bounding box center [605, 66] width 100 height 22
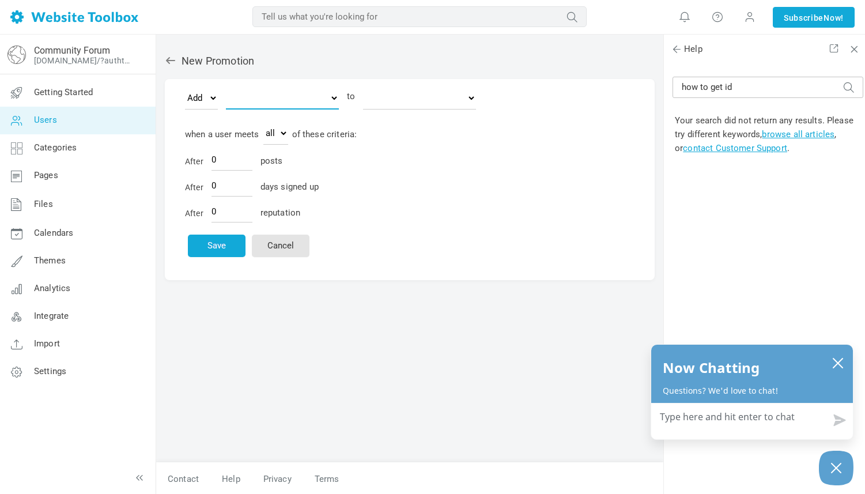
click at [274, 101] on select "Paid Administrators General Expired Verified Sellers Pending Email Verification" at bounding box center [282, 97] width 113 height 23
select select "1588862"
click at [465, 97] on select "Paid Administrators General Expired Verified Sellers Pending Email Verification" at bounding box center [419, 97] width 113 height 23
select select "1588857"
click at [217, 158] on input "0" at bounding box center [231, 160] width 41 height 22
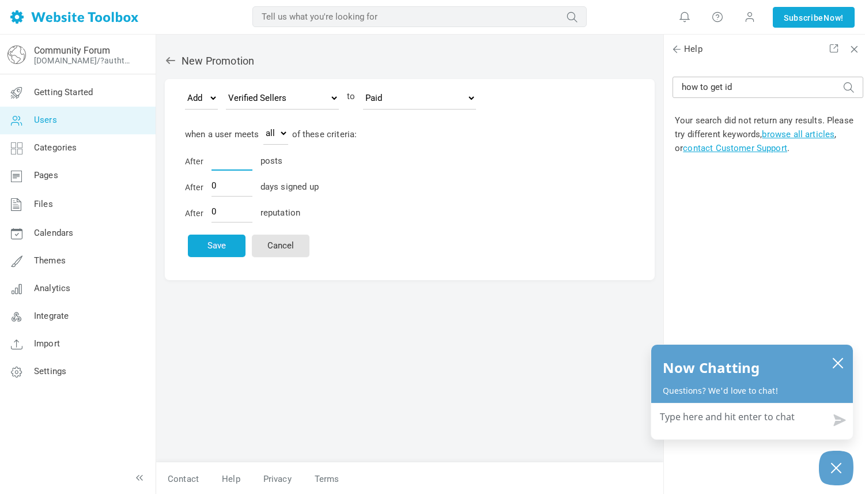
type input "3"
type input "0"
click at [283, 244] on link "Cancel" at bounding box center [281, 245] width 58 height 22
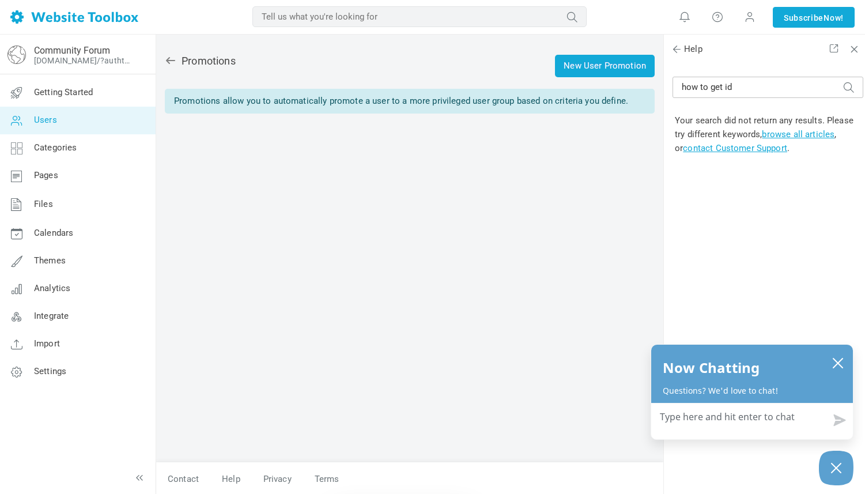
click at [171, 59] on icon at bounding box center [171, 61] width 12 height 12
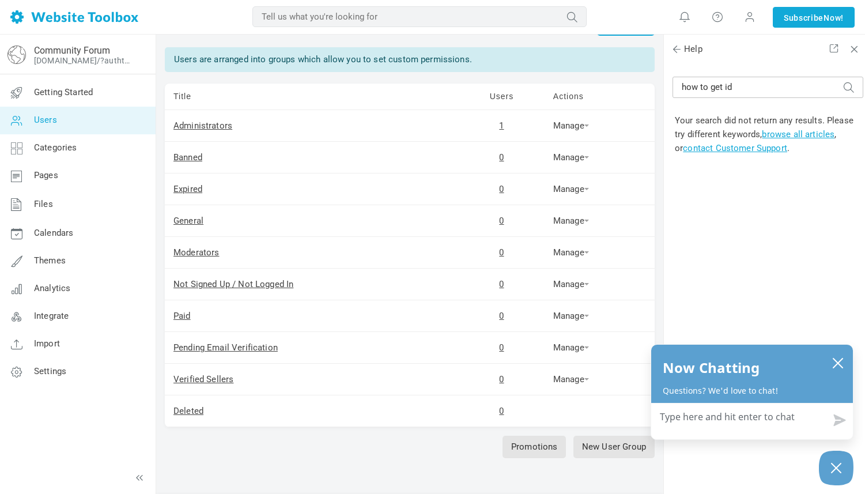
scroll to position [76, 0]
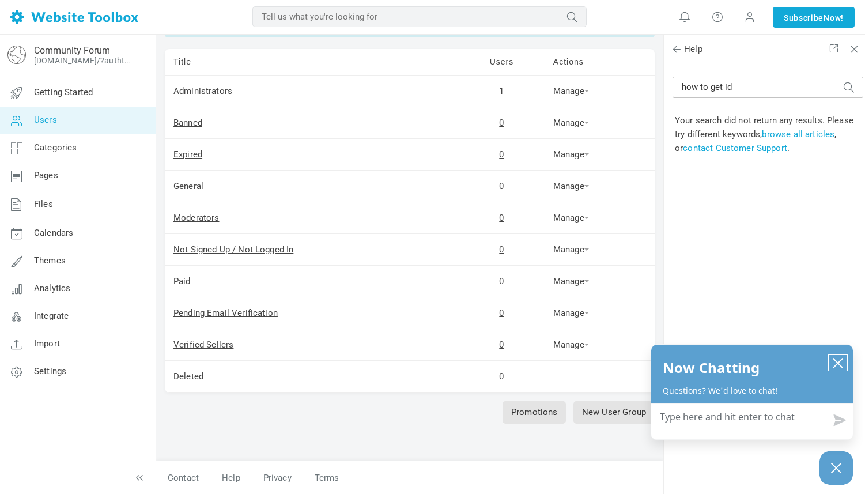
click at [838, 362] on icon "close chatbox" at bounding box center [837, 362] width 9 height 9
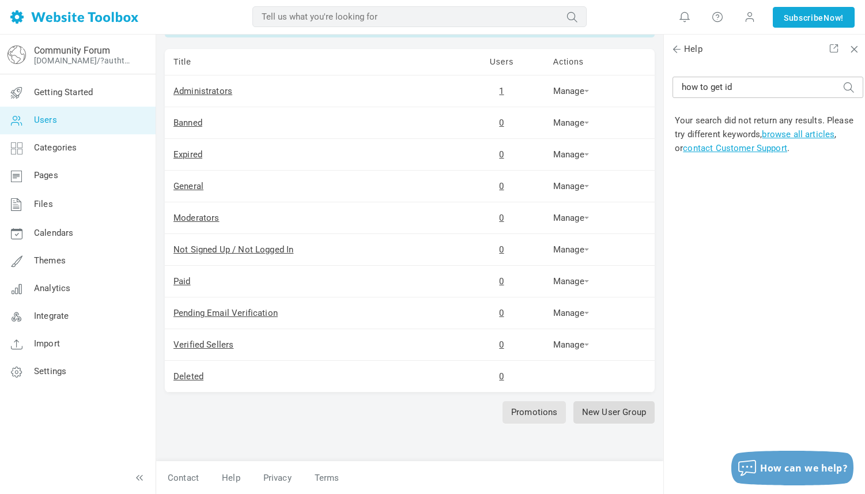
click at [608, 413] on link "New User Group" at bounding box center [613, 412] width 81 height 22
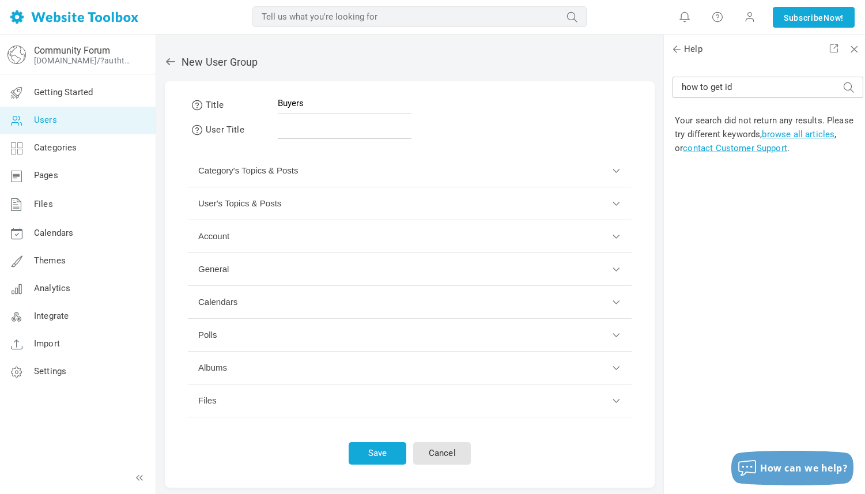
type input "Buyers"
click at [308, 128] on input "text" at bounding box center [345, 128] width 134 height 22
type input "Buyer"
click at [615, 173] on button "Category's Topics & Posts" at bounding box center [410, 170] width 444 height 33
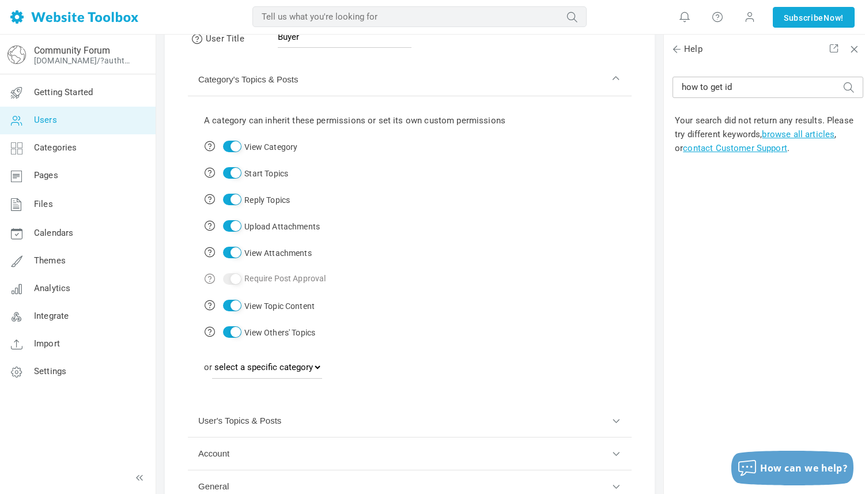
scroll to position [92, 0]
click at [226, 168] on input "Start Topics" at bounding box center [232, 172] width 18 height 12
checkbox input "false"
click at [229, 197] on input "Reply Topics" at bounding box center [232, 198] width 18 height 12
checkbox input "false"
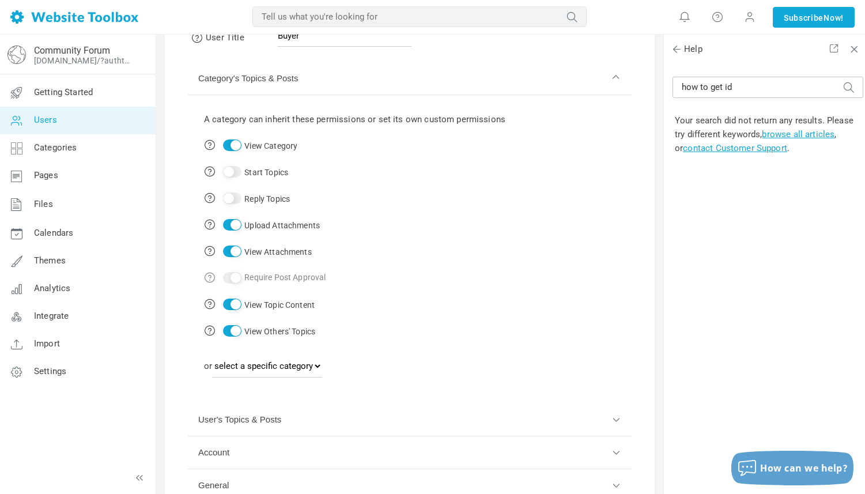
click at [227, 222] on input "Upload Attachments" at bounding box center [232, 225] width 18 height 12
checkbox input "false"
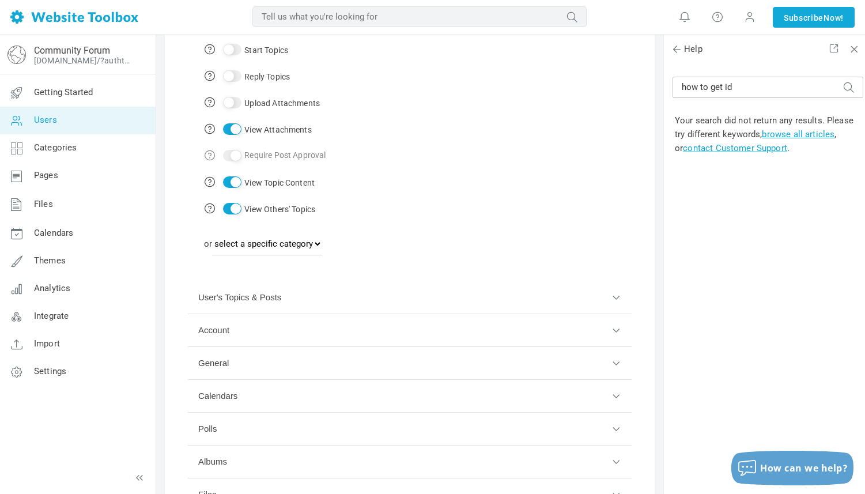
scroll to position [237, 0]
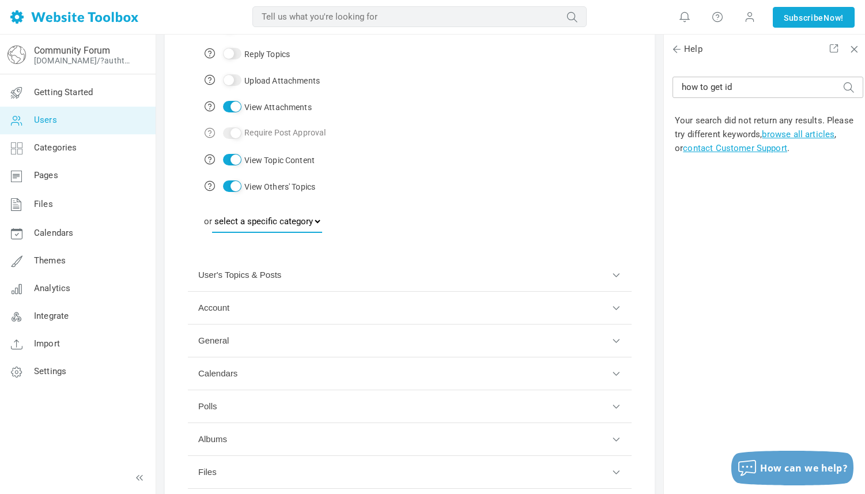
click at [322, 218] on select "select a specific category News General Administrators Only Marketplace For Sal…" at bounding box center [267, 221] width 110 height 23
select select "988160"
select select
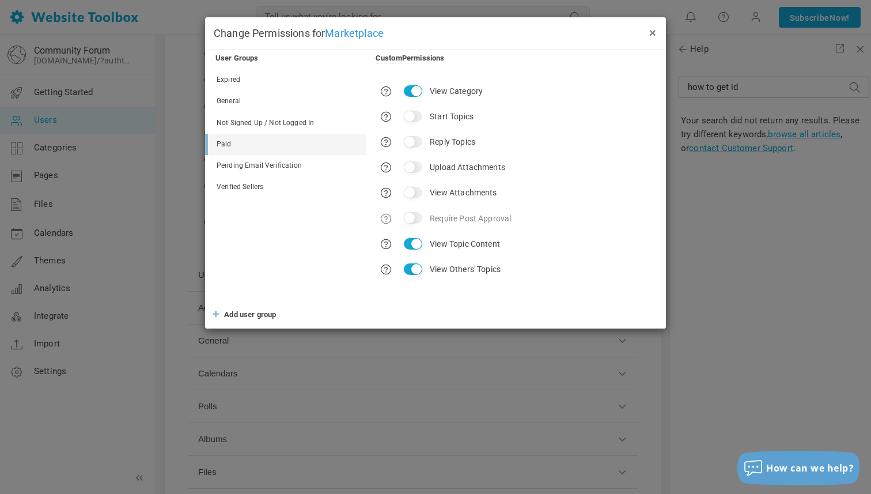
click at [651, 32] on button "×" at bounding box center [652, 32] width 9 height 13
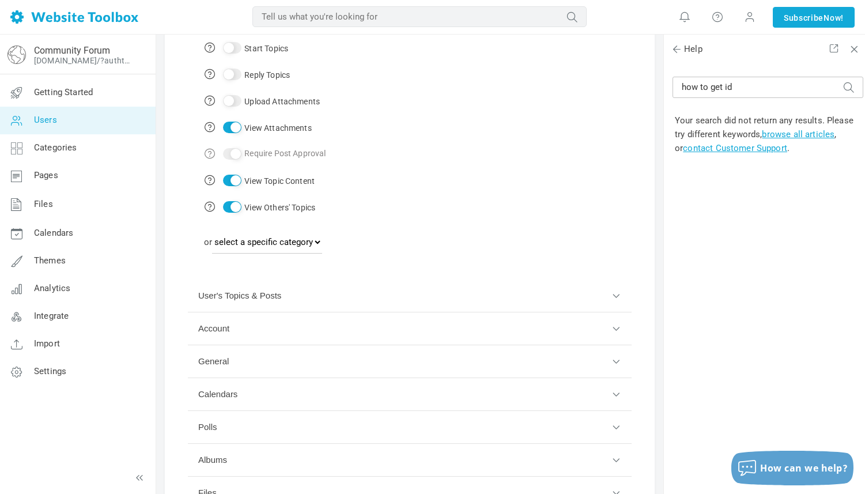
scroll to position [363, 0]
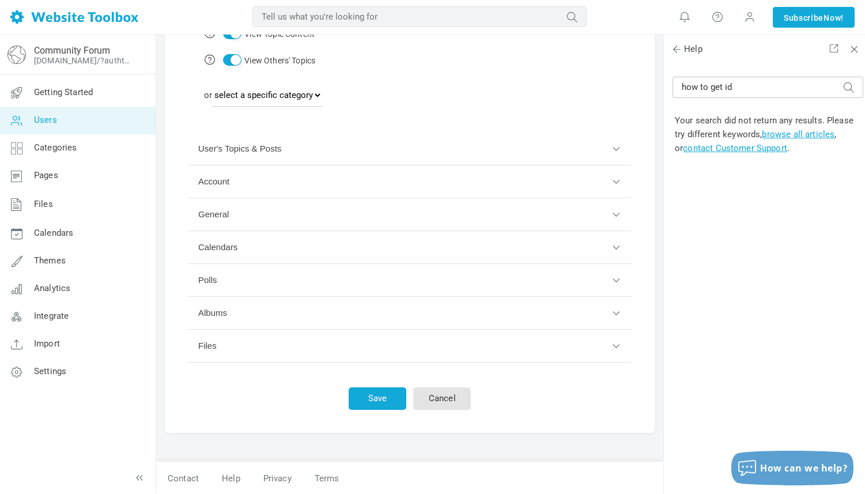
click at [617, 145] on button "User's Topics & Posts" at bounding box center [410, 149] width 444 height 33
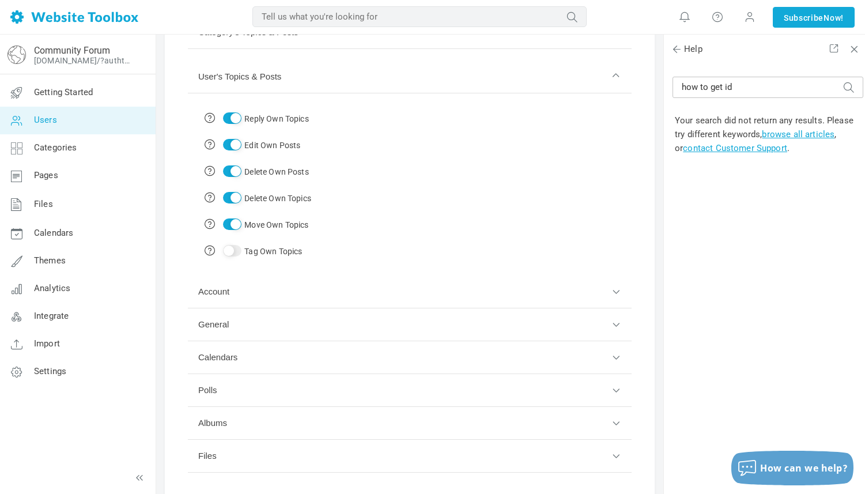
scroll to position [123, 0]
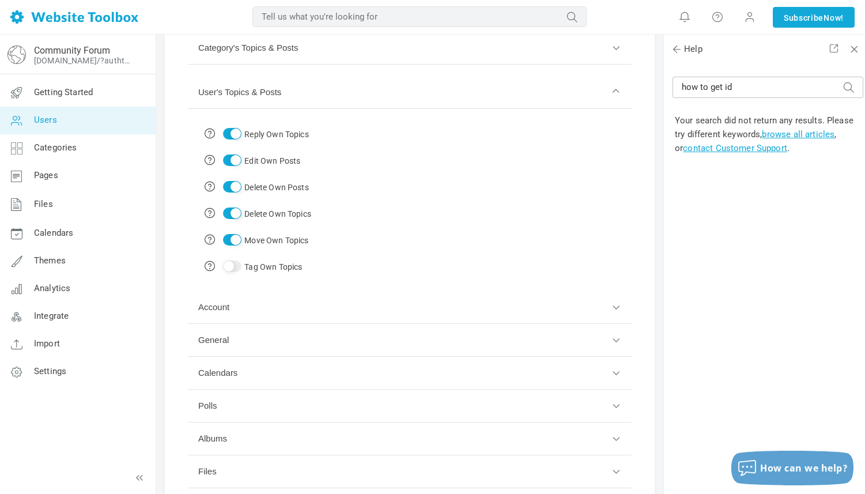
click at [231, 134] on input "Reply Own Topics" at bounding box center [232, 134] width 18 height 12
checkbox input "false"
click at [233, 159] on input "Edit Own Posts" at bounding box center [232, 160] width 18 height 12
checkbox input "false"
click at [232, 184] on input "Delete Own Posts" at bounding box center [232, 187] width 18 height 12
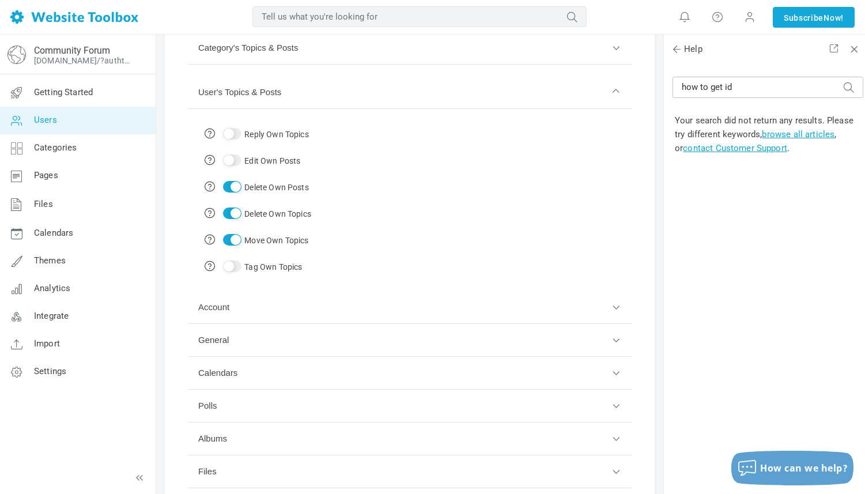
checkbox input "false"
click at [231, 210] on input "Delete Own Topics" at bounding box center [232, 213] width 18 height 12
checkbox input "false"
click at [233, 241] on input "Move Own Topics" at bounding box center [232, 240] width 18 height 12
checkbox input "false"
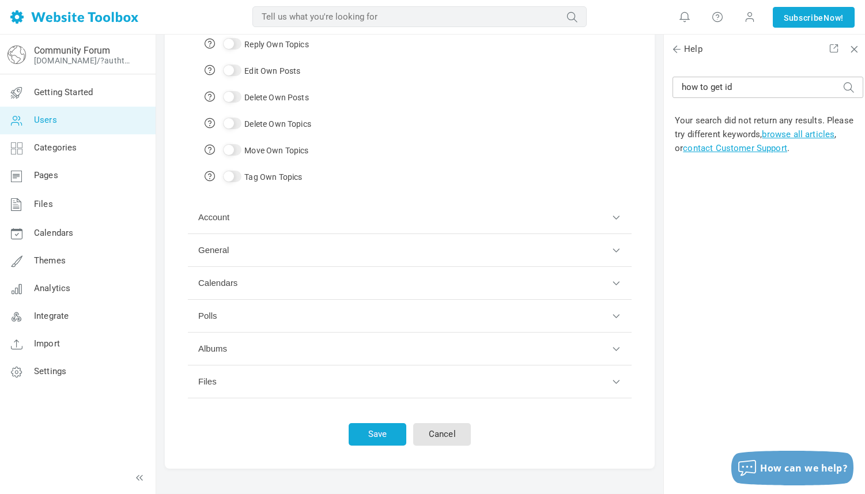
scroll to position [248, 0]
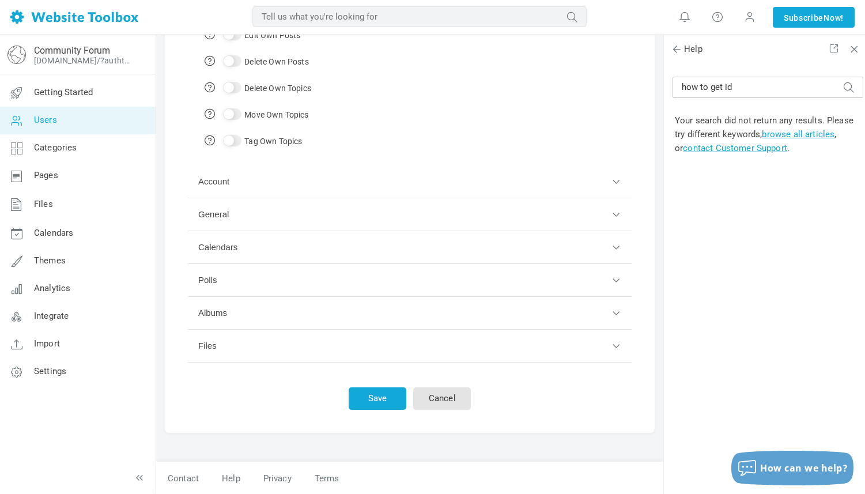
click at [614, 183] on button "Account" at bounding box center [410, 181] width 444 height 33
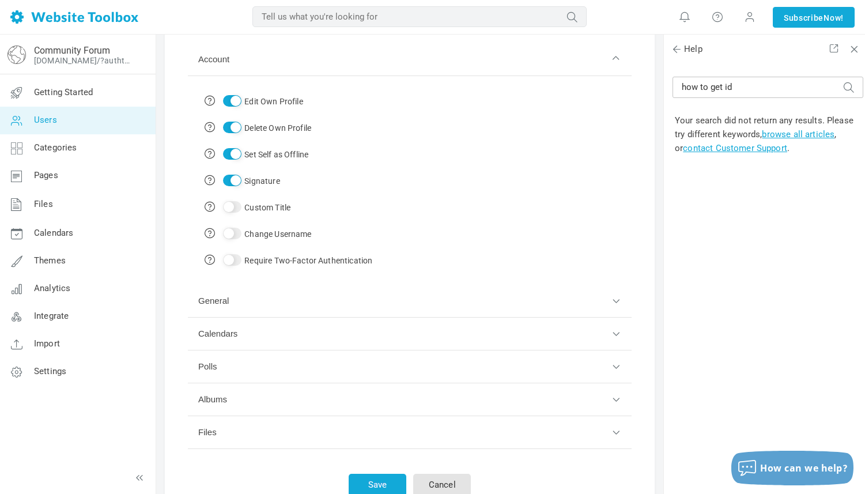
scroll to position [145, 0]
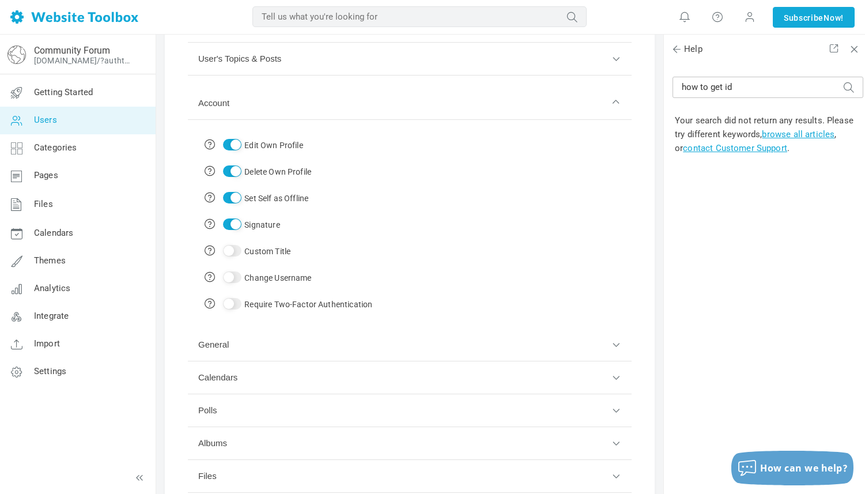
click at [234, 171] on input "Delete Own Profile" at bounding box center [232, 171] width 18 height 12
checkbox input "false"
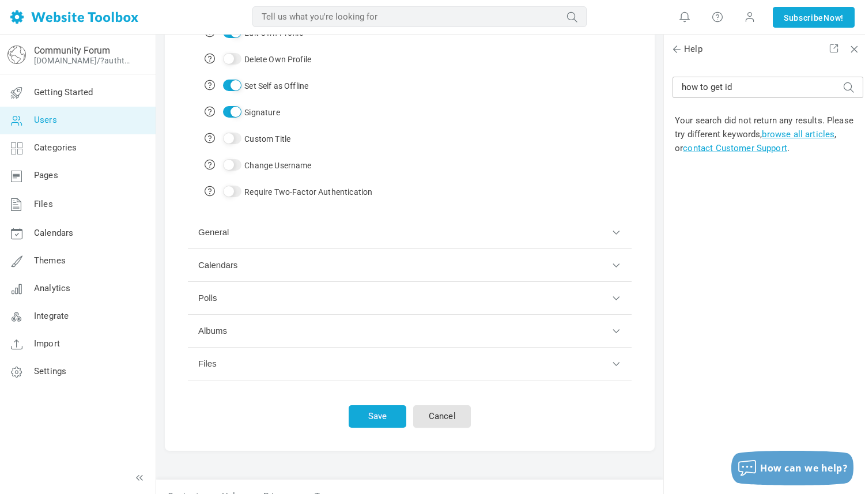
scroll to position [275, 0]
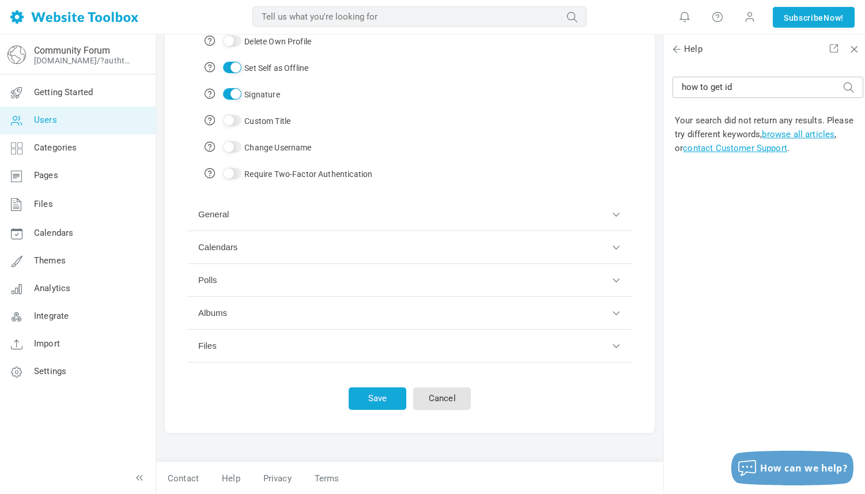
click at [612, 211] on button "General" at bounding box center [410, 214] width 444 height 33
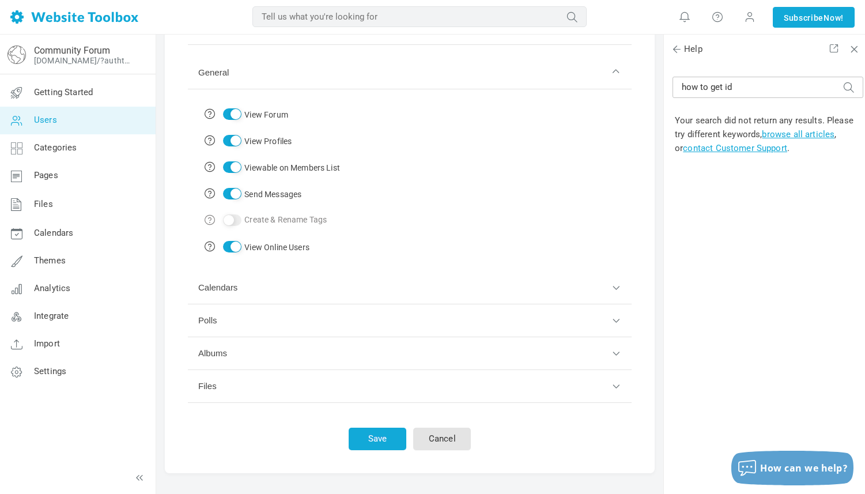
scroll to position [248, 0]
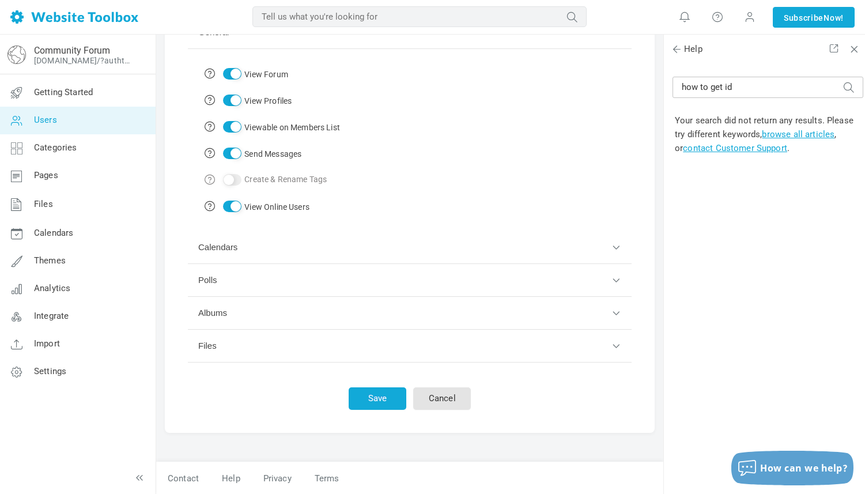
click at [617, 246] on button "Calendars" at bounding box center [410, 247] width 444 height 33
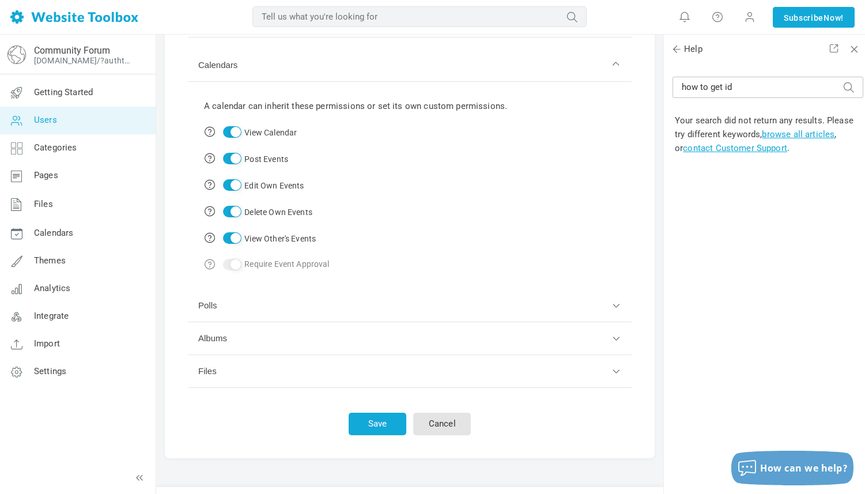
click at [228, 156] on input "Post Events" at bounding box center [232, 159] width 18 height 12
checkbox input "false"
click at [231, 182] on input "Edit Own Events" at bounding box center [232, 185] width 18 height 12
checkbox input "false"
click at [234, 206] on input "Delete Own Events" at bounding box center [232, 212] width 18 height 12
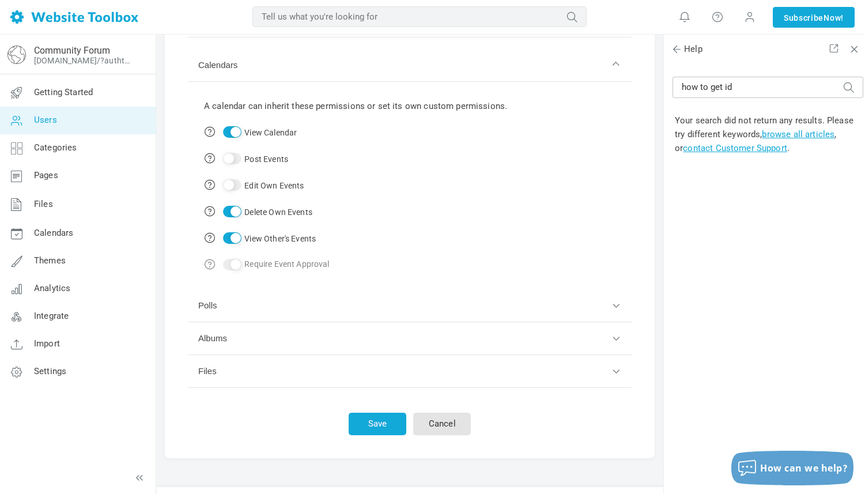
checkbox input "false"
click at [615, 305] on button "Polls" at bounding box center [410, 305] width 444 height 33
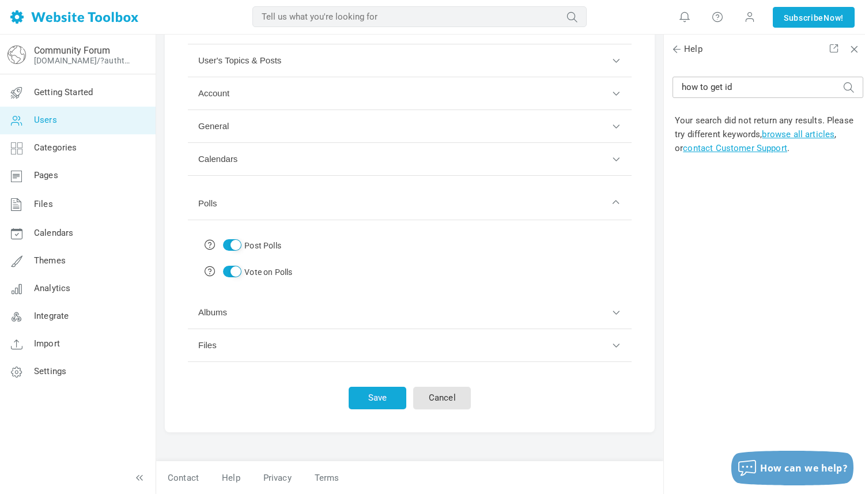
scroll to position [142, 0]
click at [230, 248] on input "Post Polls" at bounding box center [232, 246] width 18 height 12
checkbox input "false"
click at [231, 272] on input "Vote on Polls" at bounding box center [232, 272] width 18 height 12
checkbox input "false"
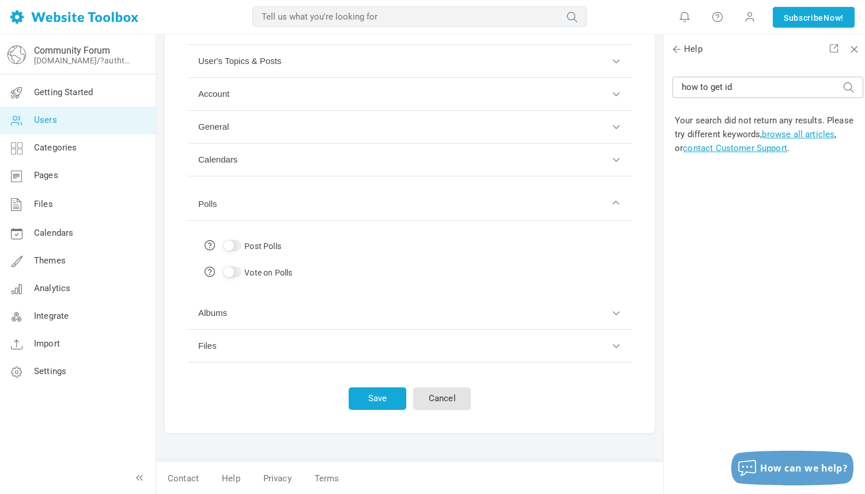
click at [615, 312] on button "Albums" at bounding box center [410, 313] width 444 height 33
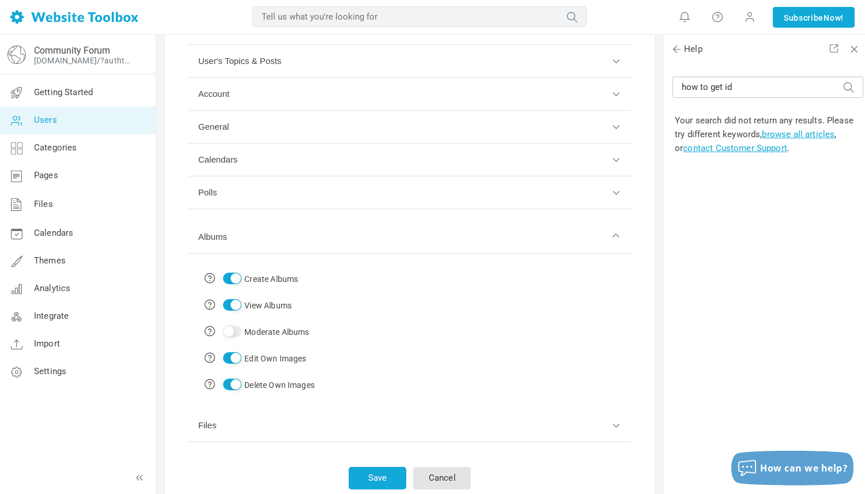
click at [227, 279] on input "Create Albums" at bounding box center [232, 279] width 18 height 12
checkbox input "false"
click at [234, 357] on input "Edit Own Images" at bounding box center [232, 358] width 18 height 12
checkbox input "false"
click at [234, 381] on input "Delete Own Images" at bounding box center [232, 385] width 18 height 12
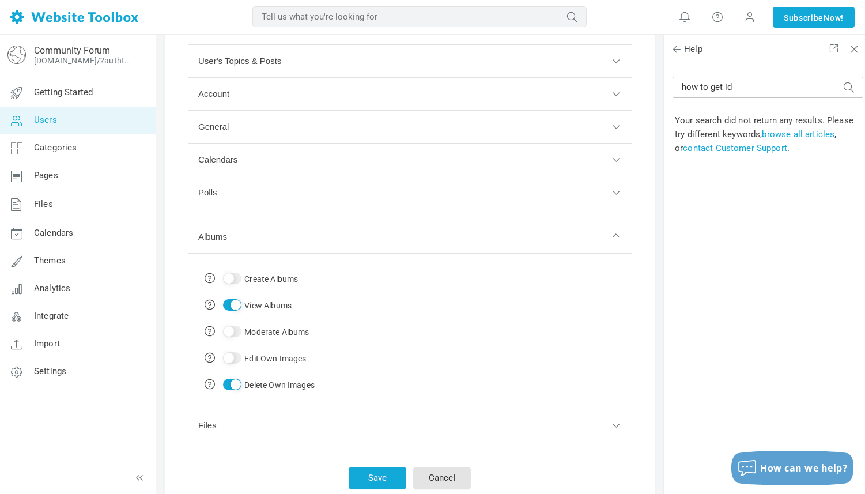
checkbox input "false"
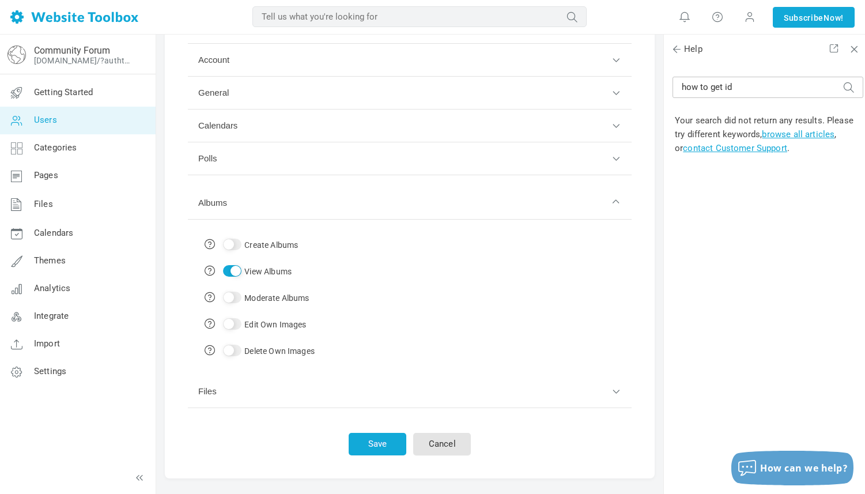
scroll to position [222, 0]
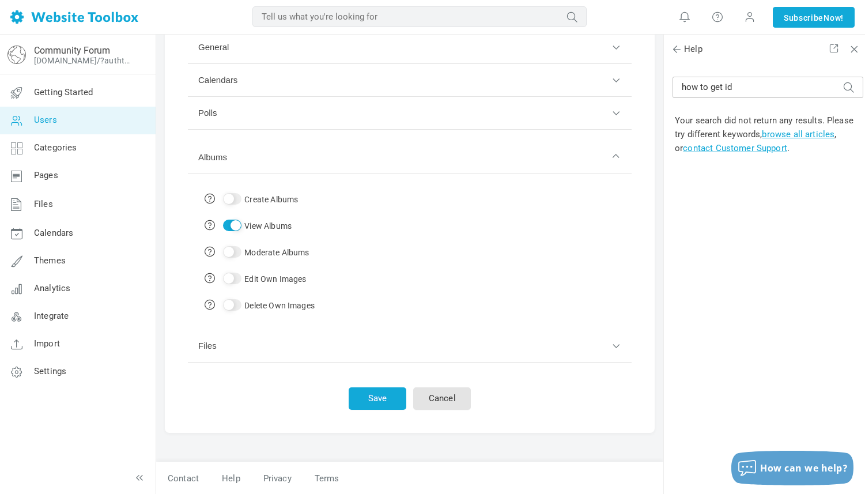
click at [615, 346] on button "Files" at bounding box center [410, 346] width 444 height 33
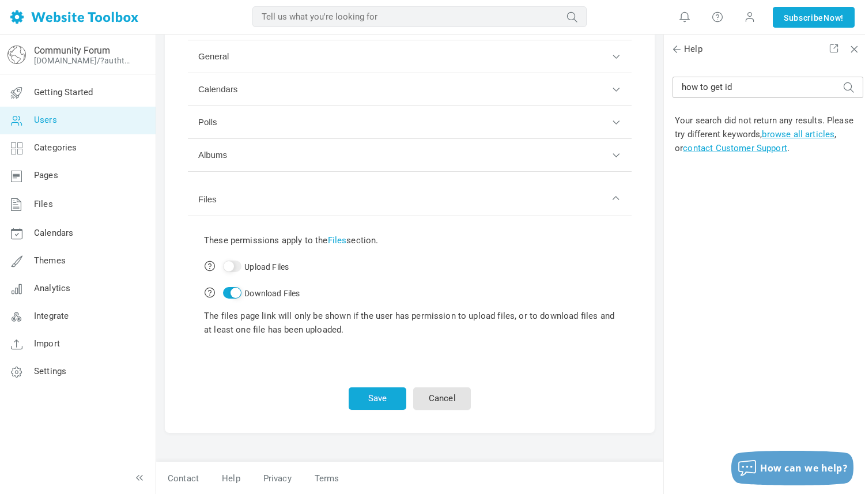
scroll to position [213, 0]
click at [375, 394] on button "Save" at bounding box center [378, 398] width 58 height 22
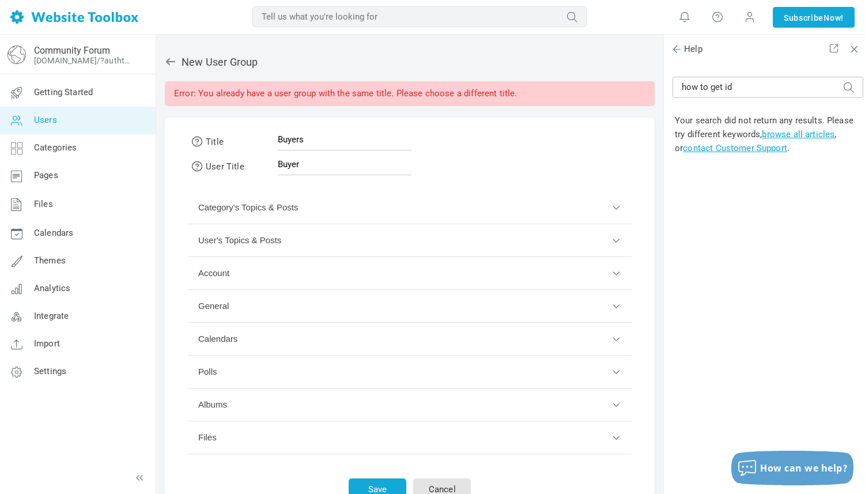
click at [169, 59] on icon at bounding box center [171, 62] width 12 height 12
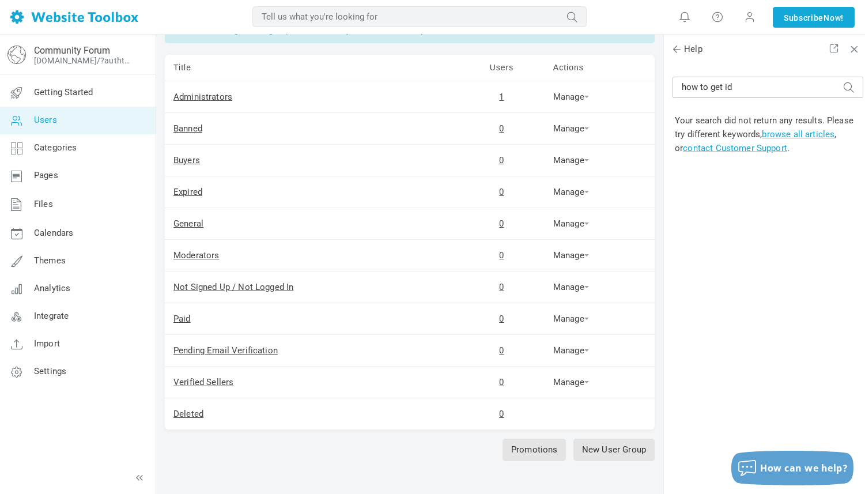
scroll to position [74, 0]
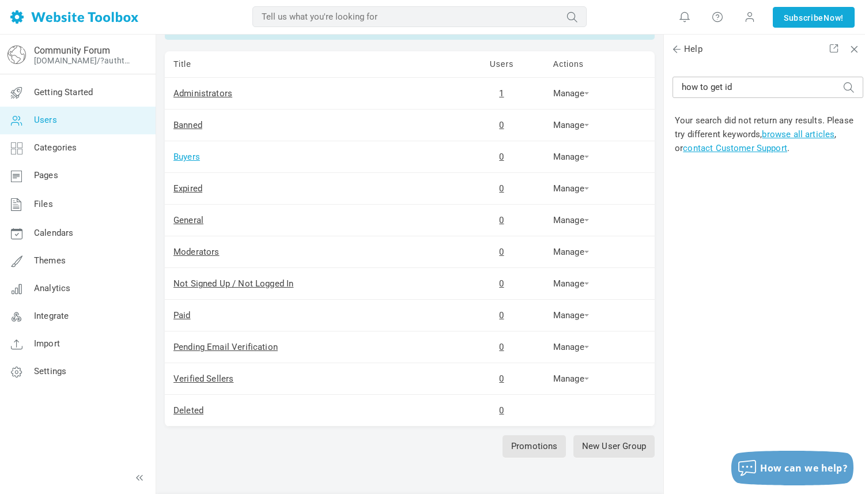
click at [190, 158] on link "Buyers" at bounding box center [186, 157] width 27 height 10
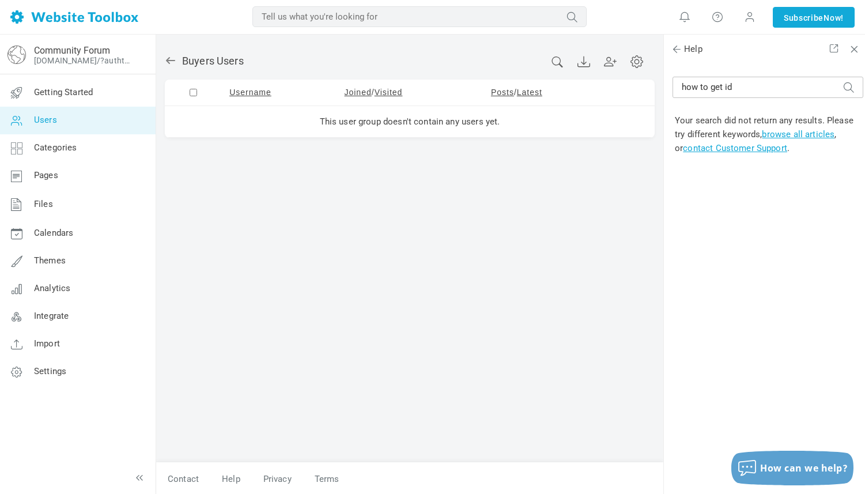
click at [173, 61] on icon at bounding box center [171, 61] width 12 height 12
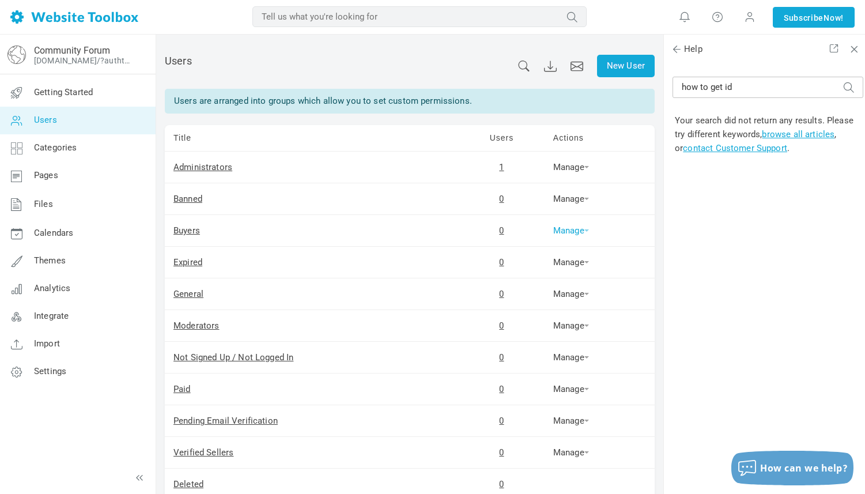
click at [578, 230] on link "Manage" at bounding box center [571, 230] width 36 height 10
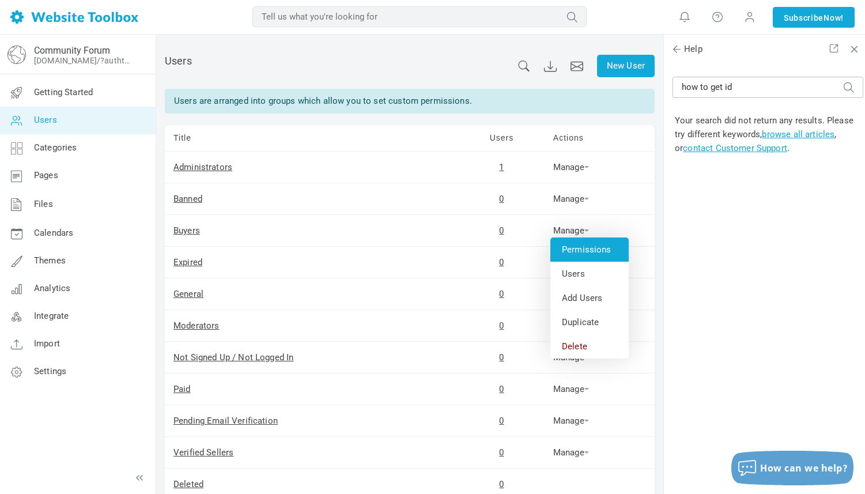
click at [581, 247] on link "Permissions" at bounding box center [589, 249] width 78 height 24
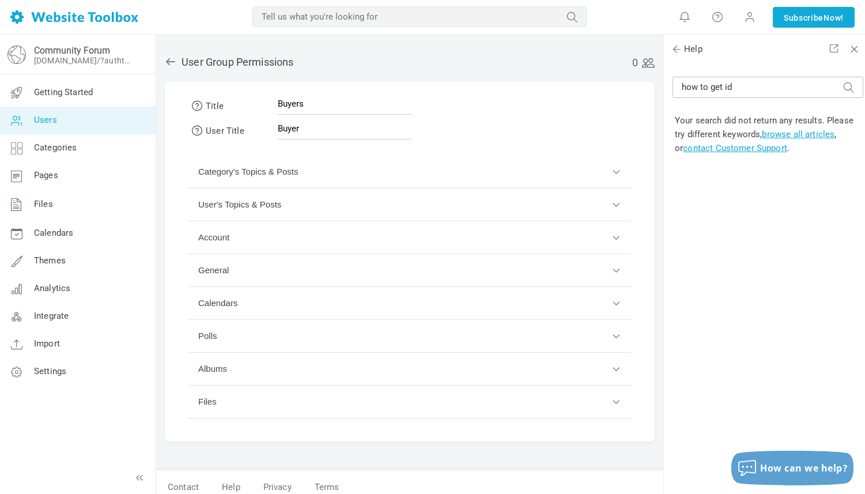
click at [614, 170] on button "Category's Topics & Posts" at bounding box center [410, 172] width 444 height 33
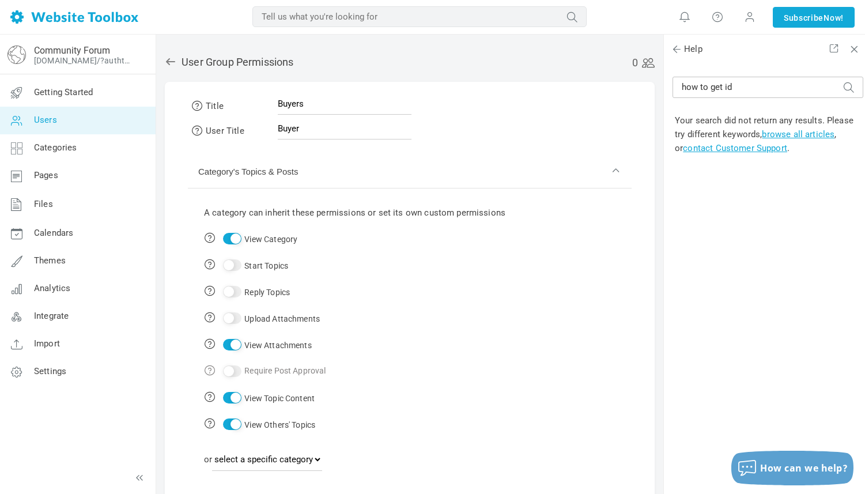
click at [615, 171] on button "Category's Topics & Posts" at bounding box center [410, 172] width 444 height 33
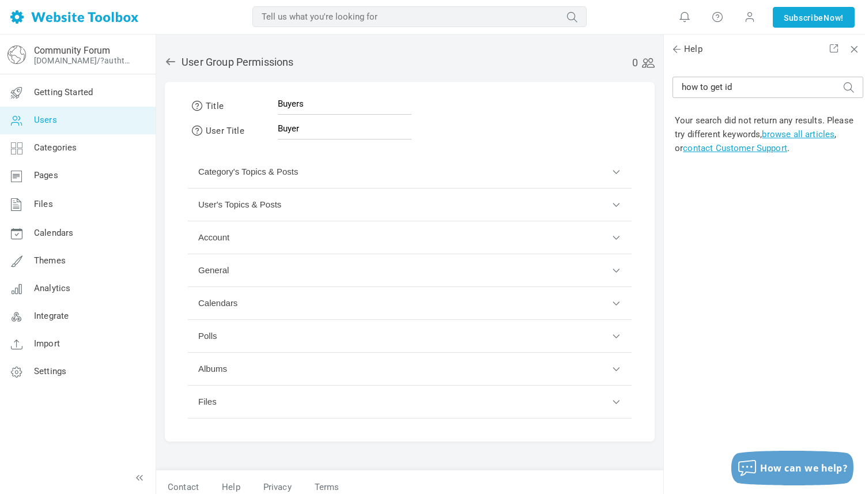
click at [165, 60] on icon at bounding box center [171, 62] width 12 height 12
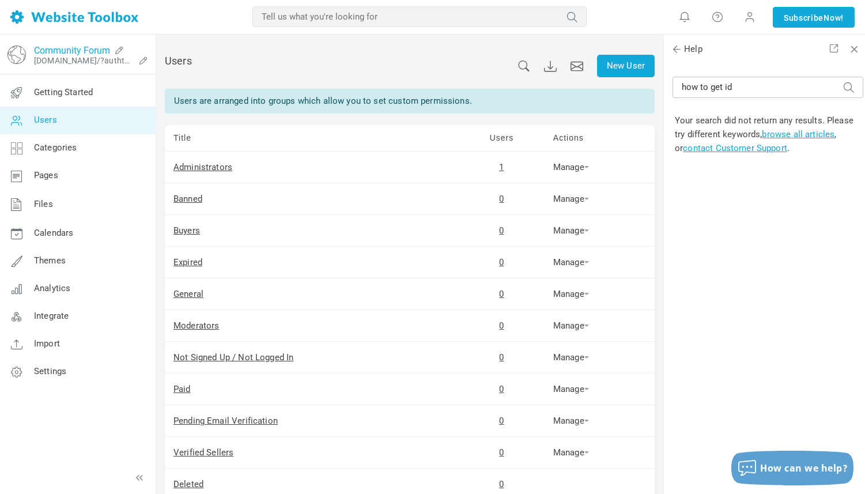
click at [71, 54] on link "Community Forum" at bounding box center [72, 50] width 76 height 11
click at [78, 142] on link "Categories" at bounding box center [77, 148] width 156 height 28
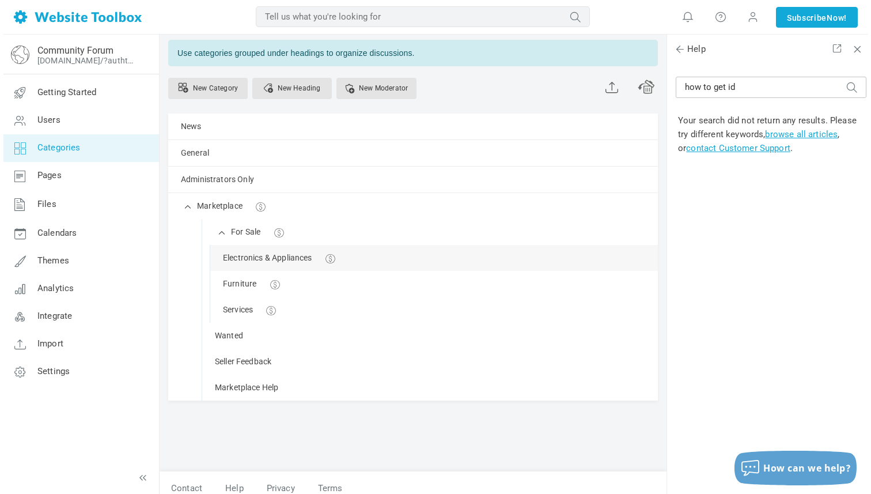
scroll to position [62, 0]
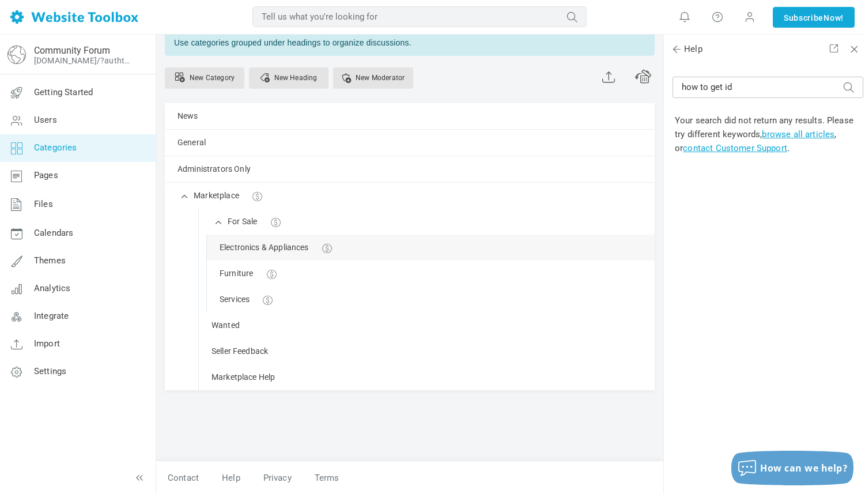
click at [0, 0] on link "Manage" at bounding box center [0, 0] width 0 height 0
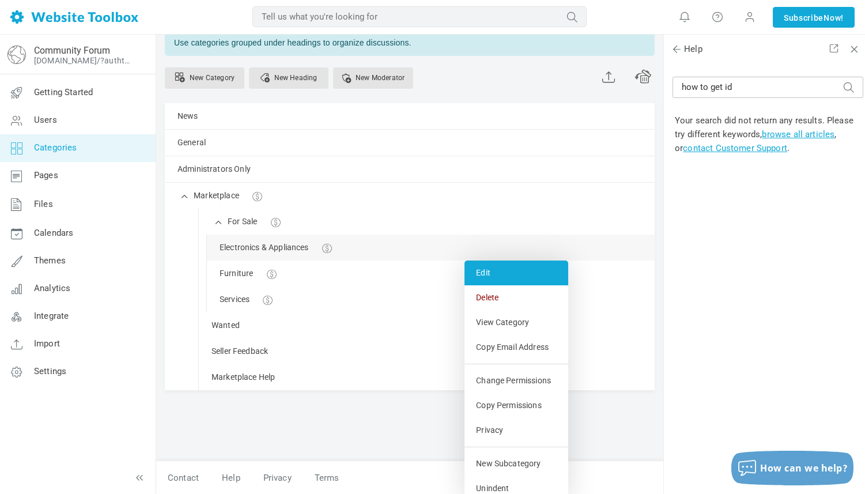
click at [493, 270] on link "Edit" at bounding box center [516, 272] width 104 height 25
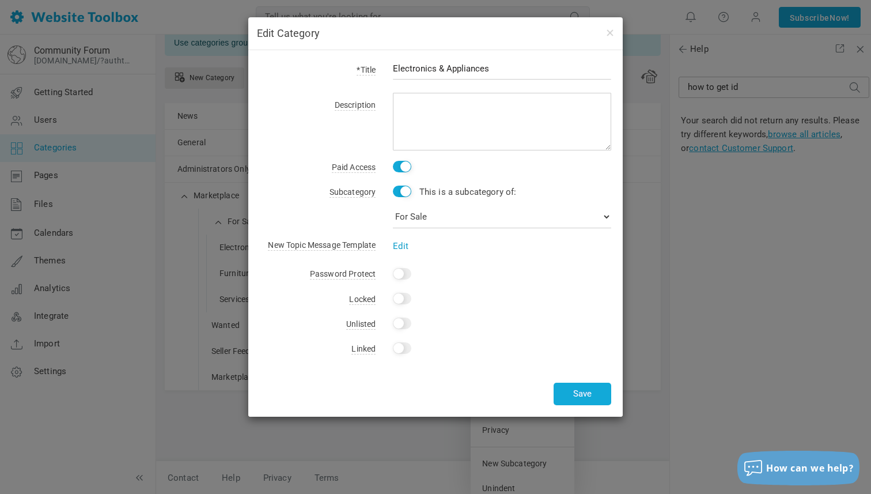
click at [402, 244] on link "Edit" at bounding box center [401, 246] width 16 height 10
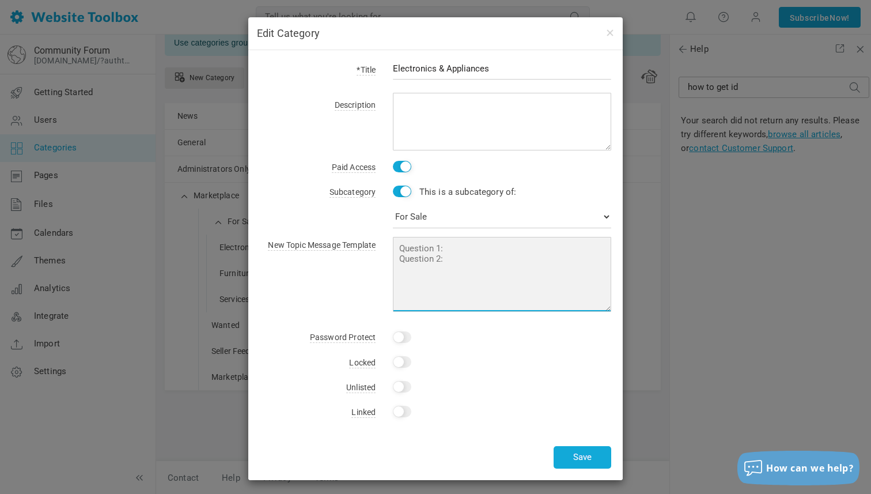
drag, startPoint x: 398, startPoint y: 243, endPoint x: 463, endPoint y: 271, distance: 71.5
click at [463, 271] on textarea at bounding box center [502, 274] width 218 height 75
paste textarea "• Item name: • Price: • Location: • Condition: • Shipping/Collection: • Payment…"
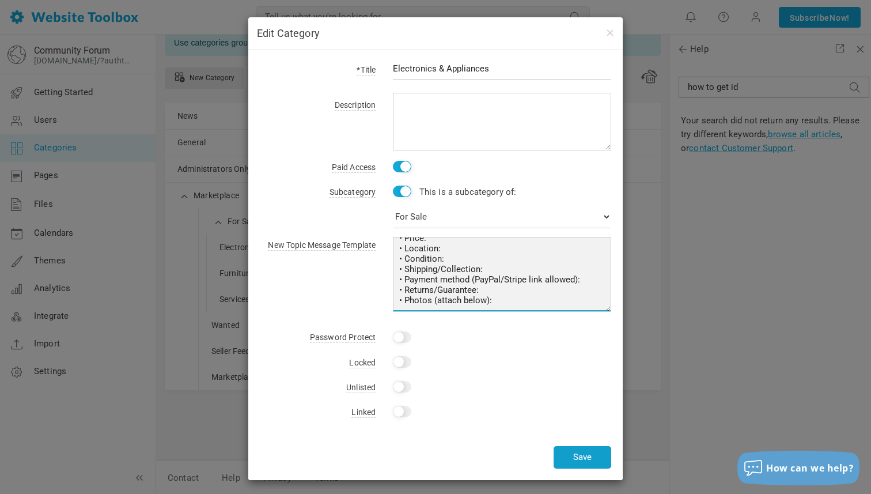
type textarea "• Item name: • Price: • Location: • Condition: • Shipping/Collection: • Payment…"
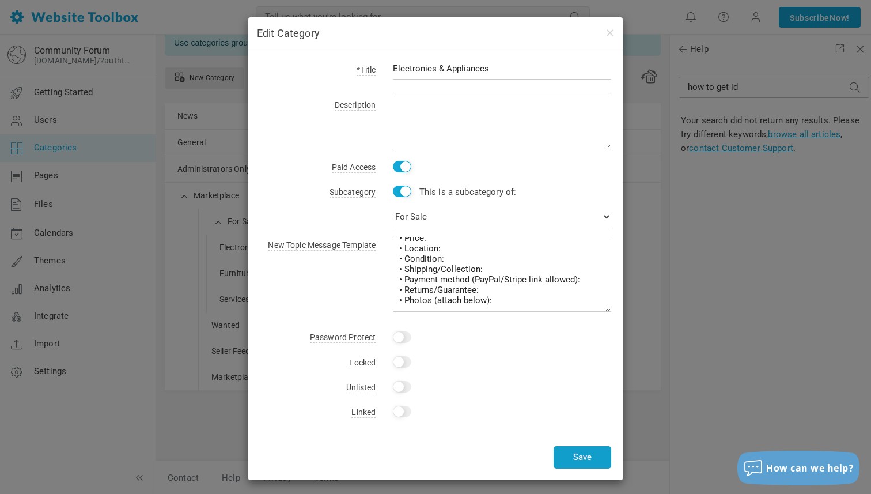
click at [576, 451] on button "Save" at bounding box center [583, 457] width 58 height 22
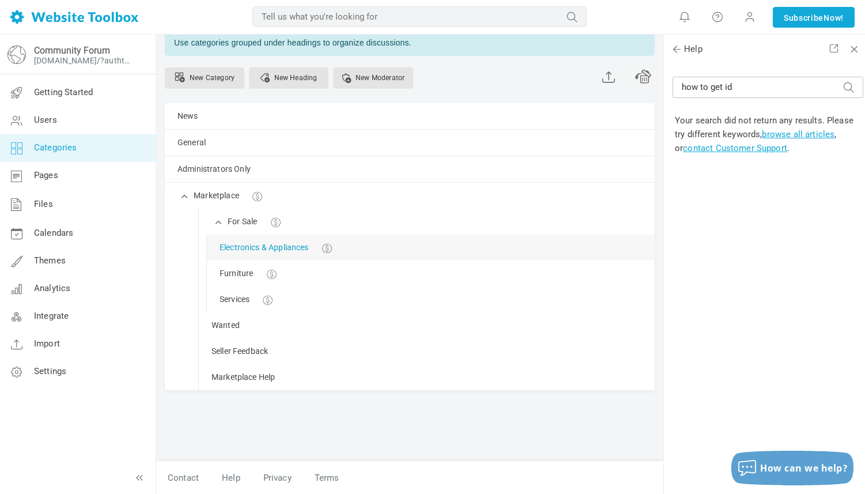
click at [286, 247] on link "Electronics & Appliances" at bounding box center [264, 247] width 89 height 14
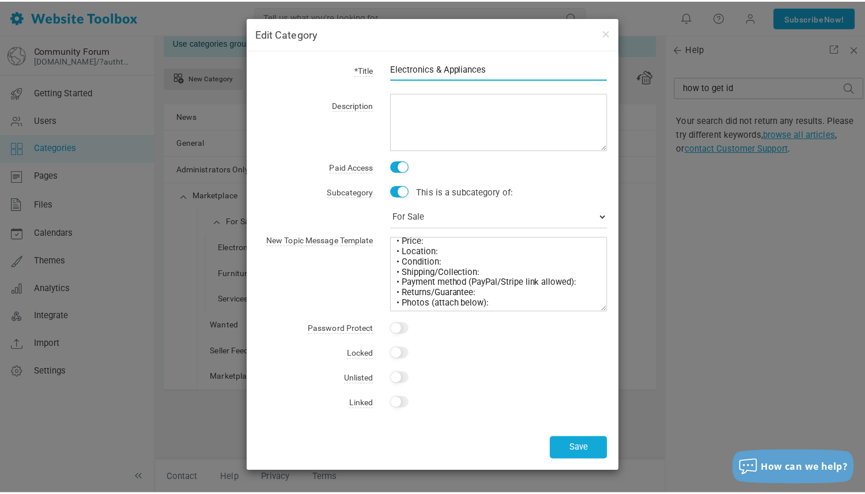
scroll to position [17, 0]
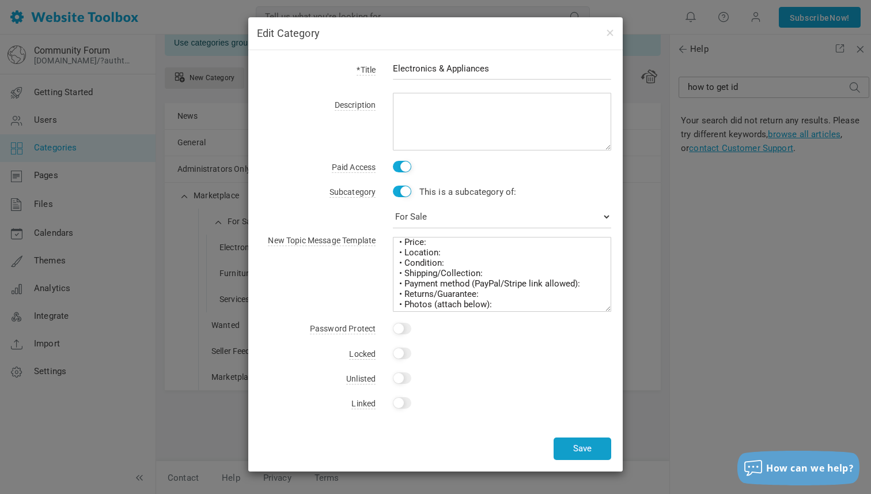
click at [577, 442] on button "Save" at bounding box center [583, 448] width 58 height 22
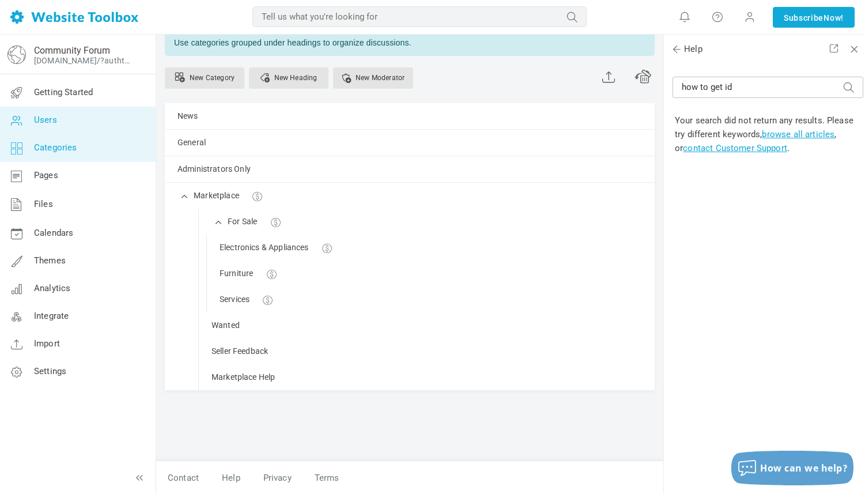
click at [50, 122] on span "Users" at bounding box center [45, 120] width 23 height 10
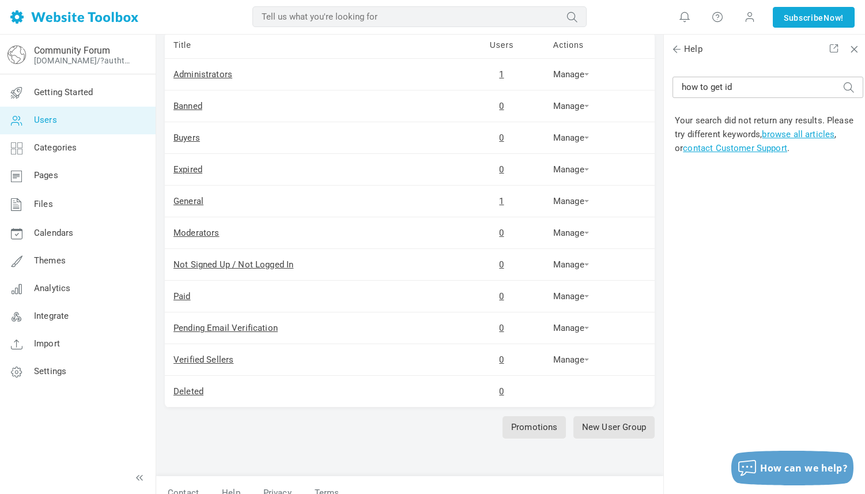
scroll to position [90, 0]
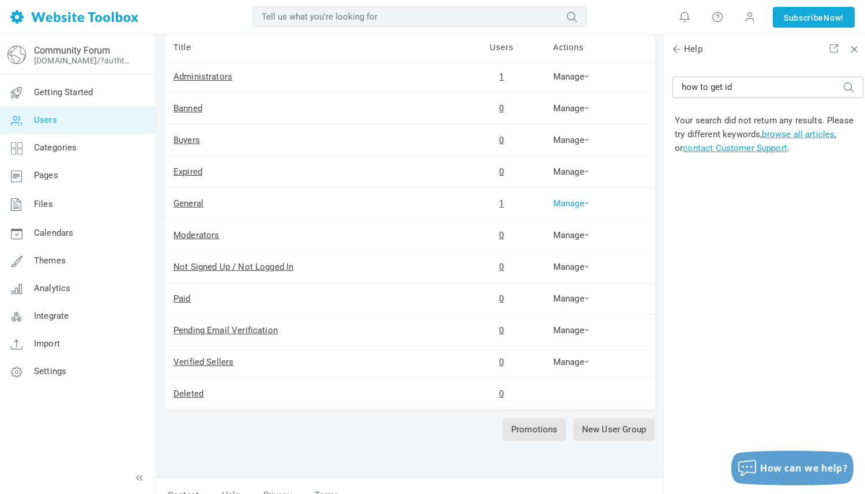
click at [578, 202] on link "Manage" at bounding box center [571, 203] width 36 height 10
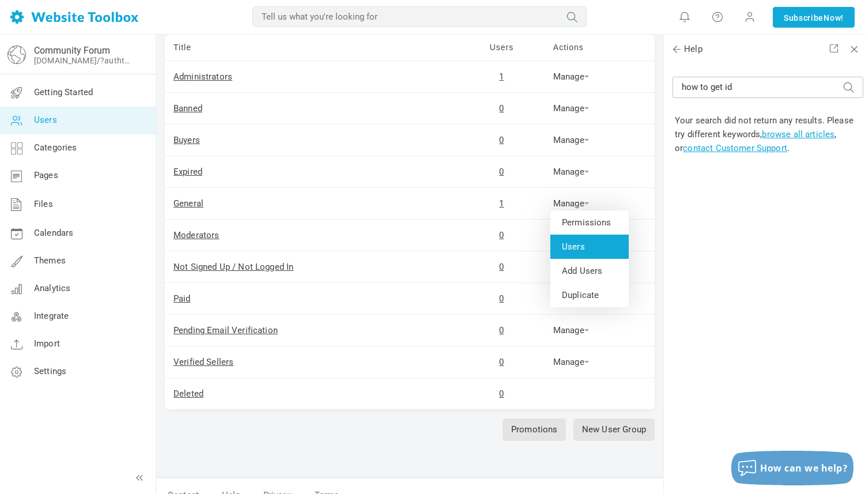
click at [580, 249] on link "Users" at bounding box center [589, 246] width 78 height 24
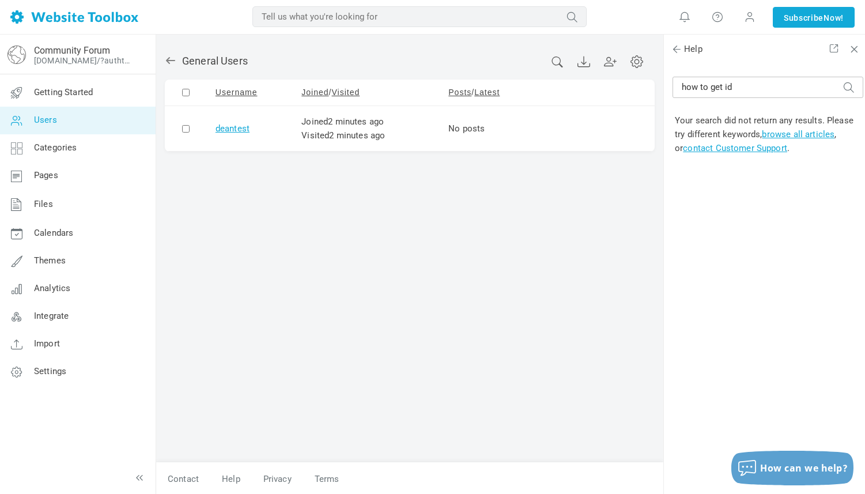
click at [226, 130] on link "deantest" at bounding box center [232, 128] width 34 height 10
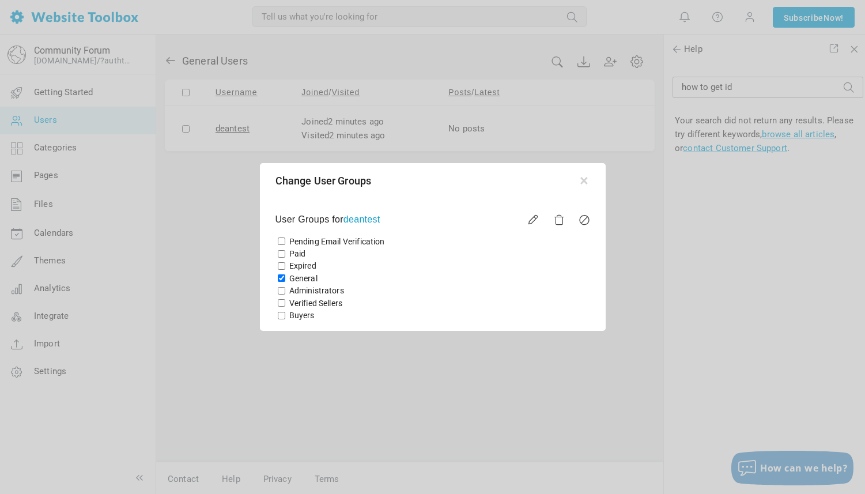
click at [281, 280] on input "General" at bounding box center [281, 277] width 7 height 7
checkbox input "false"
click at [283, 316] on input "Buyers" at bounding box center [281, 315] width 7 height 7
checkbox input "true"
click at [584, 183] on button "button" at bounding box center [584, 179] width 12 height 12
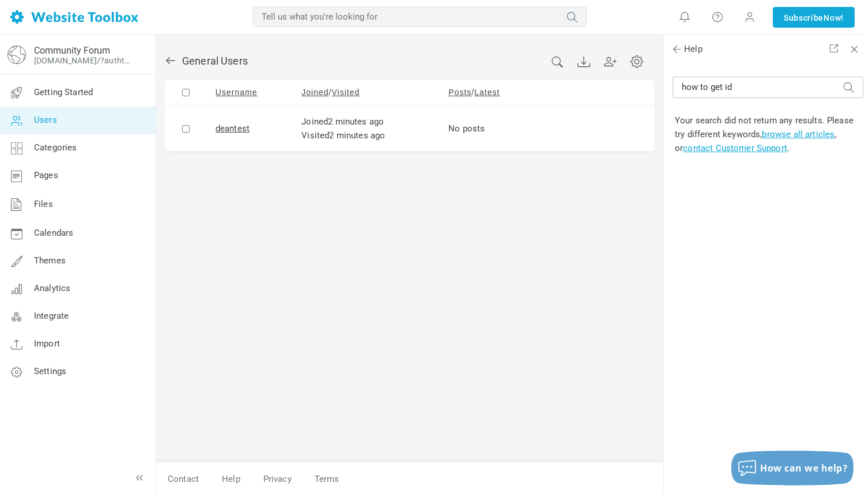
click at [167, 60] on icon at bounding box center [170, 60] width 9 height 7
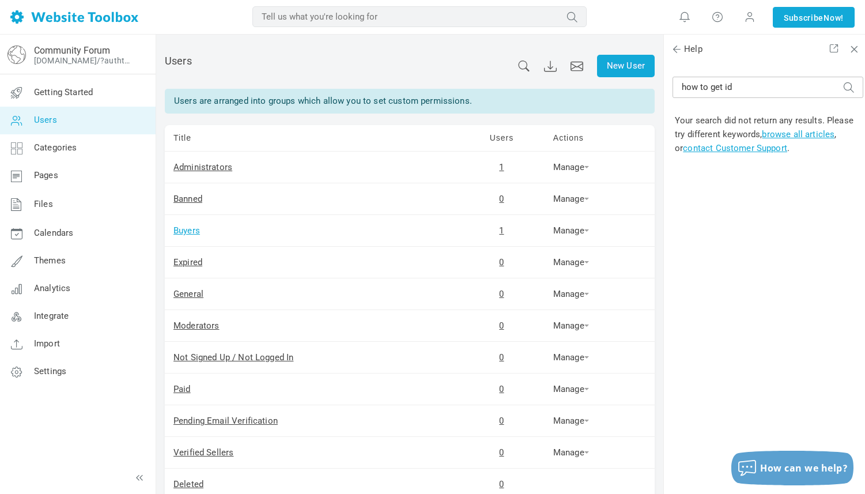
click at [187, 229] on link "Buyers" at bounding box center [186, 230] width 27 height 10
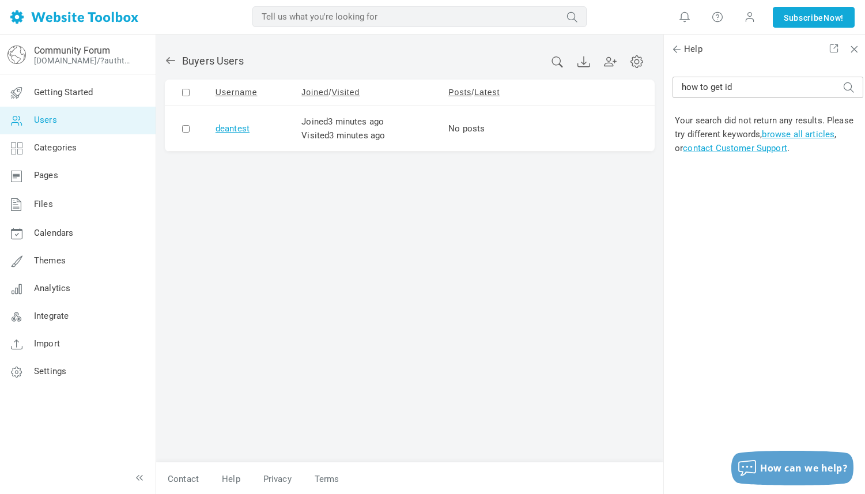
click at [231, 129] on link "deantest" at bounding box center [232, 128] width 34 height 10
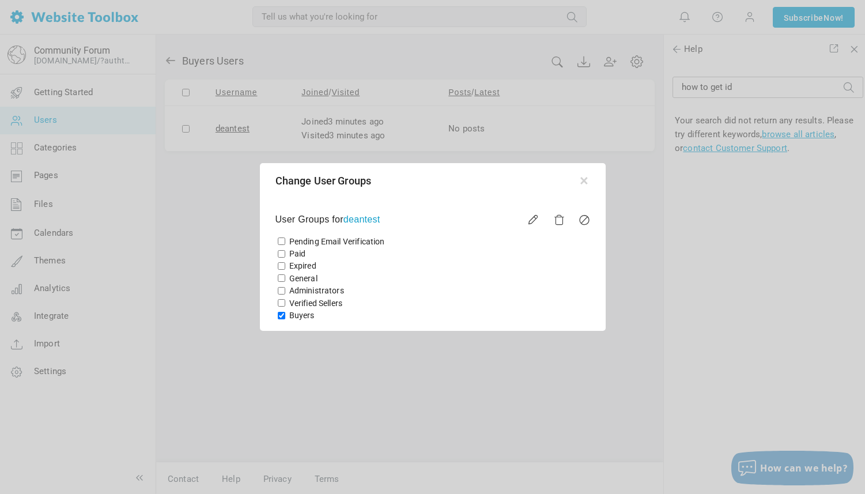
click at [281, 254] on input "Paid" at bounding box center [281, 253] width 7 height 7
checkbox input "true"
click at [279, 315] on input "Buyers" at bounding box center [281, 315] width 7 height 7
checkbox input "false"
click at [583, 183] on button "button" at bounding box center [584, 179] width 12 height 12
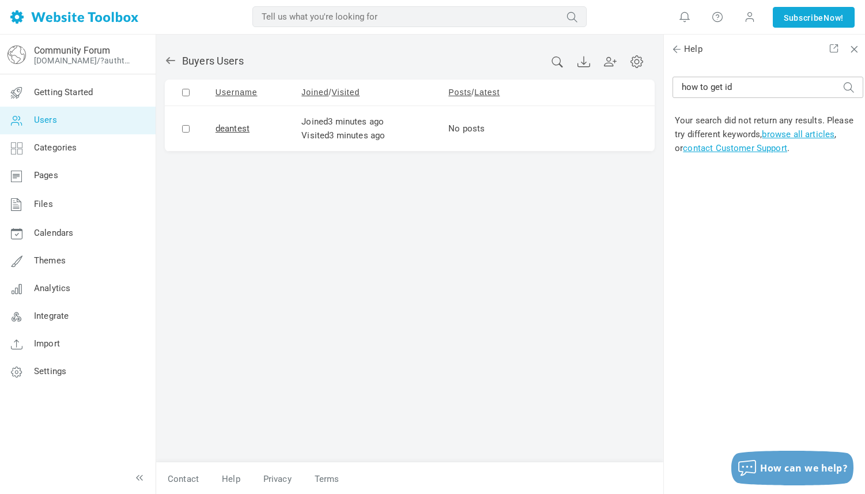
click at [167, 60] on icon at bounding box center [170, 60] width 9 height 7
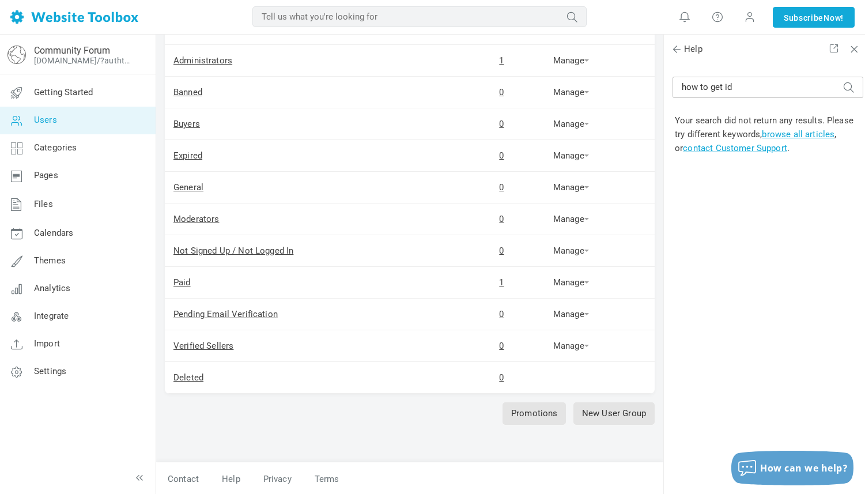
scroll to position [108, 0]
click at [570, 279] on link "Manage" at bounding box center [571, 281] width 36 height 10
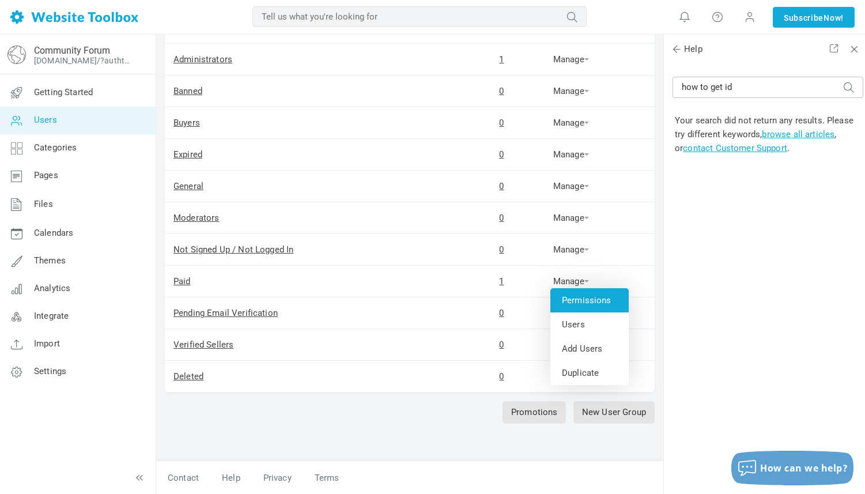
click at [582, 302] on link "Permissions" at bounding box center [589, 300] width 78 height 24
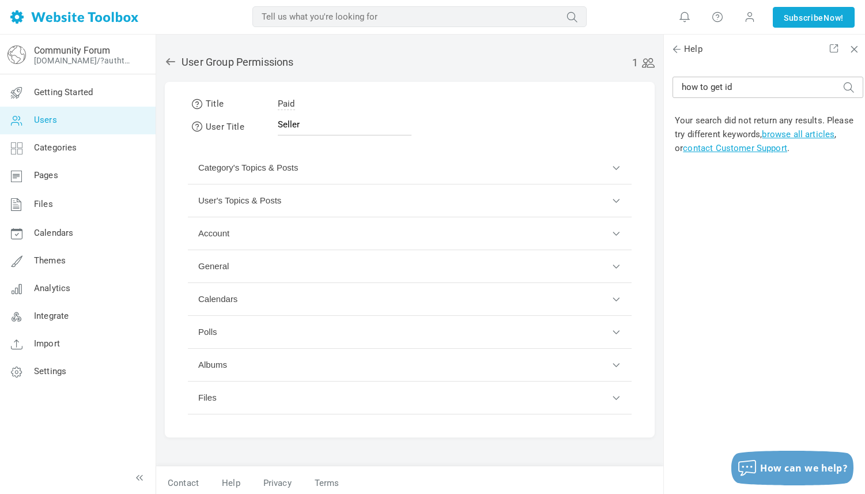
click at [614, 167] on button "Category's Topics & Posts" at bounding box center [410, 168] width 444 height 33
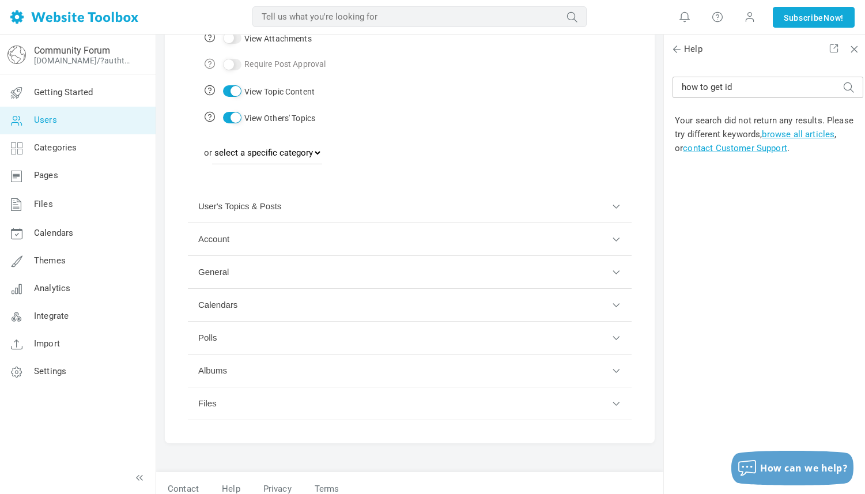
scroll to position [312, 0]
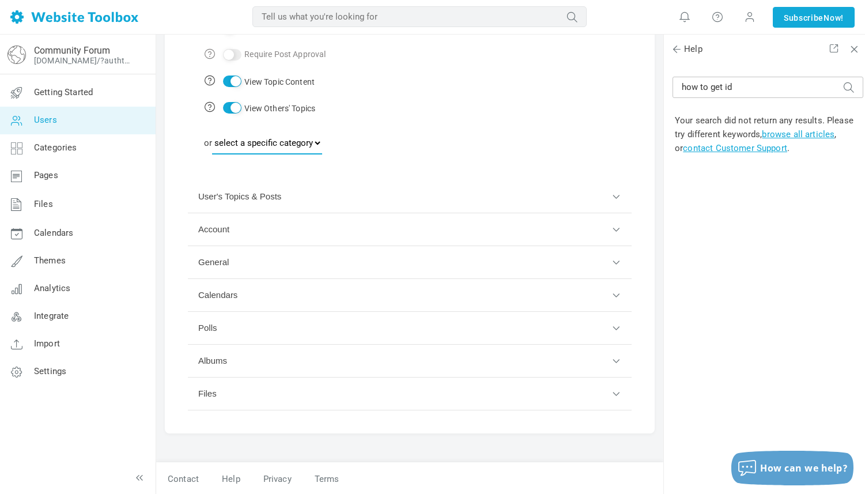
click at [322, 139] on select "select a specific category News General Administrators Only Marketplace For Sal…" at bounding box center [267, 142] width 110 height 23
select select "988161"
select select
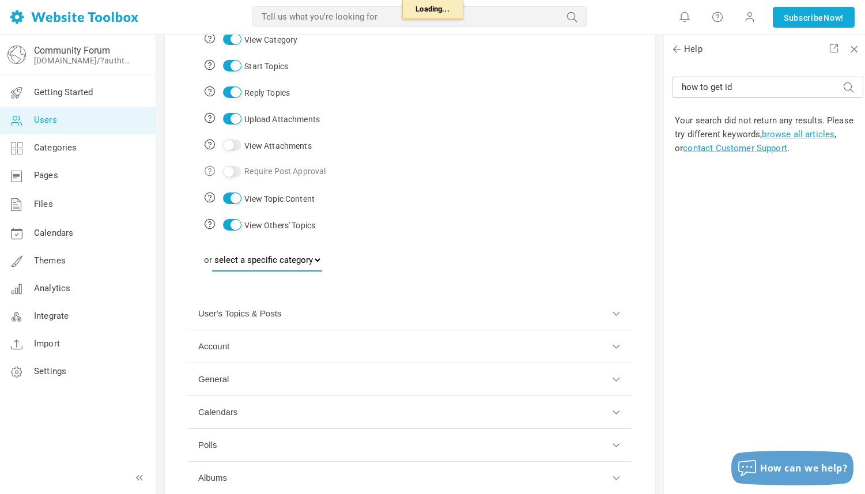
scroll to position [66, 0]
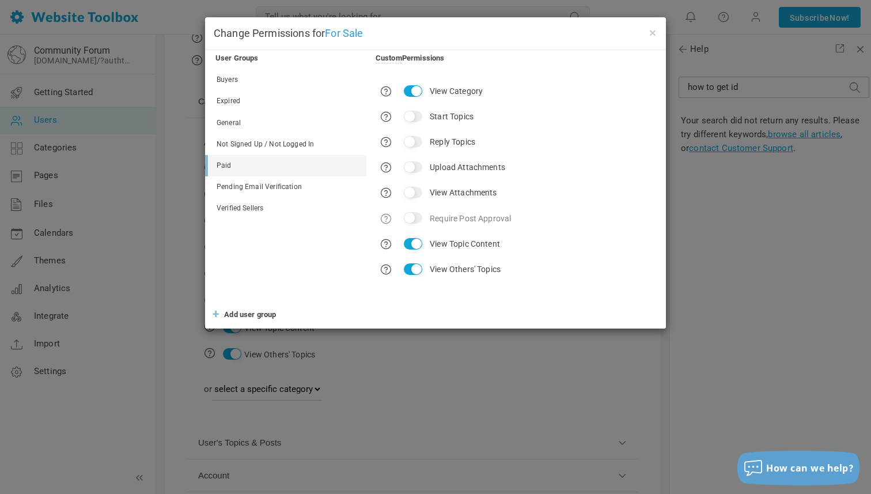
click at [411, 116] on input "Start Topics" at bounding box center [413, 117] width 18 height 12
checkbox input "true"
click at [411, 142] on input "Reply Topics" at bounding box center [413, 142] width 18 height 12
checkbox input "true"
click at [411, 166] on input "Upload Attachments" at bounding box center [413, 167] width 18 height 12
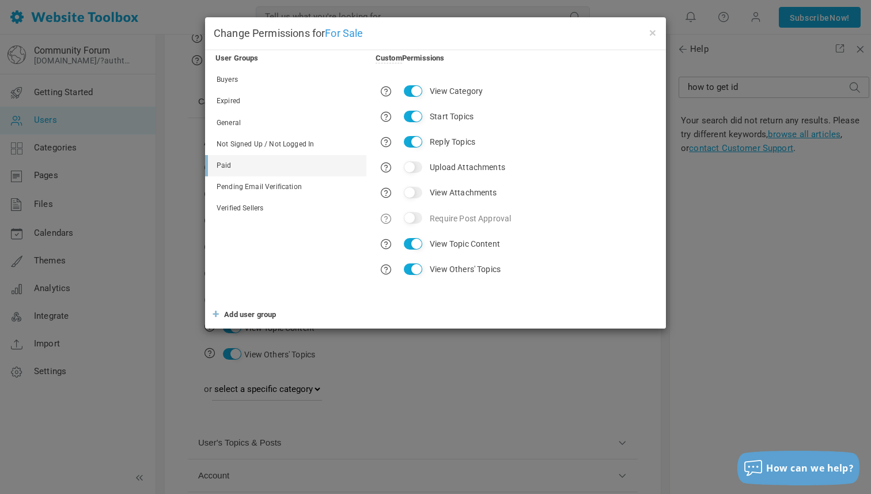
checkbox input "true"
click at [653, 31] on button "×" at bounding box center [652, 32] width 9 height 13
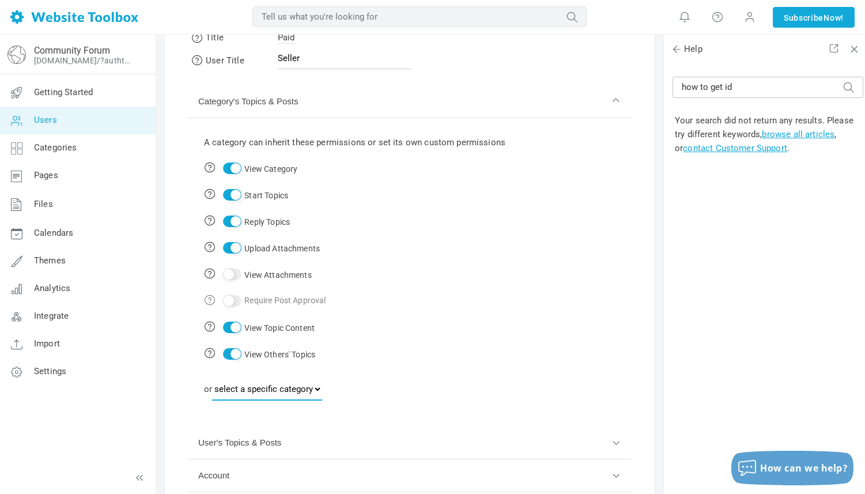
click at [322, 391] on select "select a specific category News General Administrators Only Marketplace For Sal…" at bounding box center [267, 388] width 110 height 23
select select "988160"
select select
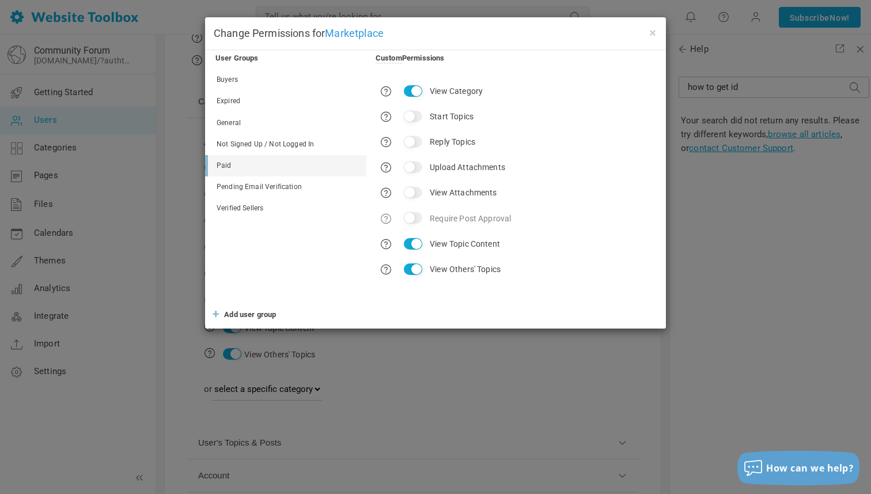
click at [413, 116] on input "Start Topics" at bounding box center [413, 117] width 18 height 12
checkbox input "true"
click at [412, 137] on input "Reply Topics" at bounding box center [413, 142] width 18 height 12
checkbox input "true"
click at [412, 170] on input "Upload Attachments" at bounding box center [413, 167] width 18 height 12
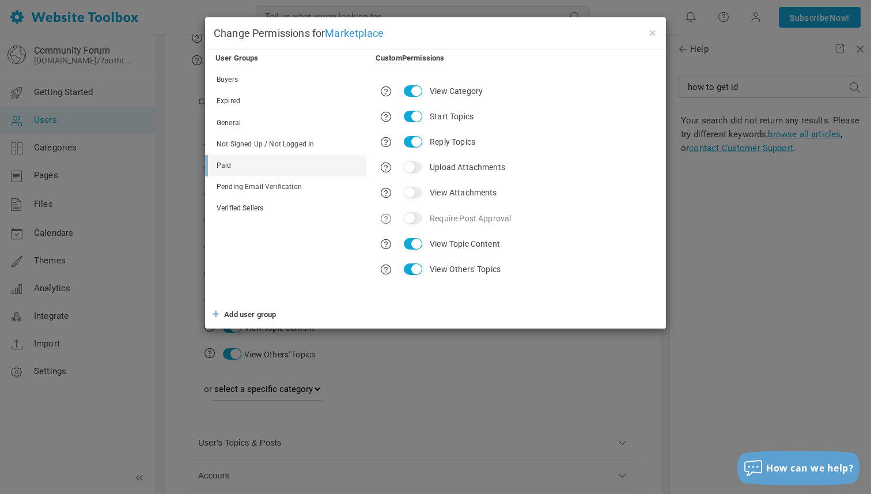
checkbox input "true"
click at [653, 28] on button "×" at bounding box center [652, 32] width 9 height 13
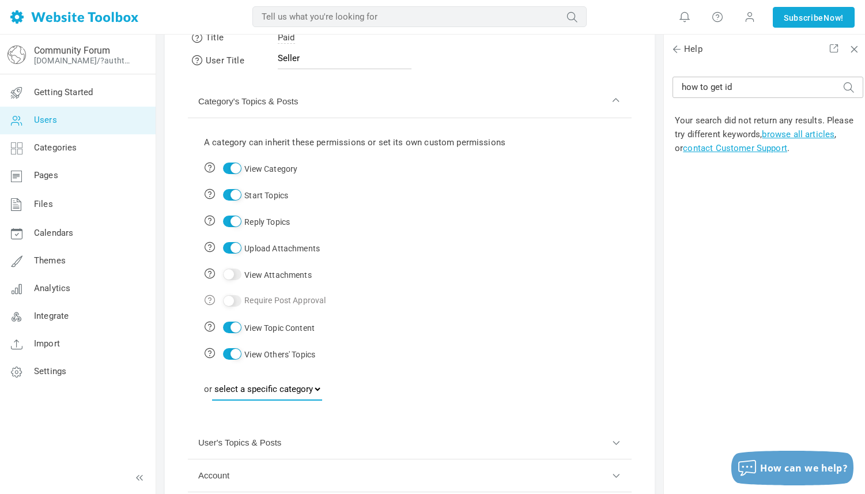
click at [321, 384] on select "select a specific category News General Administrators Only Marketplace For Sal…" at bounding box center [267, 388] width 110 height 23
select select "988162"
select select
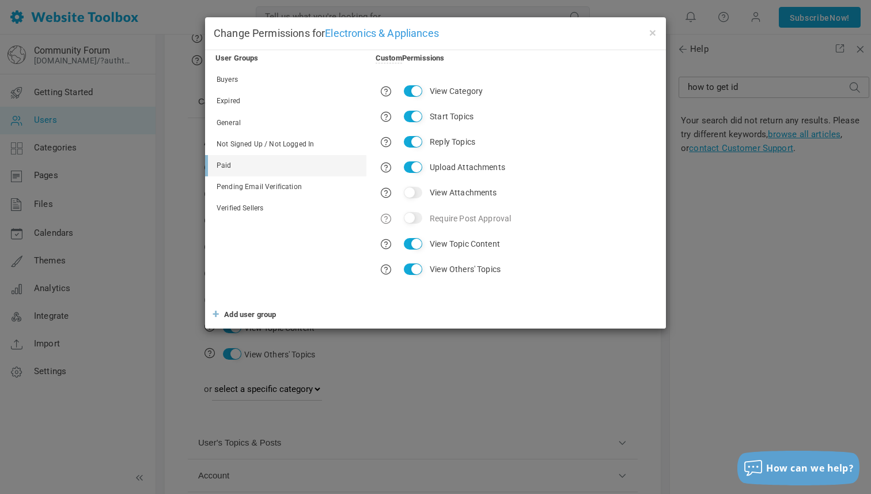
click at [427, 345] on div "× Change Permissions for Electronics & Appliances User Groups Custom Permission…" at bounding box center [435, 247] width 871 height 494
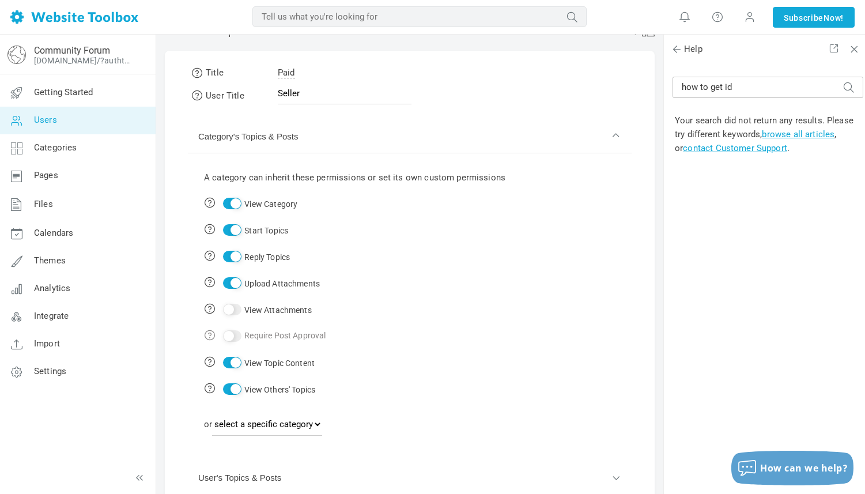
scroll to position [0, 0]
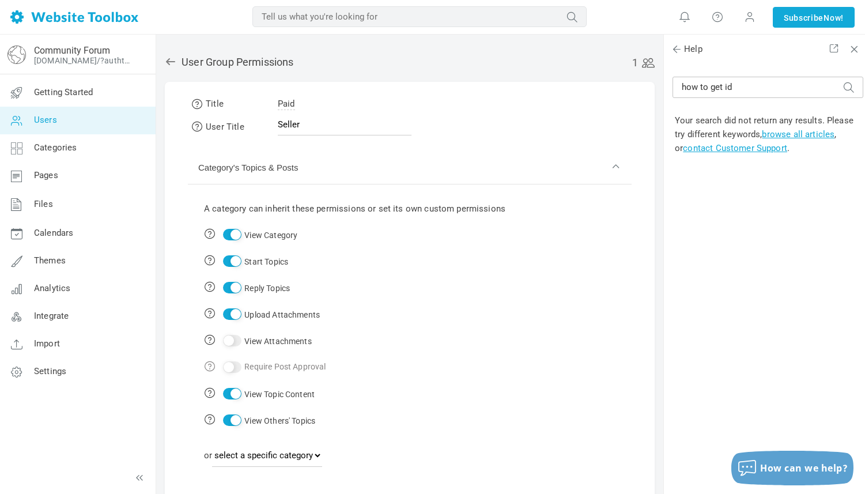
click at [172, 60] on icon at bounding box center [171, 62] width 12 height 12
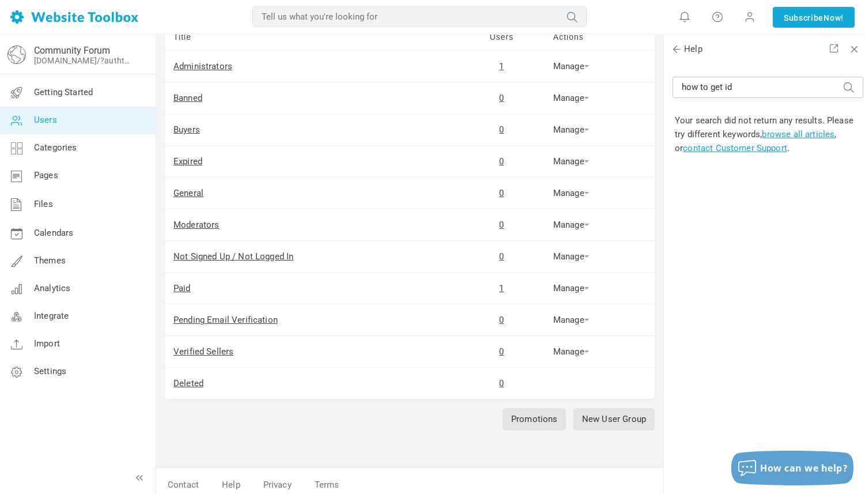
scroll to position [108, 0]
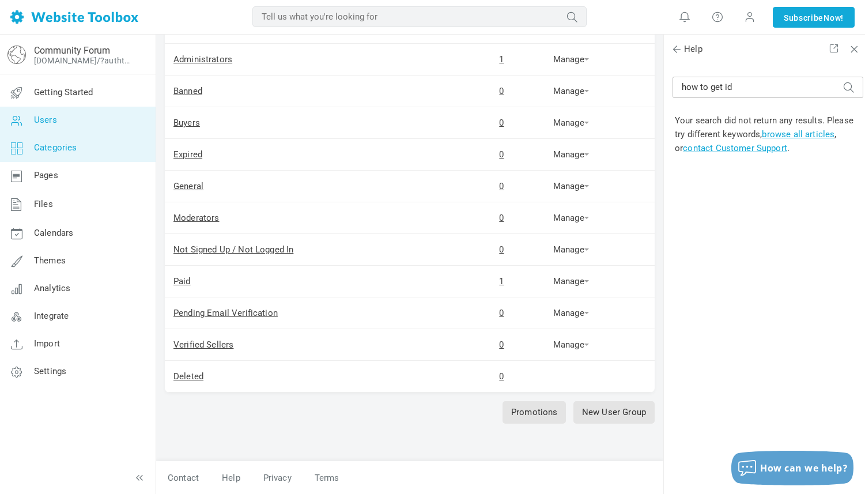
click at [67, 154] on link "Categories" at bounding box center [77, 148] width 156 height 28
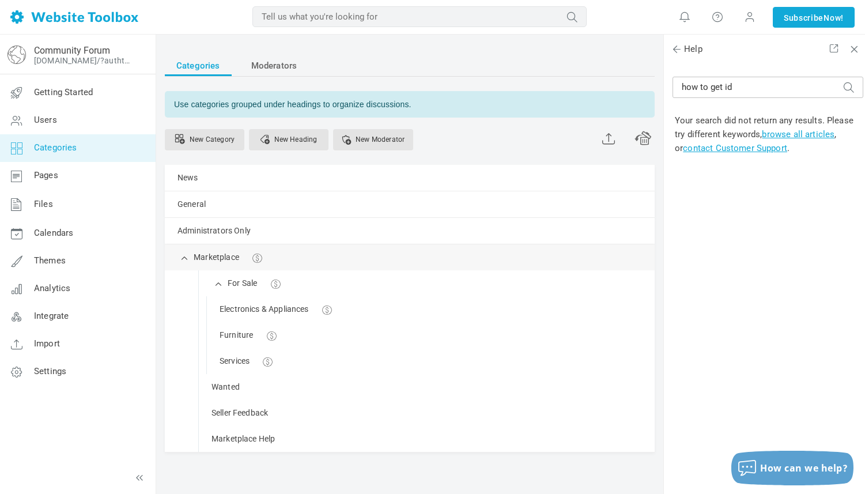
click at [365, 264] on div "Marketplace [GEOGRAPHIC_DATA] Edit [GEOGRAPHIC_DATA] View Category Copy Email A…" at bounding box center [410, 257] width 490 height 26
click at [0, 0] on link "Manage" at bounding box center [0, 0] width 0 height 0
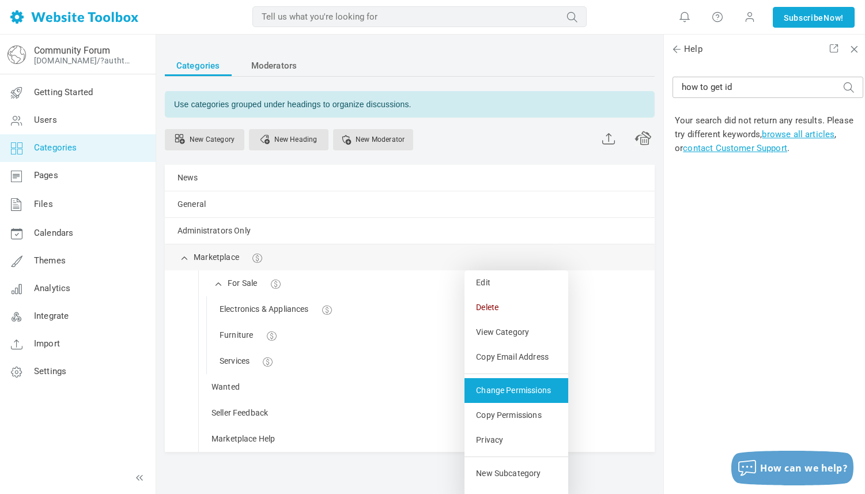
click at [511, 384] on link "Change Permissions" at bounding box center [516, 390] width 104 height 25
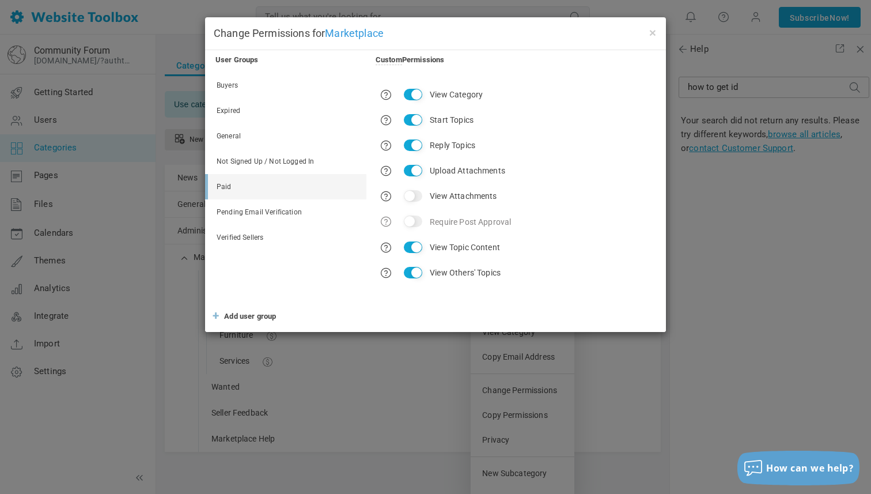
click at [222, 183] on link "Paid" at bounding box center [287, 186] width 158 height 25
click at [234, 183] on link "Paid" at bounding box center [287, 186] width 158 height 25
click at [236, 133] on link "General" at bounding box center [287, 135] width 158 height 25
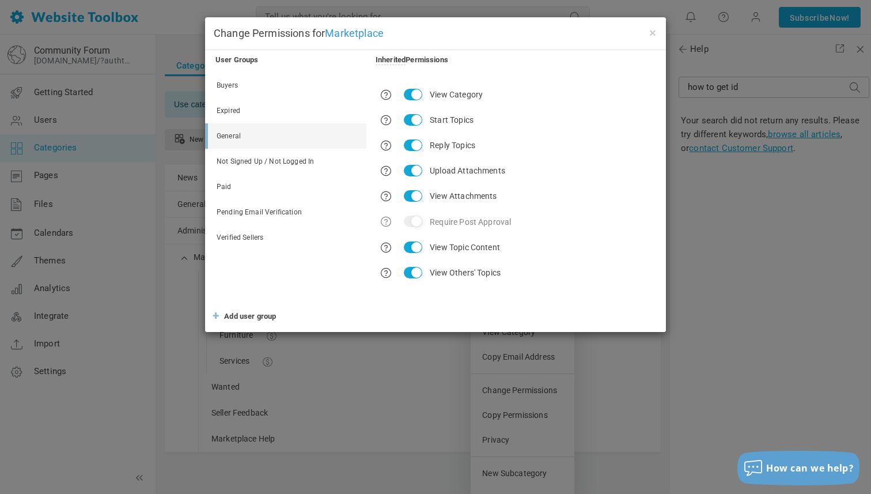
click at [226, 188] on link "Paid" at bounding box center [287, 186] width 158 height 25
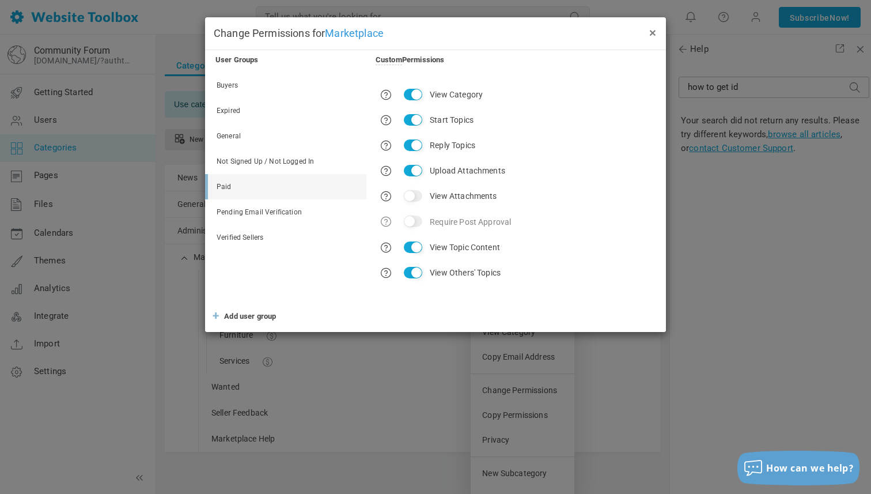
click at [652, 29] on button "×" at bounding box center [652, 32] width 9 height 13
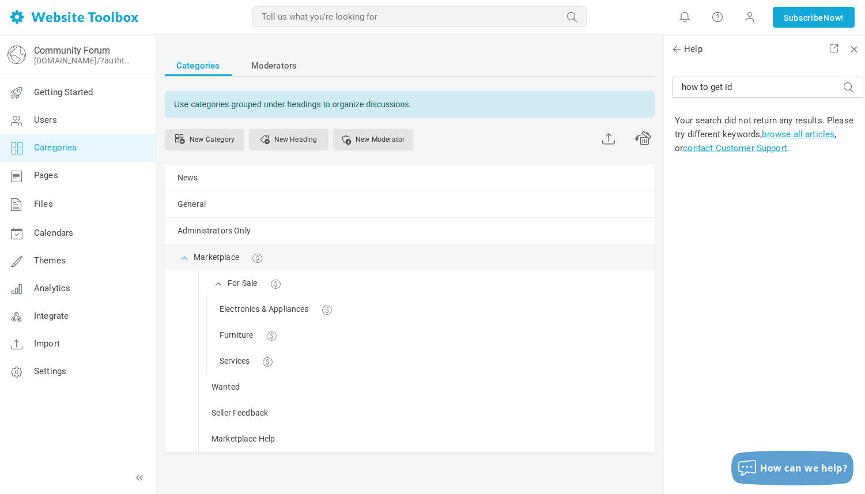
click at [184, 257] on span at bounding box center [185, 257] width 12 height 12
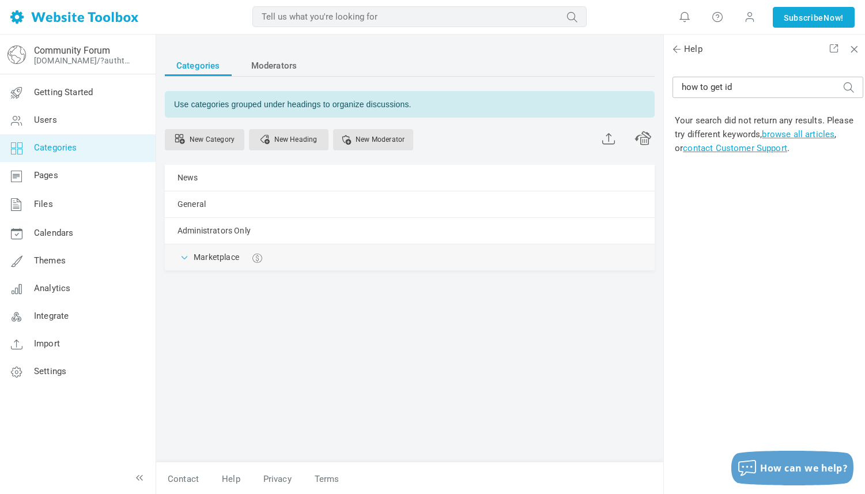
click at [182, 257] on span at bounding box center [185, 257] width 12 height 12
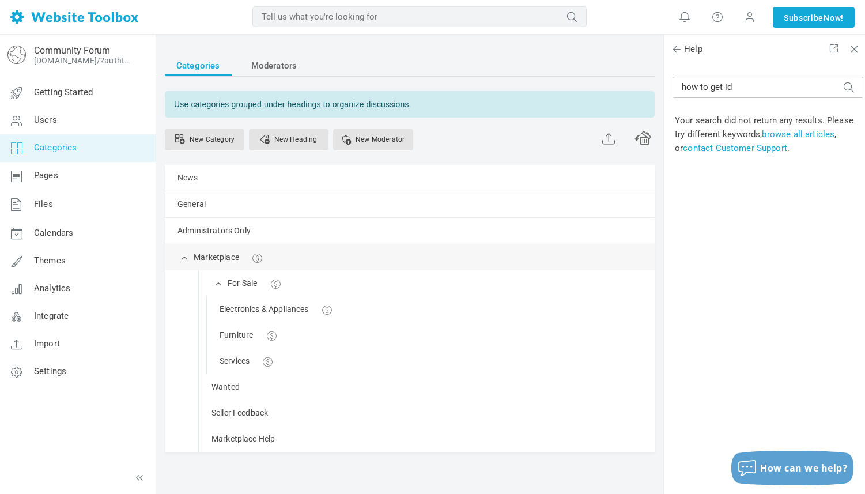
click at [505, 256] on div "Marketplace Manage Edit Delete View Category Copy Email Address Change Permissi…" at bounding box center [410, 257] width 490 height 26
click at [0, 0] on link "Manage" at bounding box center [0, 0] width 0 height 0
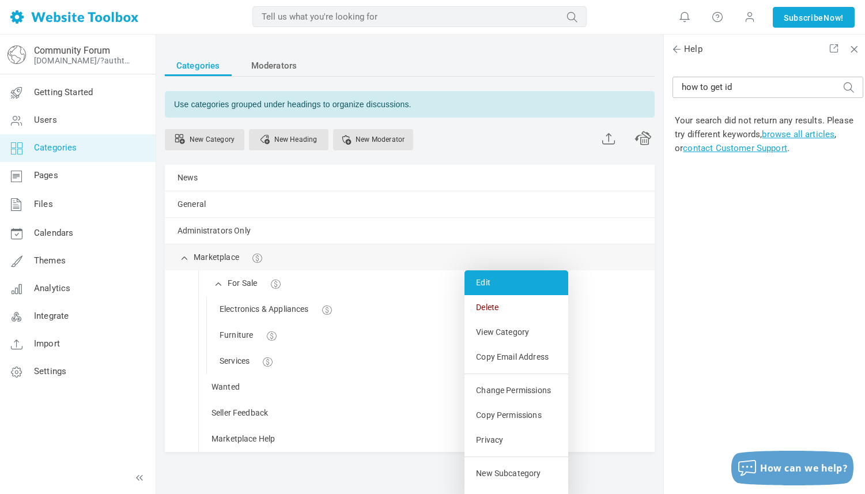
click at [489, 282] on link "Edit" at bounding box center [516, 282] width 104 height 25
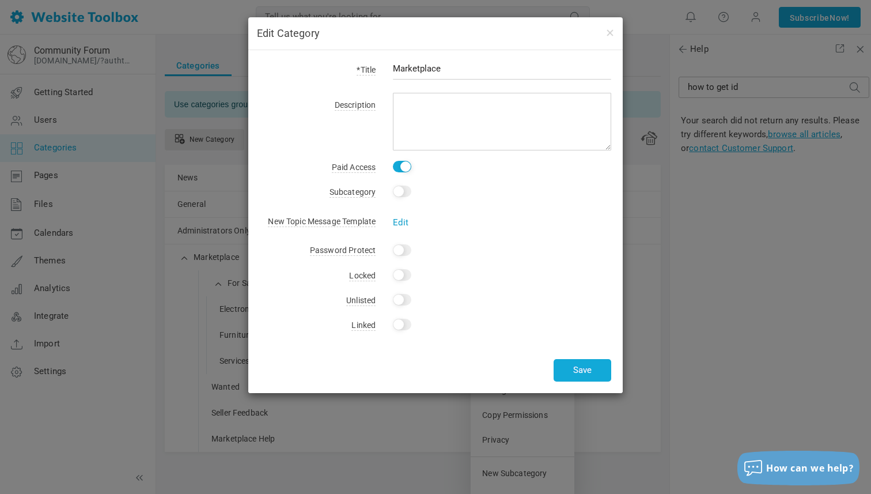
click at [402, 218] on link "Edit" at bounding box center [401, 222] width 16 height 10
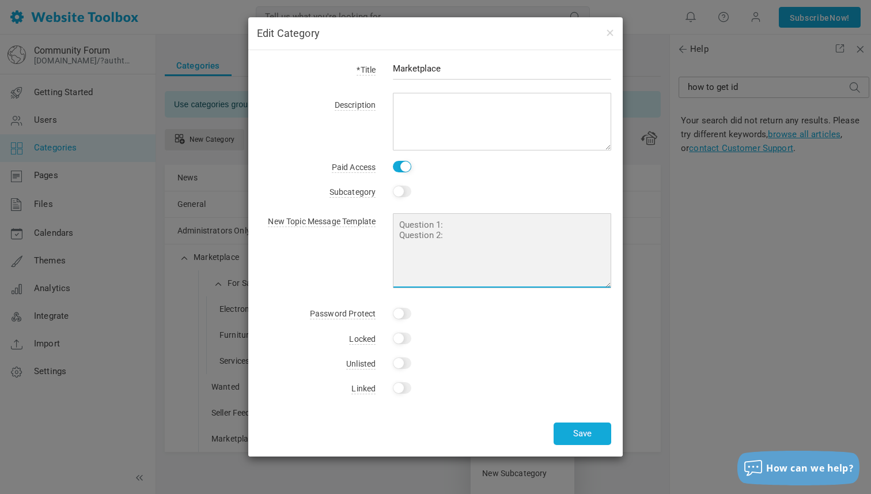
click at [415, 232] on textarea at bounding box center [502, 250] width 218 height 75
paste textarea "• Item name: • Price: • Location: • Condition: • Shipping/Collection: • Payment…"
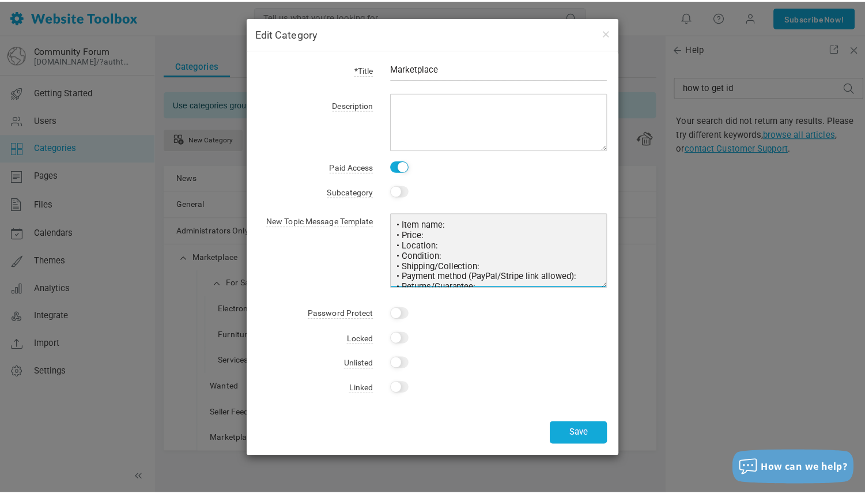
scroll to position [25, 0]
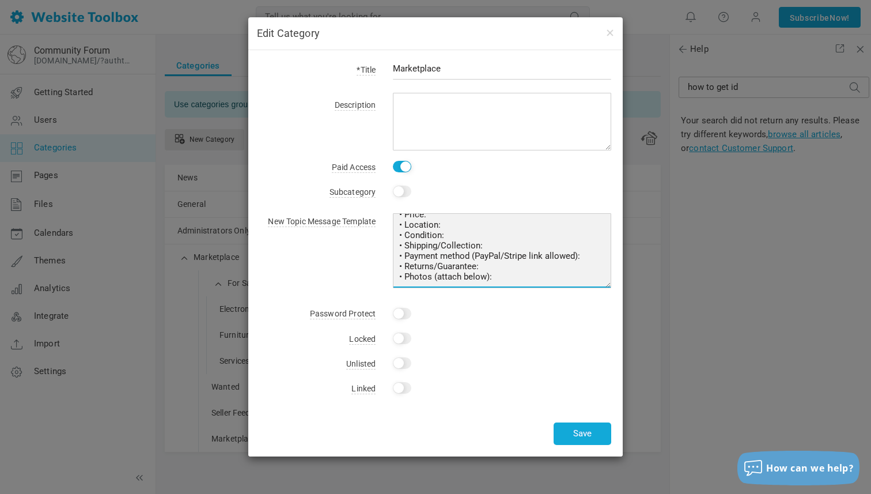
type textarea "• Item name: • Price: • Location: • Condition: • Shipping/Collection: • Payment…"
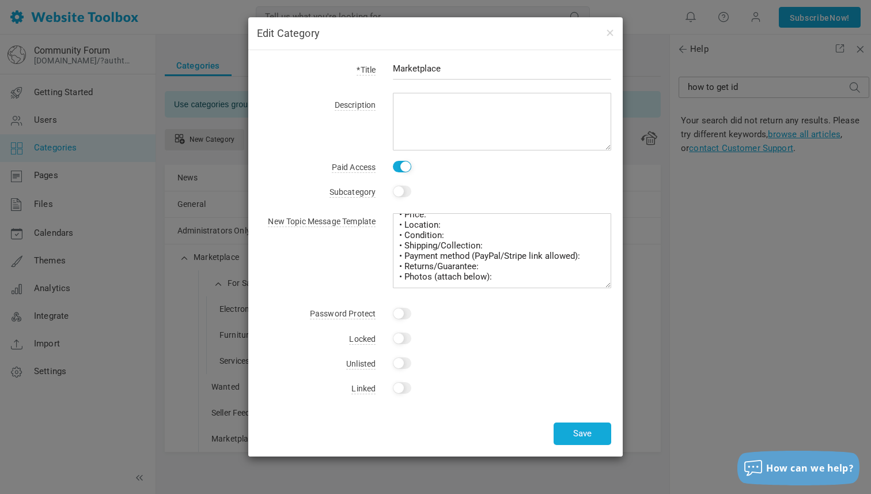
click at [438, 319] on div "Yes Change" at bounding box center [494, 314] width 236 height 16
click at [580, 435] on button "Save" at bounding box center [583, 433] width 58 height 22
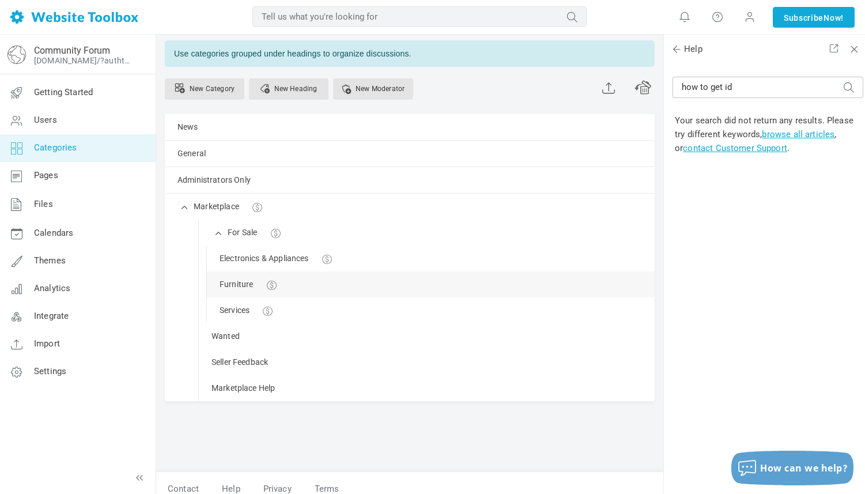
scroll to position [62, 0]
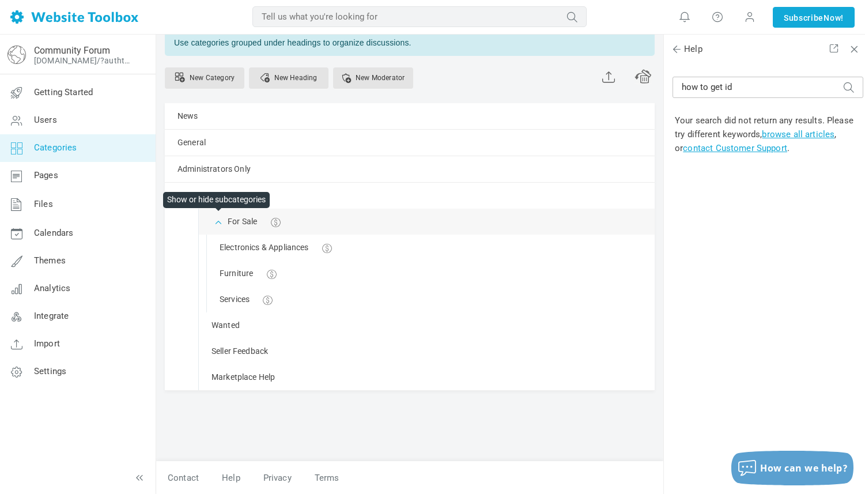
click at [218, 219] on span at bounding box center [219, 221] width 12 height 12
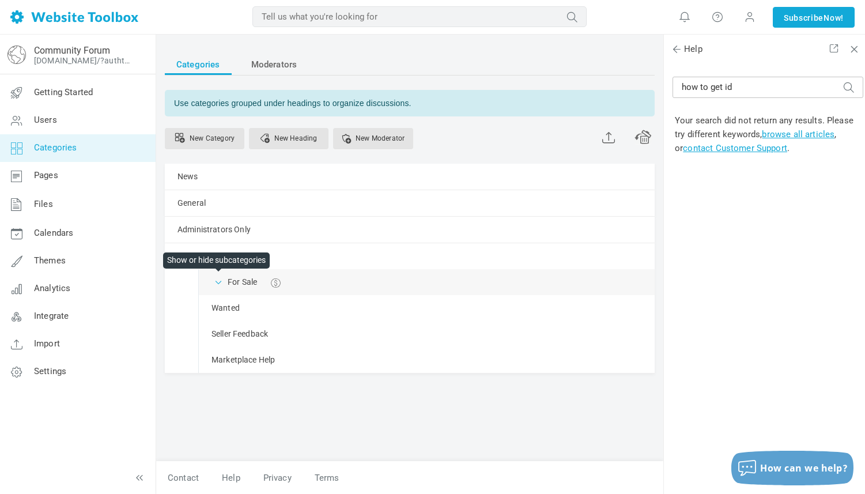
click at [217, 284] on span at bounding box center [219, 281] width 12 height 12
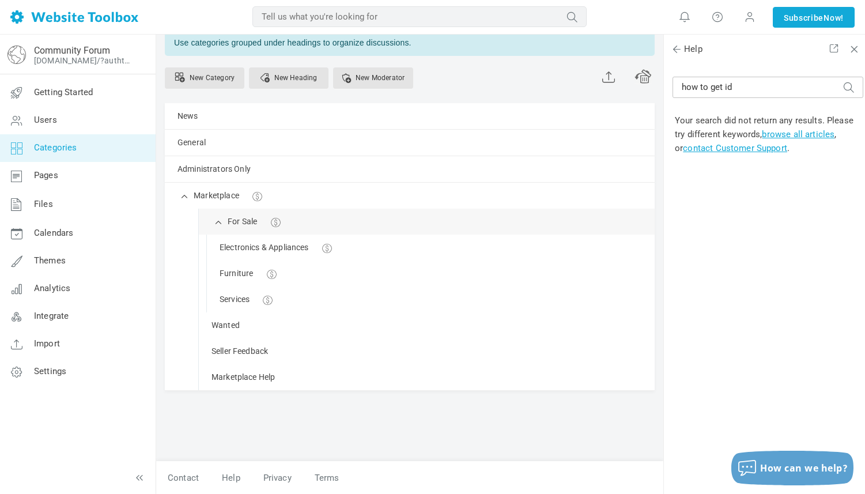
click at [305, 225] on div "For Sale Manage Edit Delete View Category Copy Email Address Change Permissions…" at bounding box center [427, 222] width 456 height 26
click at [370, 252] on div "Electronics & Appliances Manage Edit Delete View Category Copy Email Address Ch…" at bounding box center [431, 247] width 448 height 26
click at [324, 219] on div "For Sale Manage Edit Delete View Category Copy Email Address Change Permissions…" at bounding box center [427, 222] width 456 height 26
click at [309, 191] on div "Marketplace Manage Edit Delete View Category Copy Email Address Change Permissi…" at bounding box center [410, 196] width 490 height 26
click at [332, 218] on div "For Sale Manage Edit Delete View Category Copy Email Address Change Permissions…" at bounding box center [427, 222] width 456 height 26
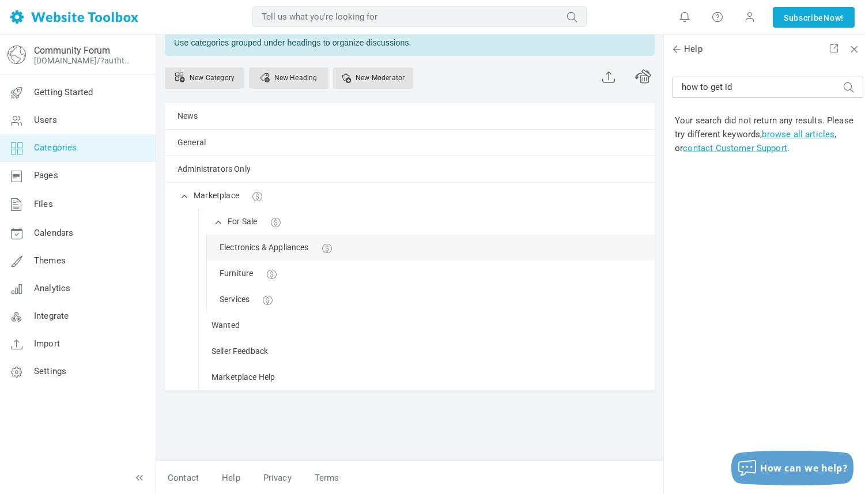
click at [358, 244] on div "Electronics & Appliances Manage Edit Delete View Category Copy Email Address Ch…" at bounding box center [431, 247] width 448 height 26
click at [318, 274] on div "Furniture Manage Edit Delete View Category Copy Email Address Change Permission…" at bounding box center [431, 273] width 448 height 26
click at [313, 301] on div "Services Manage Edit Delete View Category Copy Email Address Change Permissions…" at bounding box center [431, 299] width 448 height 26
click at [311, 274] on div "Furniture Manage Edit Delete View Category Copy Email Address Change Permission…" at bounding box center [431, 273] width 448 height 26
click at [370, 245] on div "Electronics & Appliances Manage Edit Delete View Category Copy Email Address Ch…" at bounding box center [431, 247] width 448 height 26
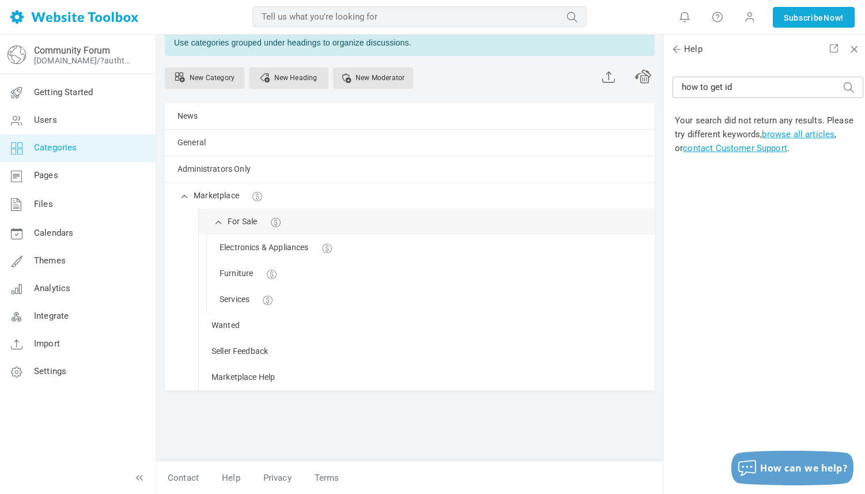
click at [323, 228] on div "For Sale Manage Edit Delete View Category Copy Email Address Change Permissions…" at bounding box center [427, 222] width 456 height 26
click at [217, 221] on span at bounding box center [219, 221] width 12 height 12
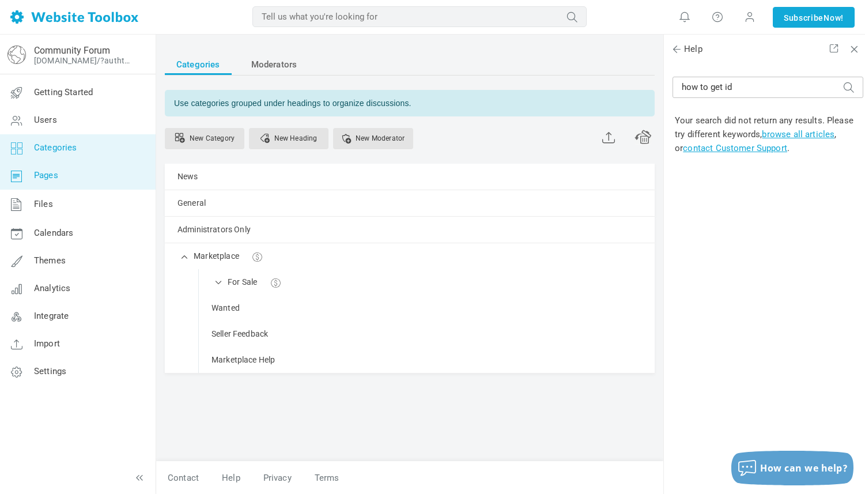
click at [67, 179] on link "Pages" at bounding box center [77, 176] width 156 height 28
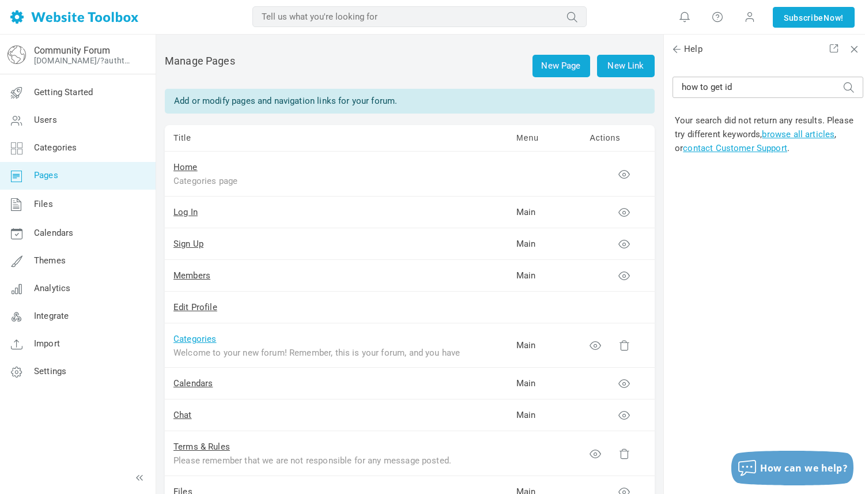
click at [201, 339] on link "Categories" at bounding box center [194, 339] width 43 height 10
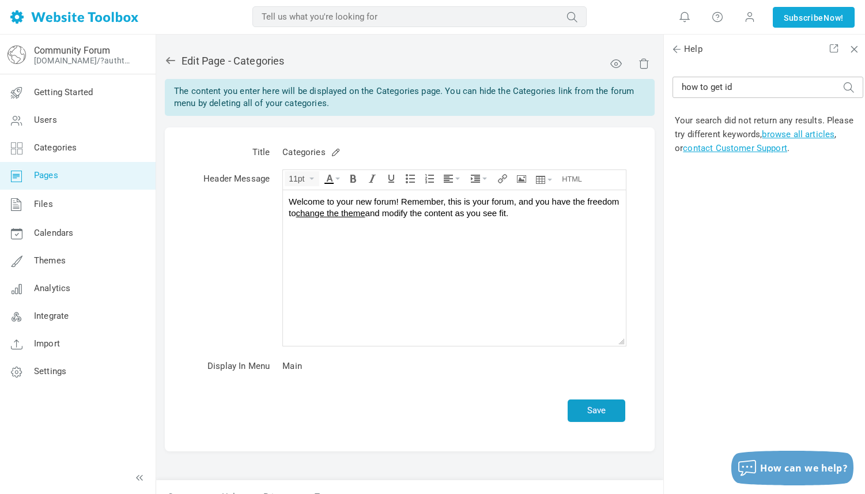
click at [595, 406] on button "Save" at bounding box center [597, 410] width 58 height 22
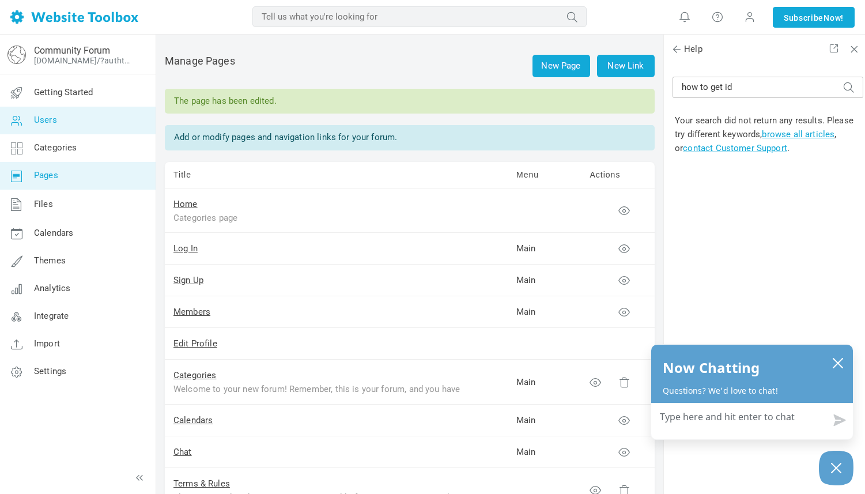
click at [46, 120] on span "Users" at bounding box center [45, 120] width 23 height 10
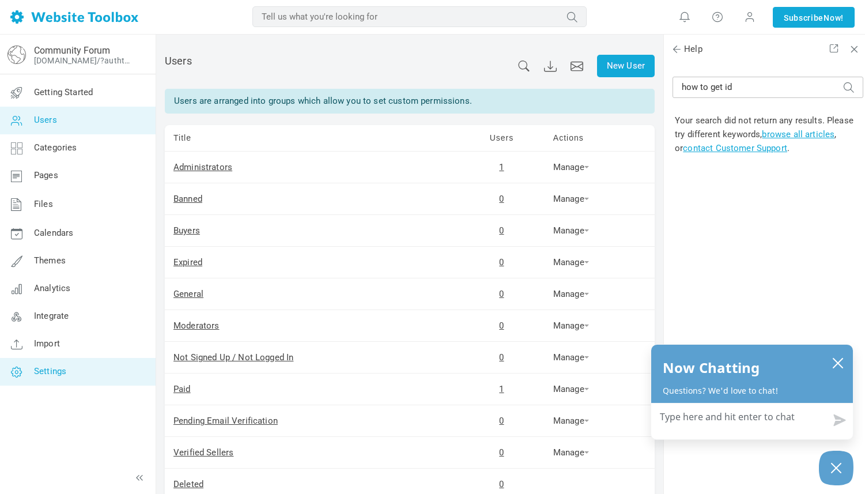
click at [62, 370] on span "Settings" at bounding box center [50, 371] width 32 height 10
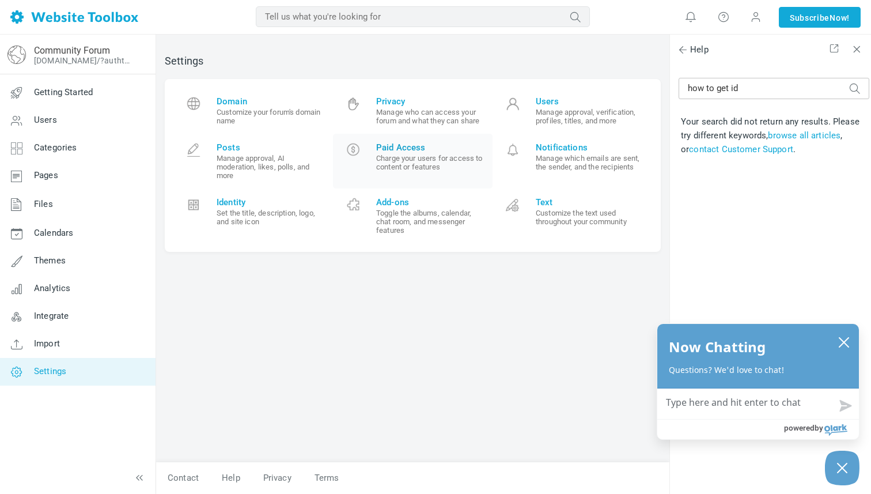
click at [404, 147] on span "Paid Access" at bounding box center [430, 147] width 108 height 10
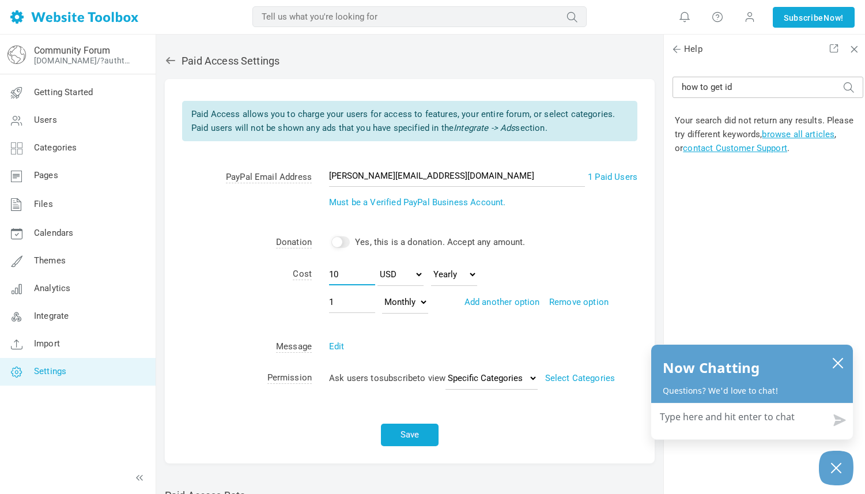
click at [347, 275] on input "10" at bounding box center [352, 274] width 46 height 22
type input "1"
type input "0"
click at [353, 300] on input "1" at bounding box center [352, 302] width 46 height 22
type input "0"
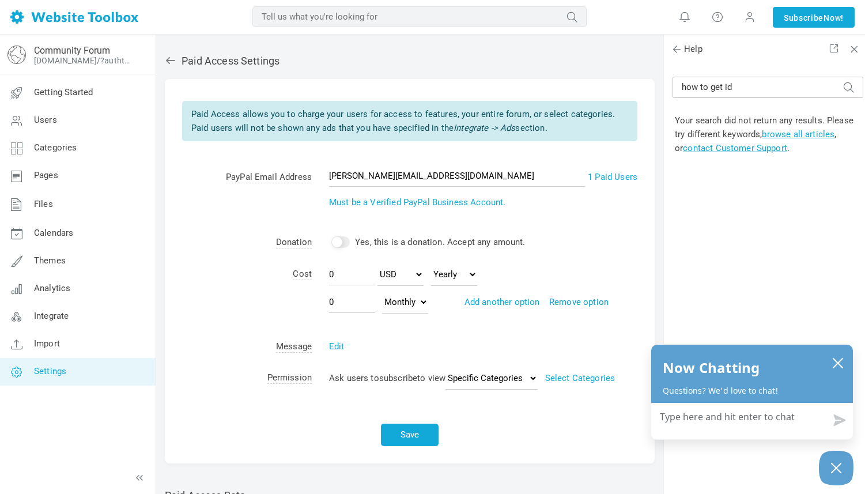
click at [569, 302] on link "Remove option" at bounding box center [578, 302] width 59 height 10
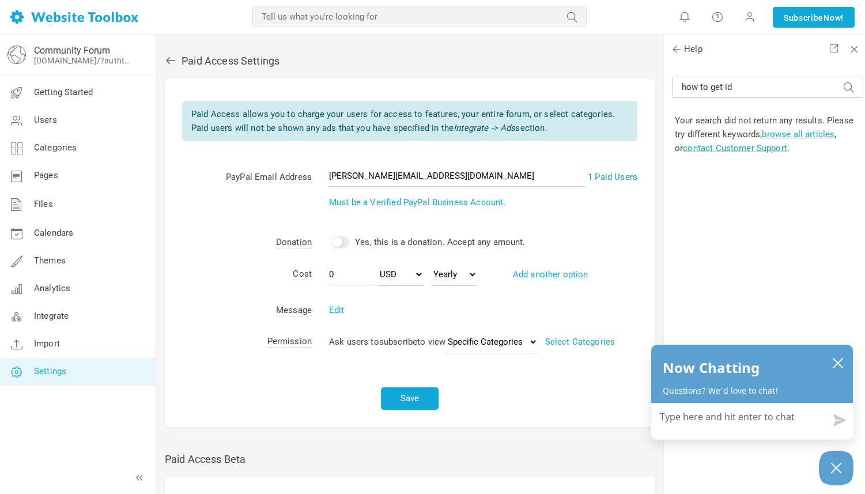
click at [614, 175] on link "1 Paid Users" at bounding box center [613, 177] width 50 height 14
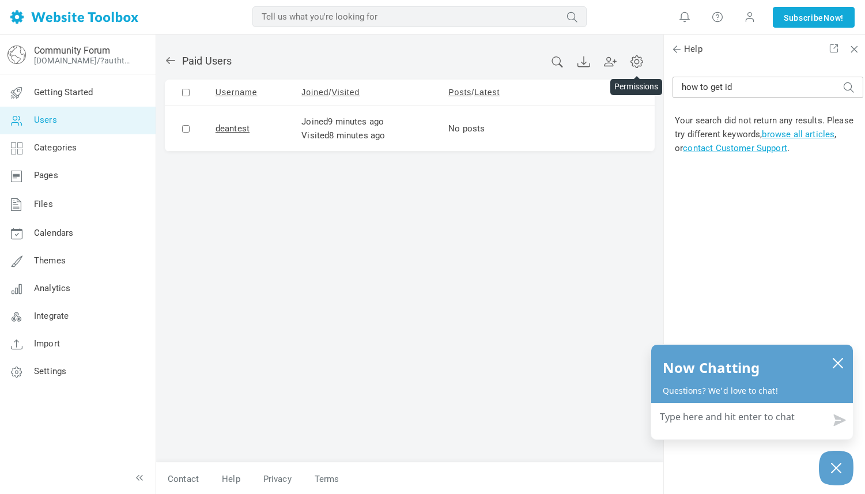
click at [633, 62] on icon at bounding box center [636, 61] width 13 height 13
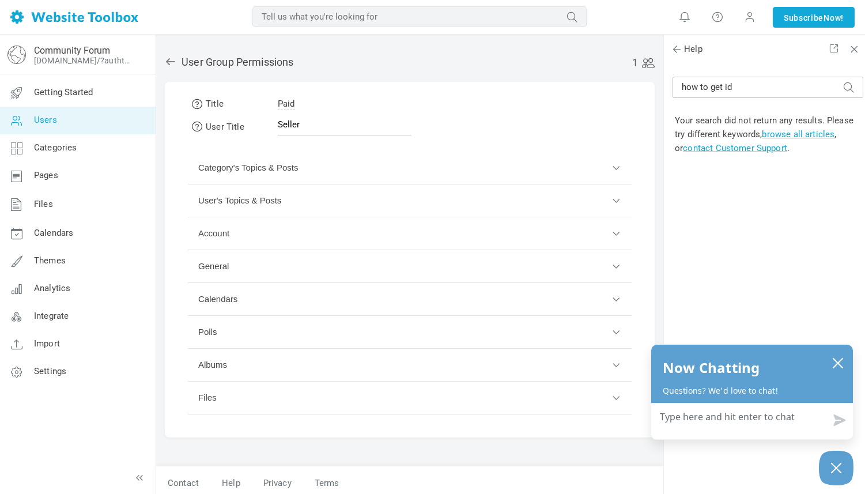
click at [615, 165] on button "Category's Topics & Posts" at bounding box center [410, 168] width 444 height 33
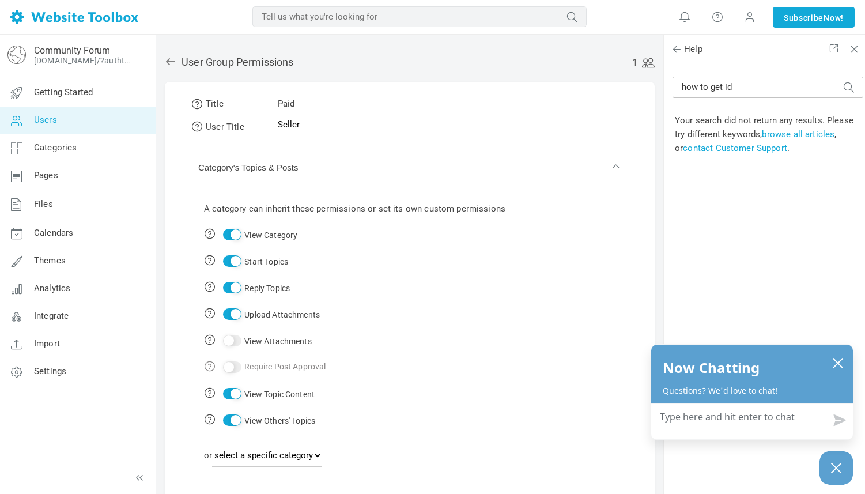
click at [615, 165] on button "Category's Topics & Posts" at bounding box center [410, 168] width 444 height 33
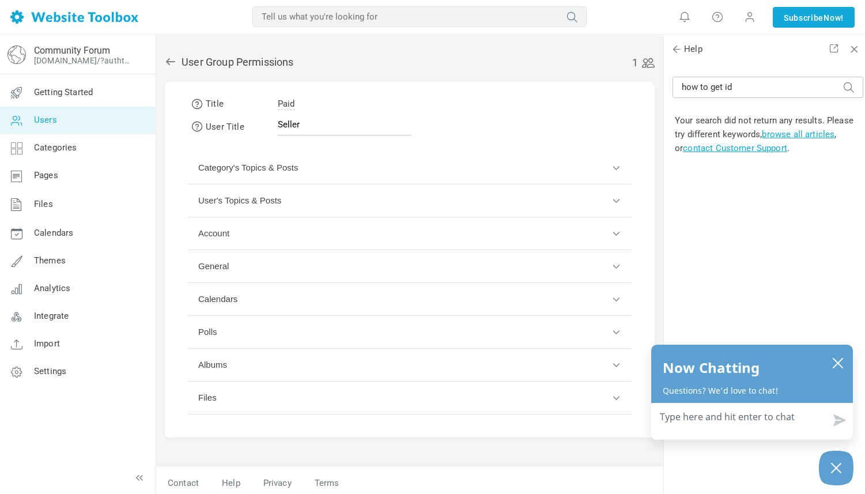
click at [617, 198] on button "User's Topics & Posts" at bounding box center [410, 200] width 444 height 33
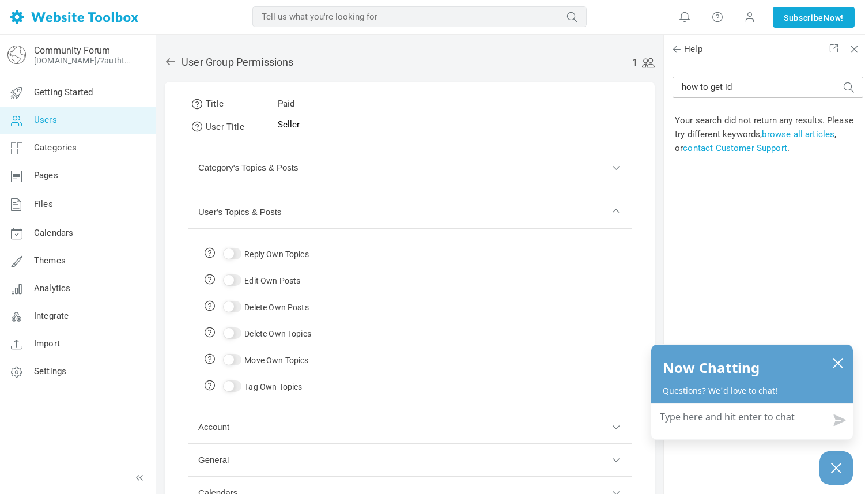
click at [237, 251] on input "Reply Own Topics" at bounding box center [232, 254] width 18 height 12
checkbox input "true"
click at [237, 276] on input "Edit Own Posts" at bounding box center [232, 280] width 18 height 12
checkbox input "true"
click at [233, 303] on input "Delete Own Posts" at bounding box center [232, 307] width 18 height 12
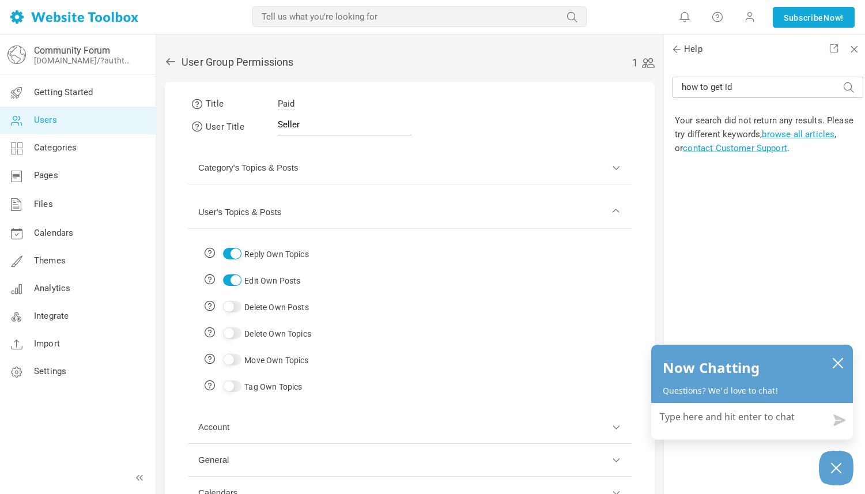
checkbox input "true"
click at [229, 331] on input "Delete Own Topics" at bounding box center [232, 333] width 18 height 12
checkbox input "true"
click at [231, 360] on input "Move Own Topics" at bounding box center [232, 360] width 18 height 12
checkbox input "true"
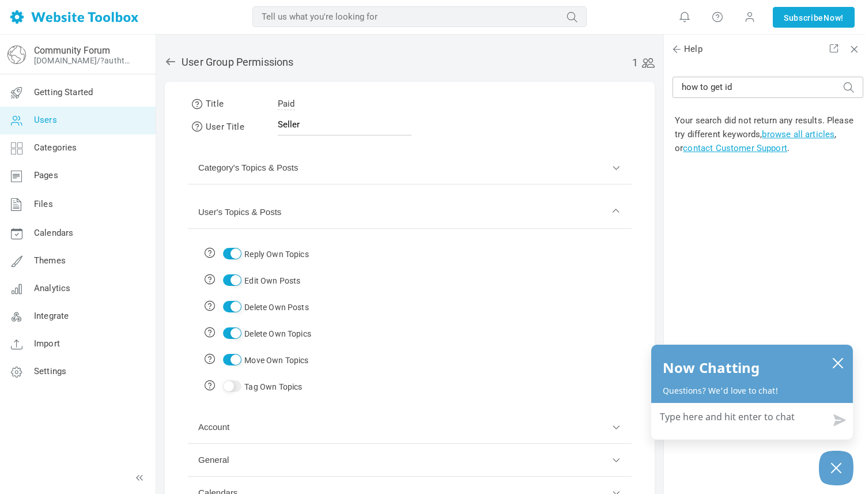
click at [231, 380] on input "checkbox" at bounding box center [232, 386] width 18 height 12
checkbox input "true"
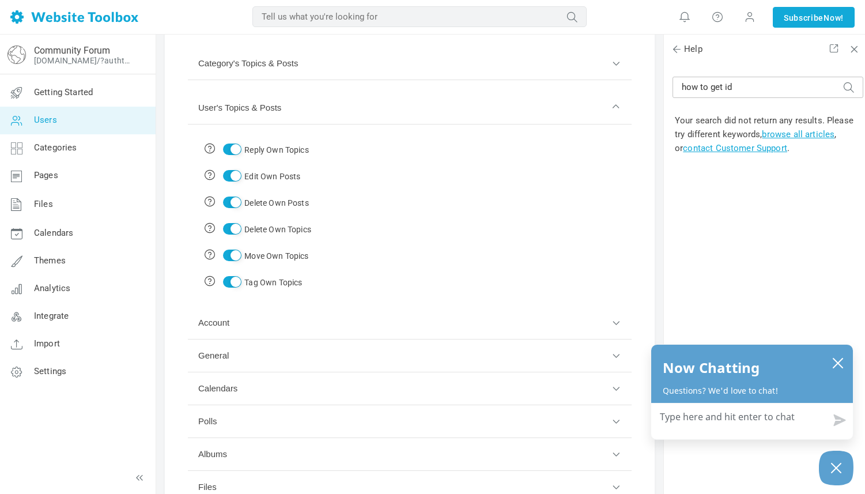
scroll to position [198, 0]
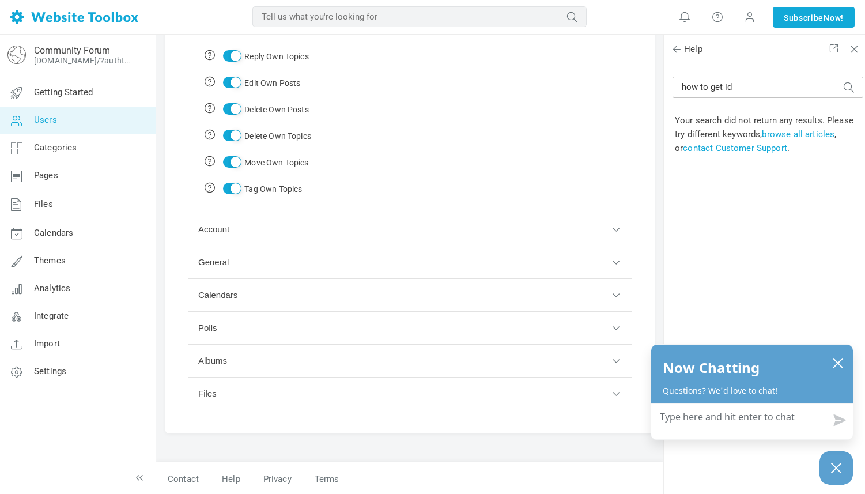
click at [619, 234] on button "Account" at bounding box center [410, 229] width 444 height 33
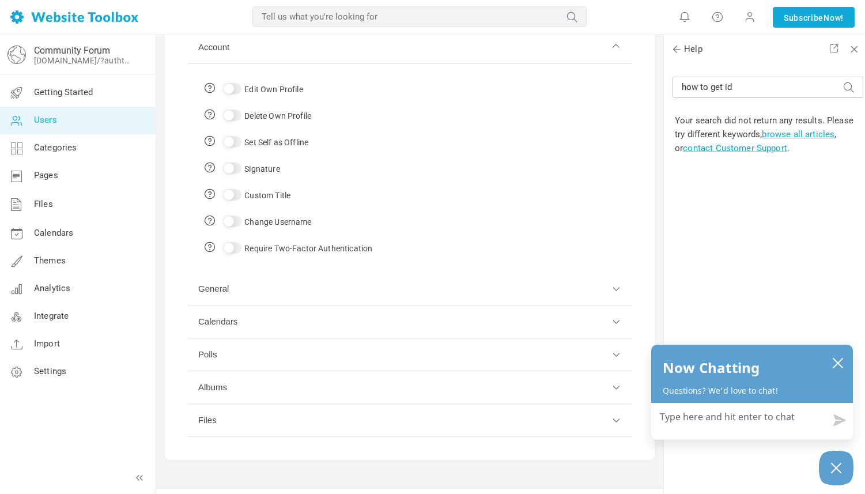
click at [233, 87] on input "Edit Own Profile" at bounding box center [232, 89] width 18 height 12
checkbox input "true"
click at [233, 114] on input "Delete Own Profile" at bounding box center [232, 115] width 18 height 12
checkbox input "true"
click at [231, 133] on td "Set Self as Offline" at bounding box center [288, 141] width 180 height 27
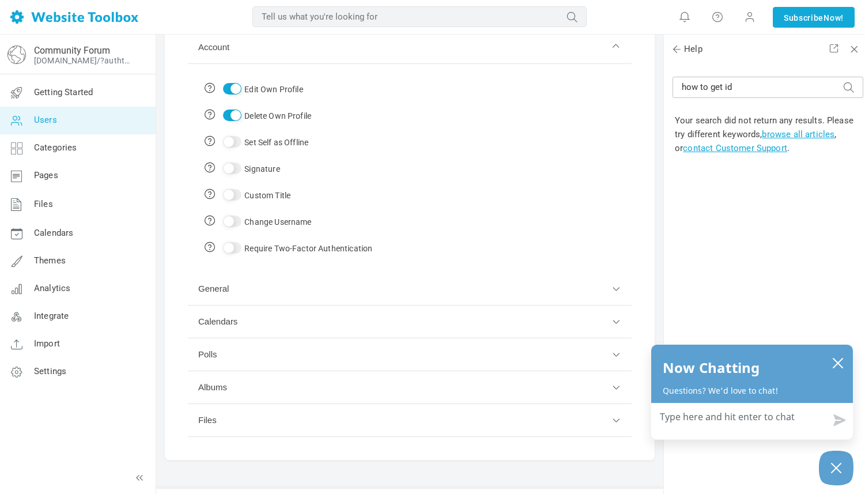
click at [231, 137] on input "Set Self as Offline" at bounding box center [232, 142] width 18 height 12
checkbox input "true"
click at [230, 164] on input "Signature" at bounding box center [232, 168] width 18 height 12
checkbox input "true"
click at [230, 195] on input "Custom Title" at bounding box center [232, 195] width 18 height 12
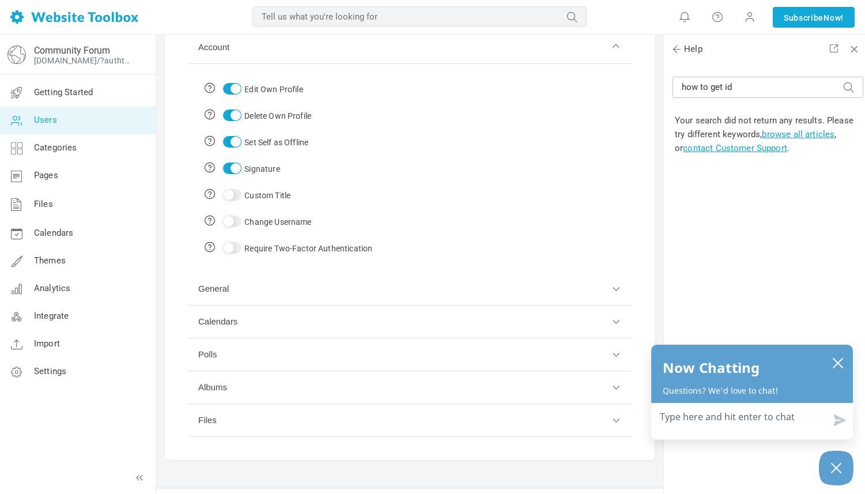
checkbox input "true"
click at [230, 218] on input "Change Username" at bounding box center [232, 221] width 18 height 12
checkbox input "true"
click at [231, 242] on input "Require Two-Factor Authentication" at bounding box center [232, 248] width 18 height 12
click at [232, 249] on input "Require Two-Factor Authentication" at bounding box center [232, 248] width 18 height 12
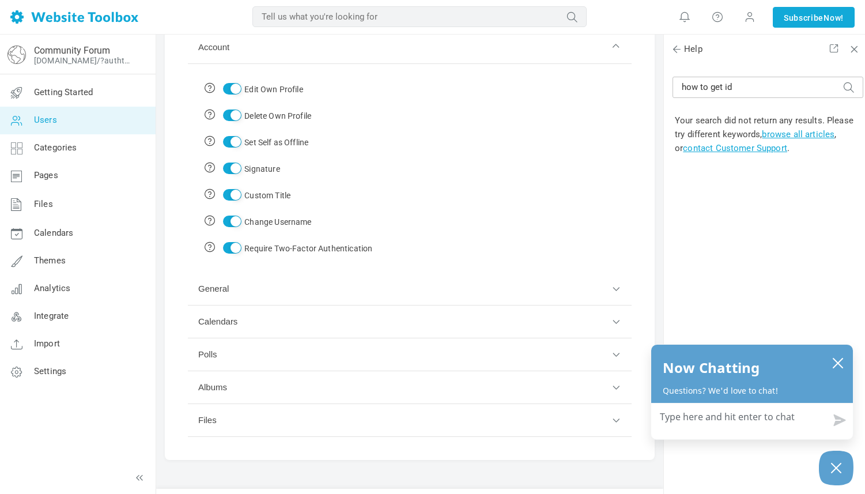
checkbox input "false"
click at [611, 292] on button "General" at bounding box center [410, 289] width 444 height 33
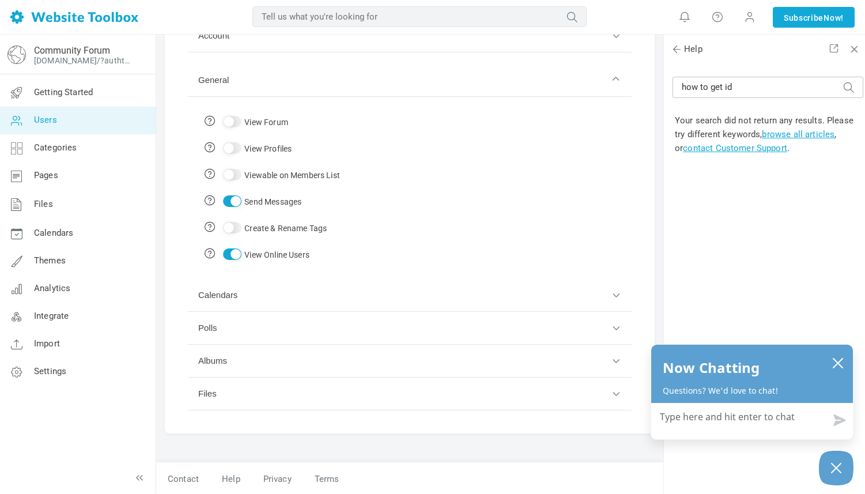
click at [232, 118] on input "View Forum" at bounding box center [232, 122] width 18 height 12
checkbox input "true"
click at [232, 143] on input "View Profiles" at bounding box center [232, 148] width 18 height 12
checkbox input "true"
click at [232, 169] on input "Viewable on Members List" at bounding box center [232, 175] width 18 height 12
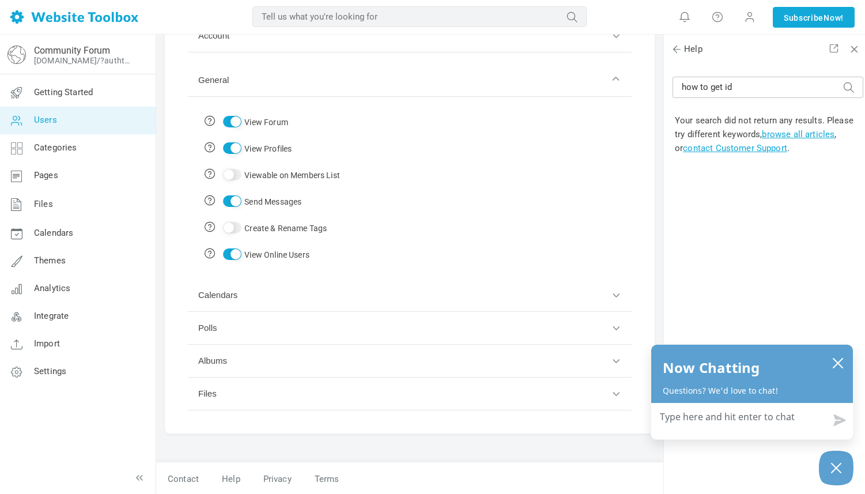
checkbox input "true"
click at [616, 301] on button "Calendars" at bounding box center [410, 295] width 444 height 33
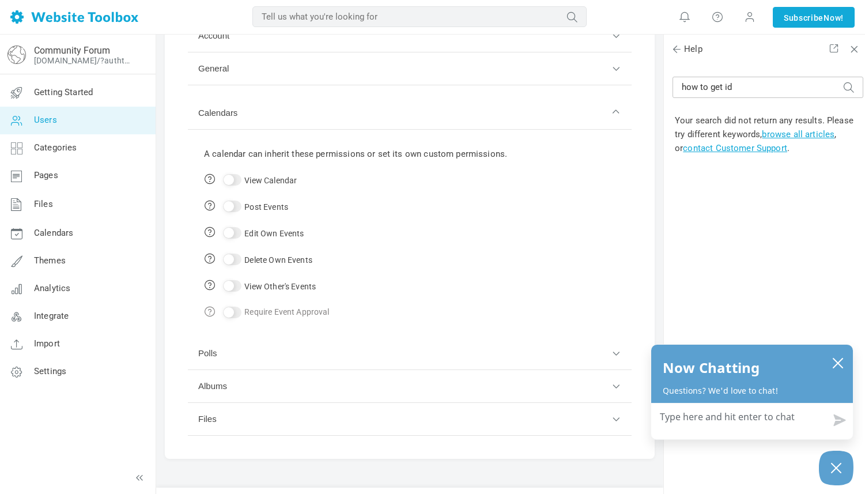
click at [236, 177] on input "View Calendar" at bounding box center [232, 180] width 18 height 12
checkbox input "true"
click at [234, 204] on input "Post Events" at bounding box center [232, 206] width 18 height 12
checkbox input "true"
click at [233, 225] on td "Edit Own Events" at bounding box center [355, 233] width 315 height 27
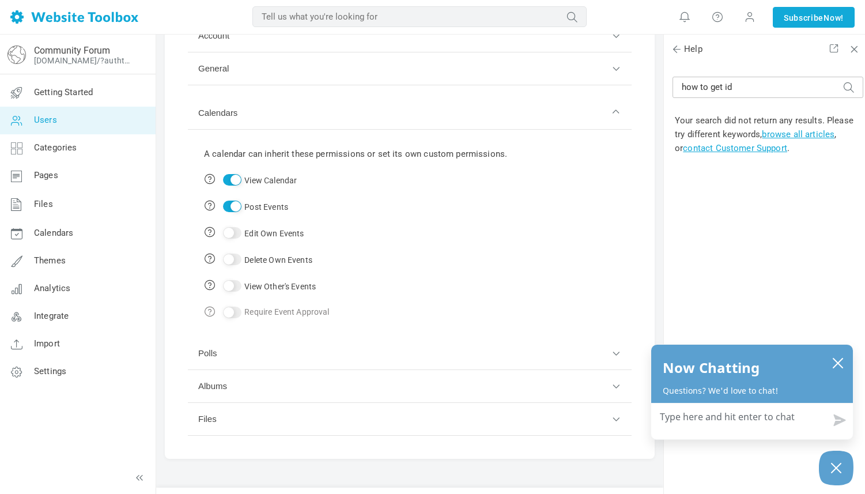
click at [234, 255] on input "Delete Own Events" at bounding box center [232, 260] width 18 height 12
checkbox input "true"
click at [233, 230] on input "Edit Own Events" at bounding box center [232, 233] width 18 height 12
checkbox input "true"
click at [229, 282] on input "View Other's Events" at bounding box center [232, 286] width 18 height 12
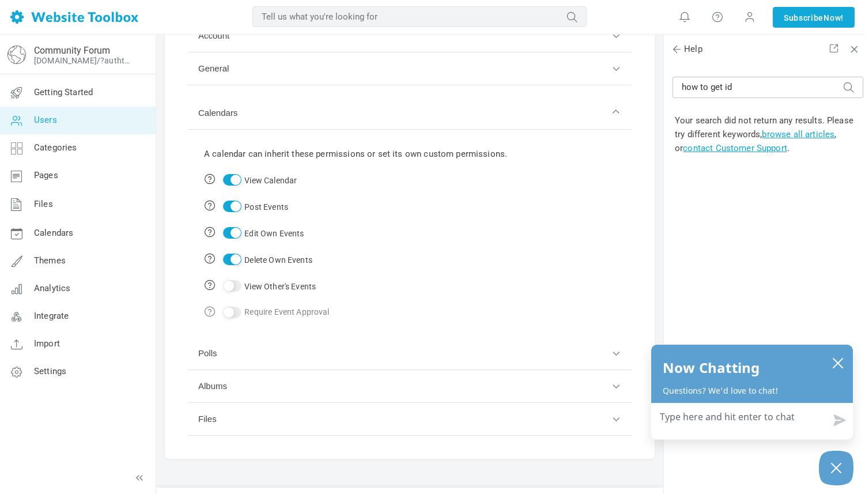
checkbox input "true"
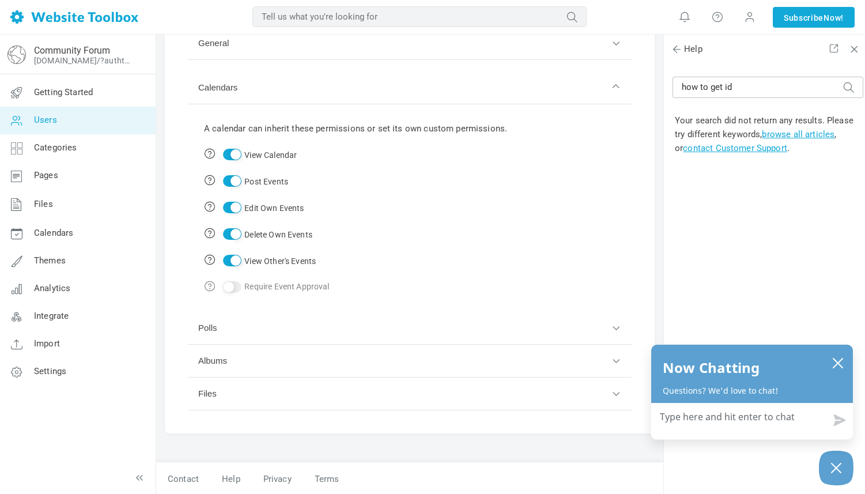
click at [615, 361] on button "Albums" at bounding box center [410, 361] width 444 height 33
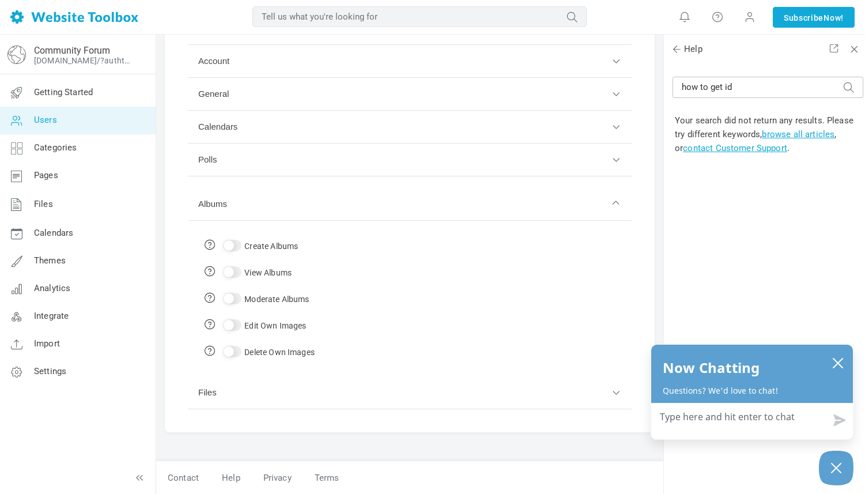
scroll to position [171, 0]
click at [617, 388] on button "Files" at bounding box center [410, 393] width 444 height 33
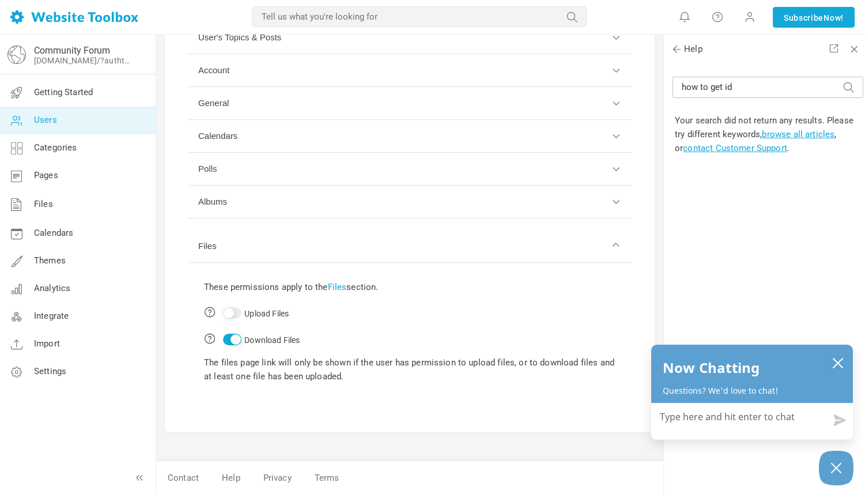
scroll to position [162, 0]
click at [231, 310] on input "Upload Files" at bounding box center [232, 314] width 18 height 12
checkbox input "true"
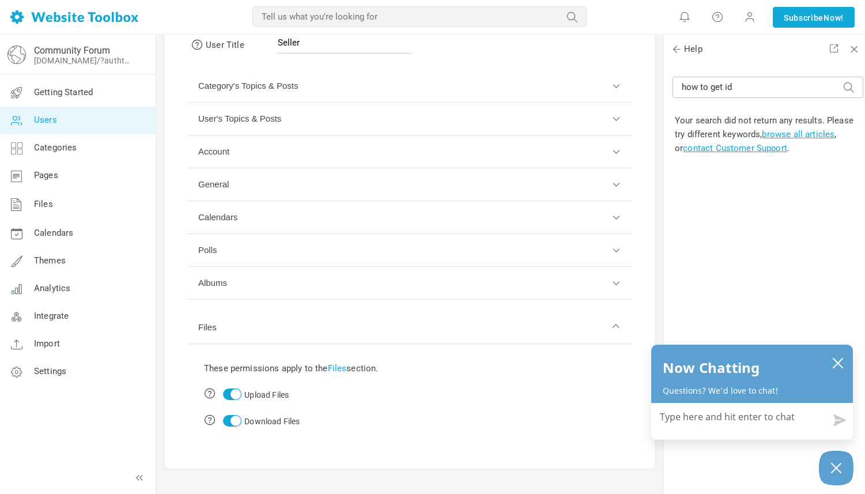
scroll to position [0, 0]
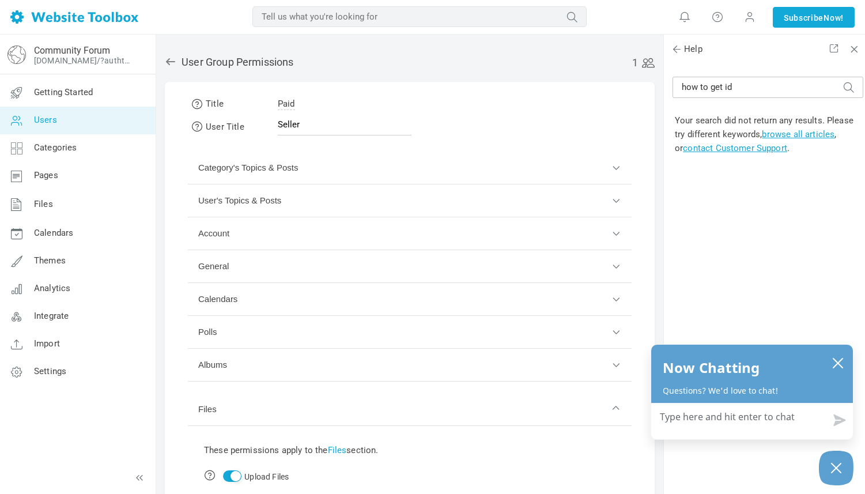
click at [168, 62] on icon at bounding box center [170, 61] width 9 height 7
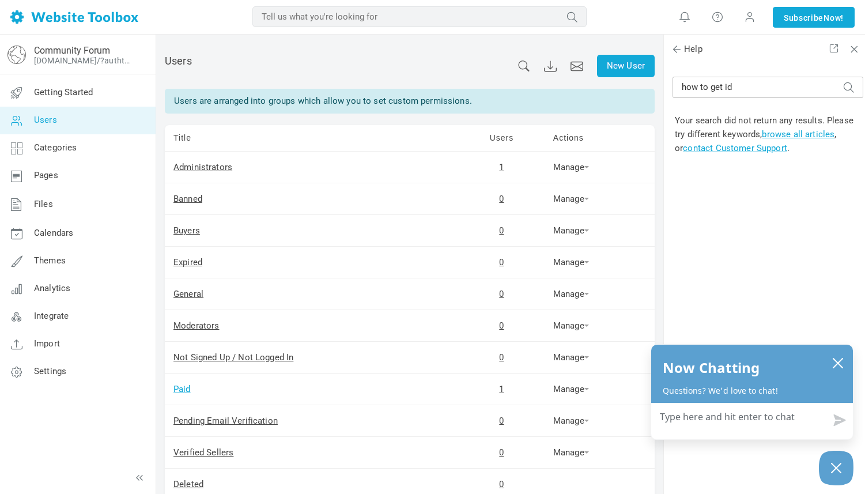
click at [183, 389] on link "Paid" at bounding box center [181, 389] width 17 height 10
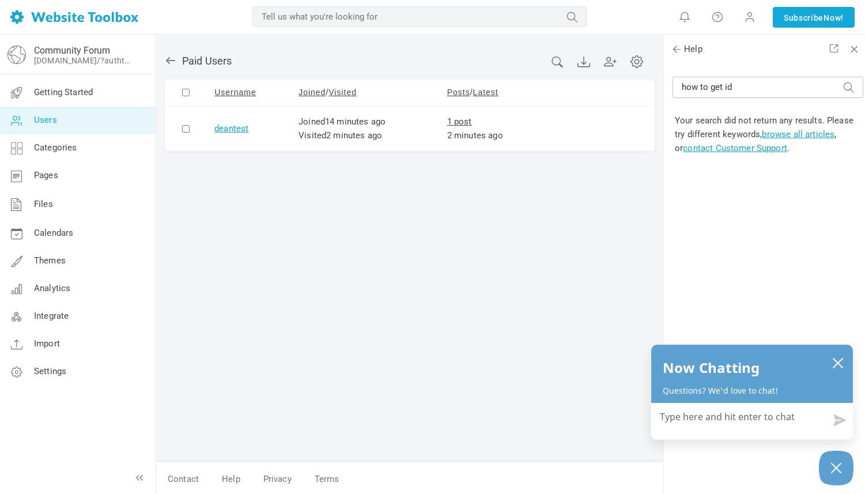
click at [234, 130] on link "deantest" at bounding box center [231, 128] width 34 height 10
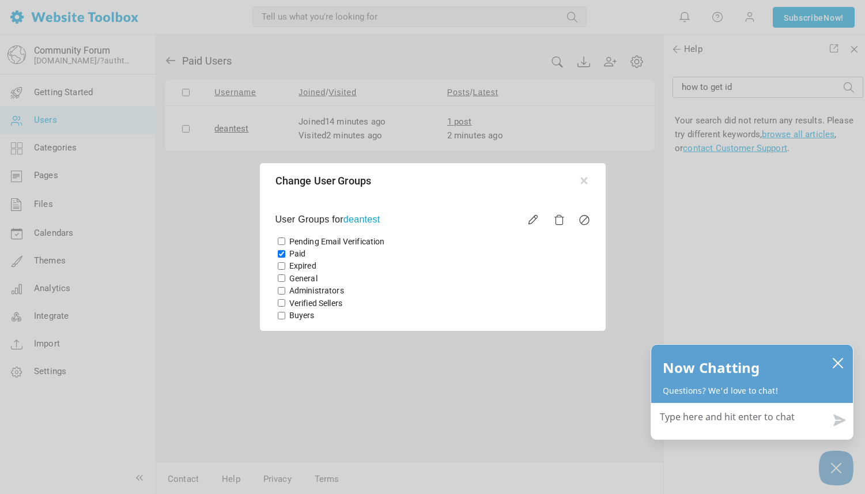
click at [282, 254] on input "Paid" at bounding box center [281, 253] width 7 height 7
checkbox input "false"
click at [281, 315] on input "Buyers" at bounding box center [281, 315] width 7 height 7
checkbox input "true"
click at [419, 362] on div at bounding box center [432, 247] width 865 height 494
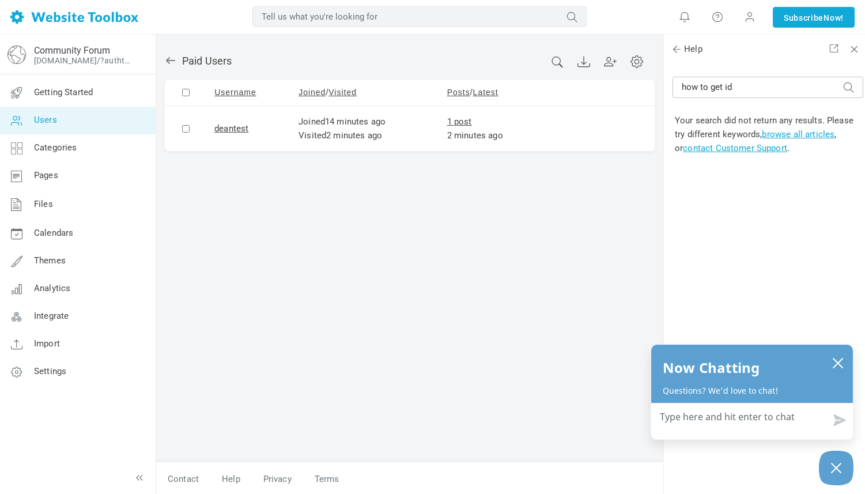
click at [171, 62] on icon at bounding box center [171, 61] width 12 height 12
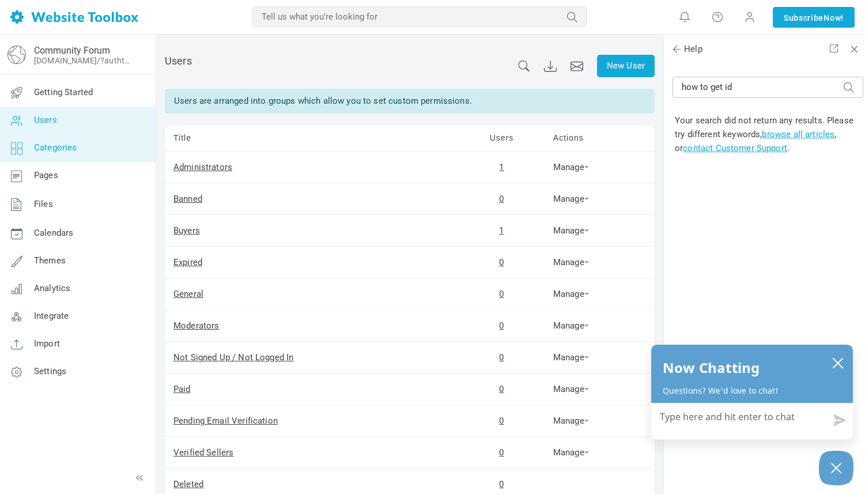
click at [58, 146] on span "Categories" at bounding box center [55, 147] width 43 height 10
